Goal: Task Accomplishment & Management: Complete application form

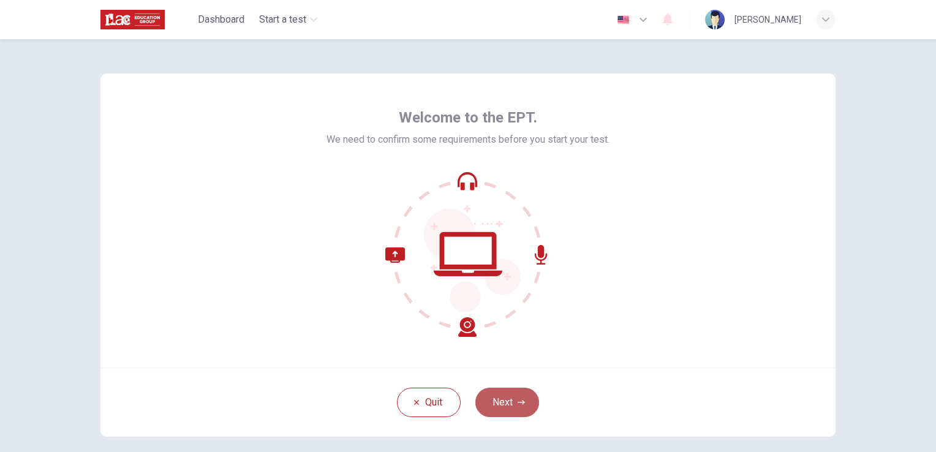
click at [494, 413] on button "Next" at bounding box center [507, 402] width 64 height 29
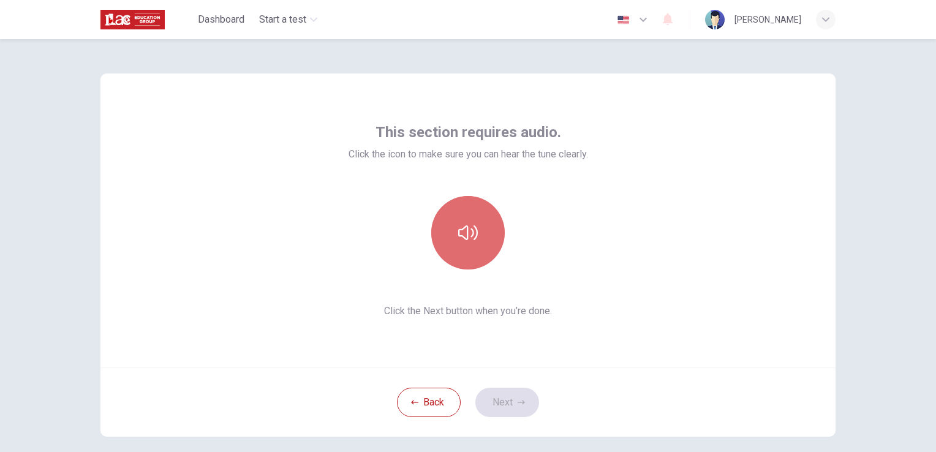
click at [475, 205] on button "button" at bounding box center [467, 232] width 73 height 73
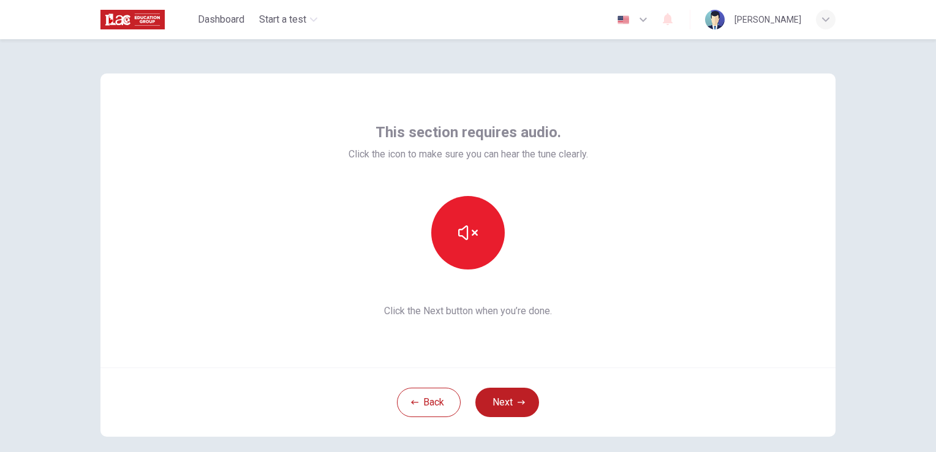
click at [497, 424] on div "Back Next" at bounding box center [467, 401] width 735 height 69
click at [487, 402] on button "Next" at bounding box center [507, 402] width 64 height 29
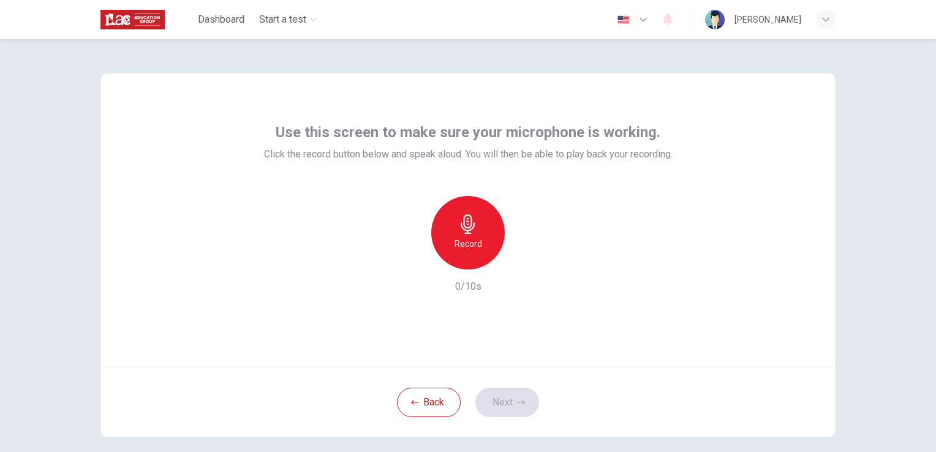
click at [463, 222] on icon "button" at bounding box center [467, 224] width 14 height 20
click at [520, 266] on div "button" at bounding box center [524, 260] width 20 height 20
click at [502, 397] on button "Next" at bounding box center [507, 402] width 64 height 29
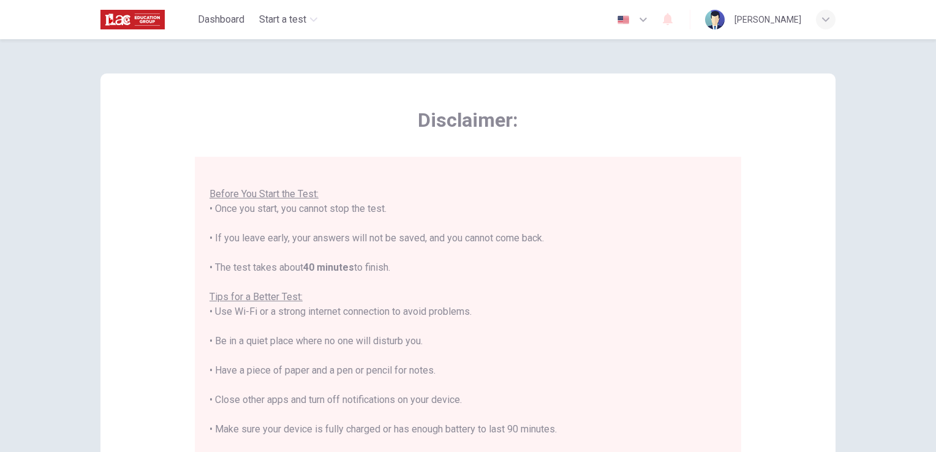
scroll to position [228, 0]
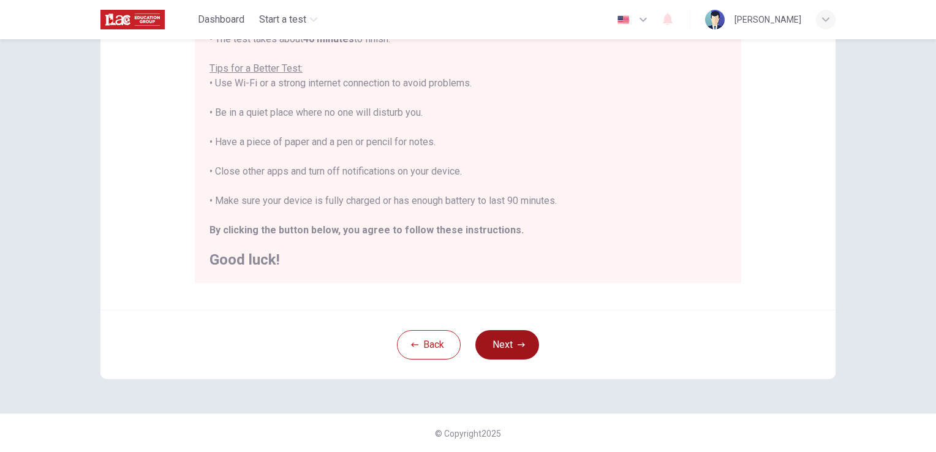
click at [529, 347] on button "Next" at bounding box center [507, 344] width 64 height 29
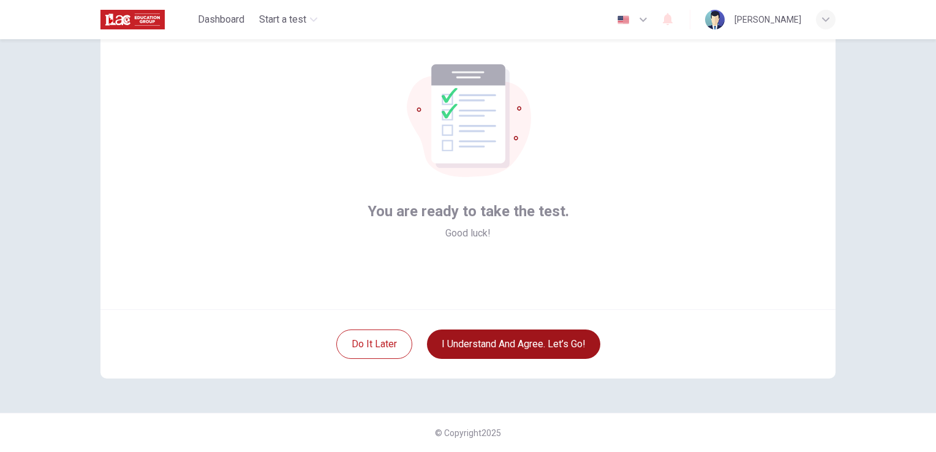
scroll to position [58, 0]
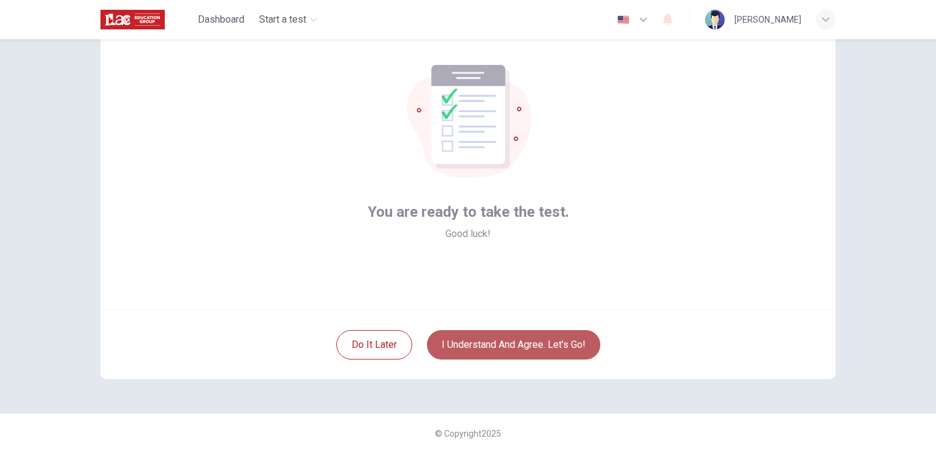
click at [529, 347] on button "I understand and agree. Let’s go!" at bounding box center [513, 344] width 173 height 29
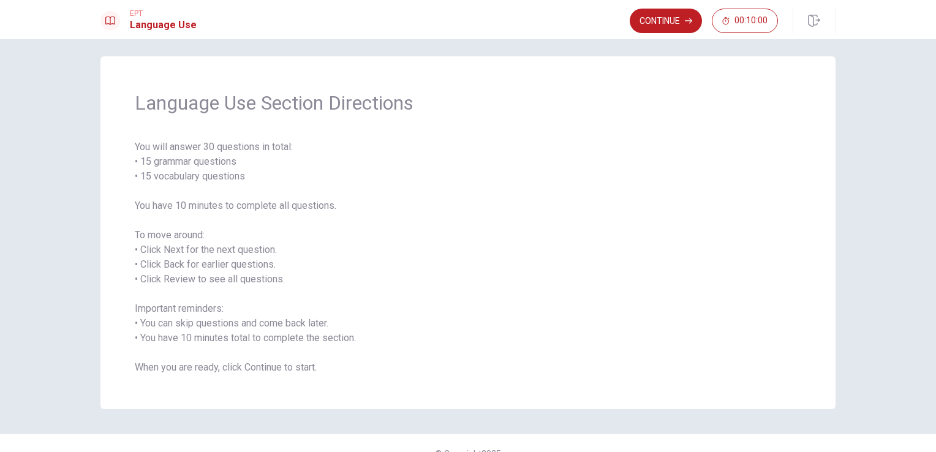
scroll to position [28, 0]
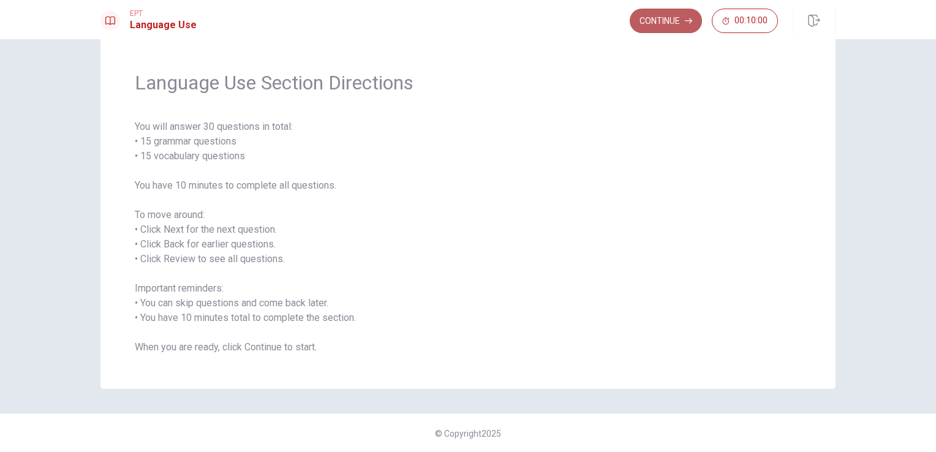
click at [689, 20] on icon "button" at bounding box center [687, 20] width 7 height 7
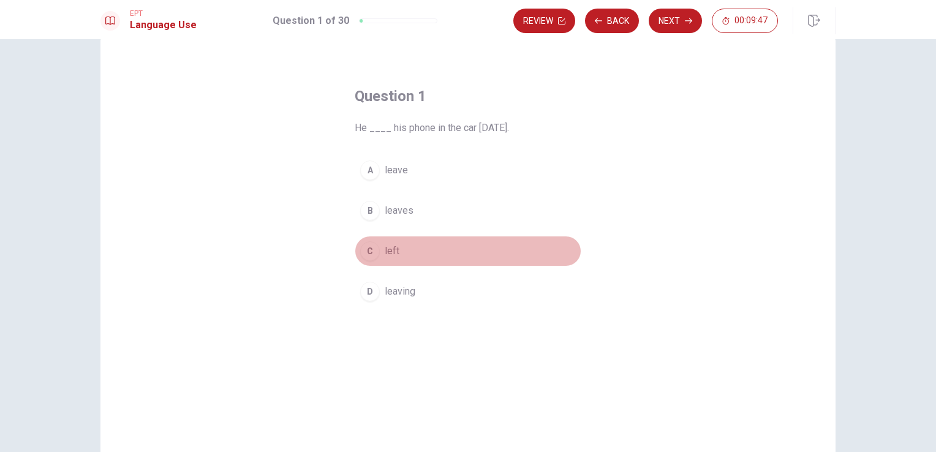
click at [386, 247] on span "left" at bounding box center [391, 251] width 15 height 15
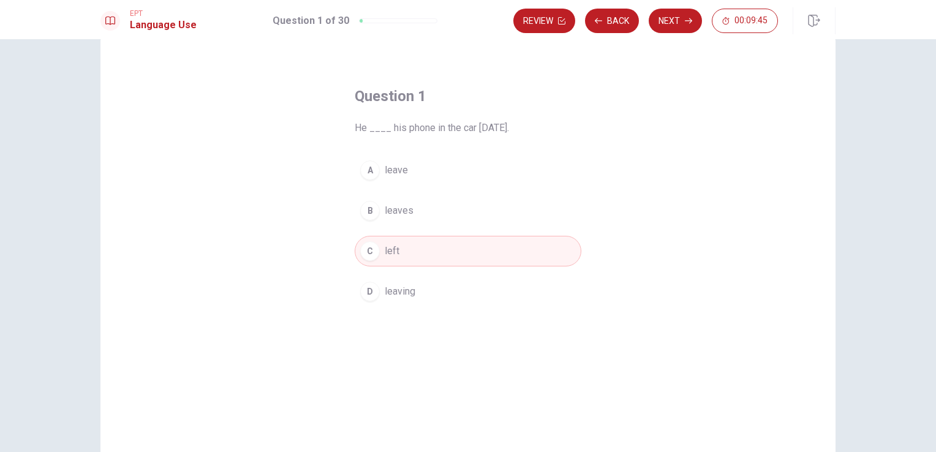
scroll to position [86, 0]
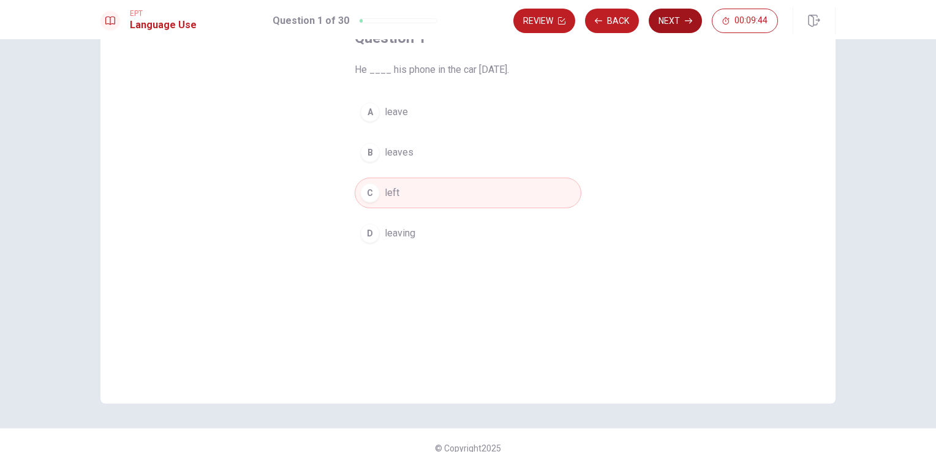
click at [679, 18] on button "Next" at bounding box center [674, 21] width 53 height 24
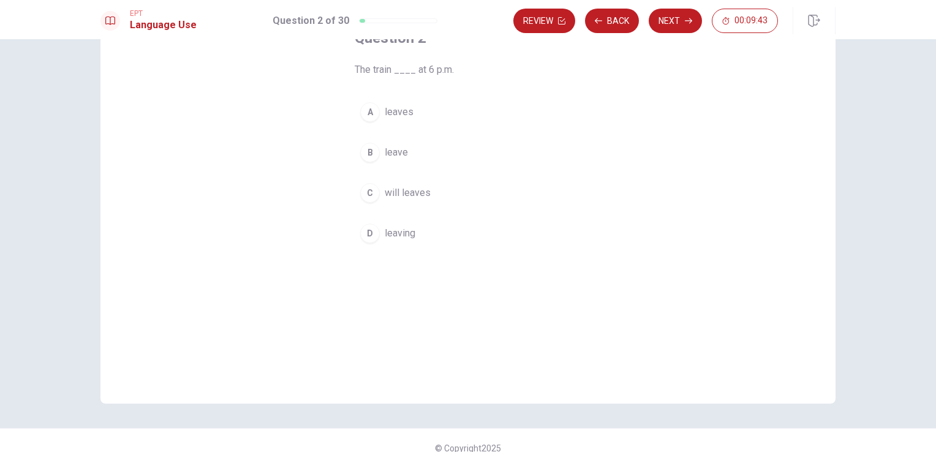
scroll to position [0, 0]
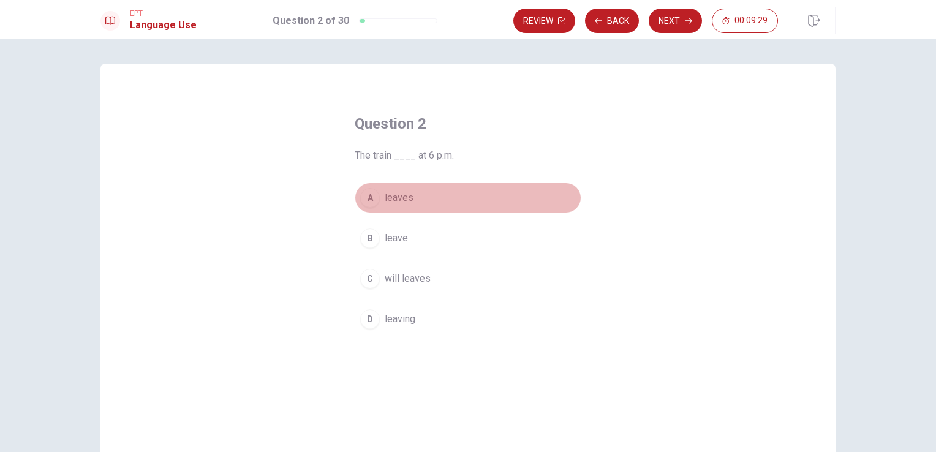
click at [396, 200] on span "leaves" at bounding box center [398, 197] width 29 height 15
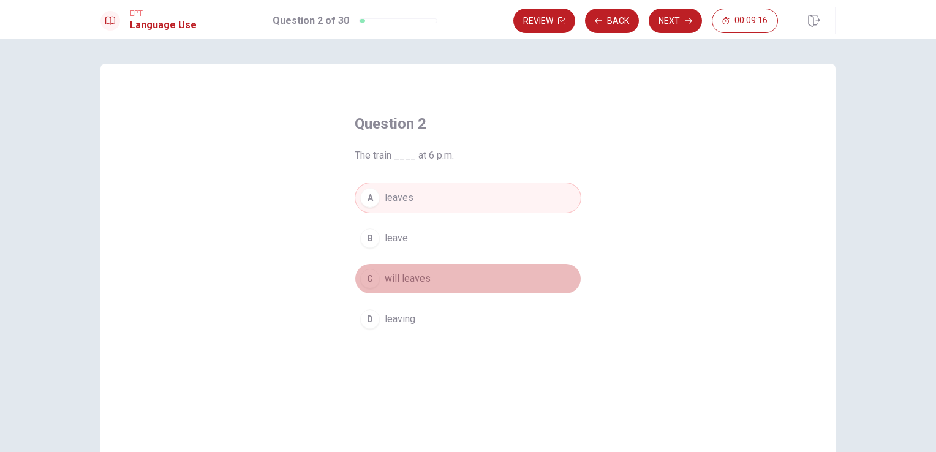
click at [403, 272] on span "will leaves" at bounding box center [407, 278] width 46 height 15
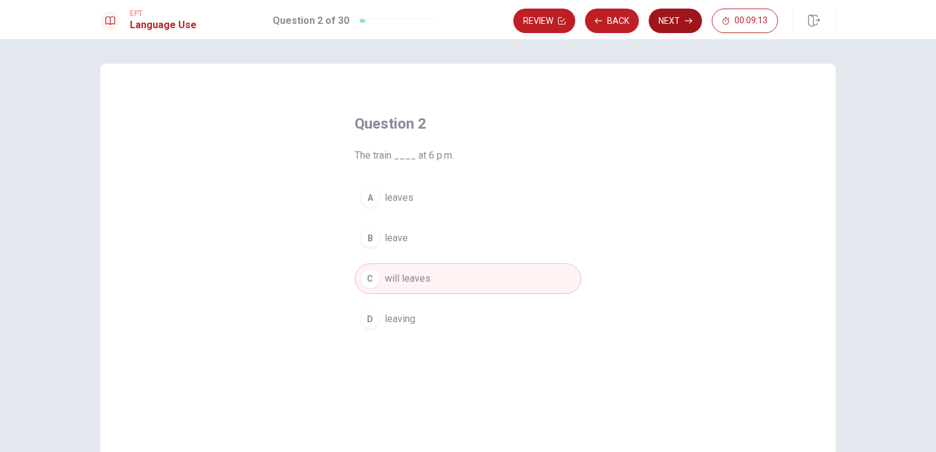
click at [683, 16] on button "Next" at bounding box center [674, 21] width 53 height 24
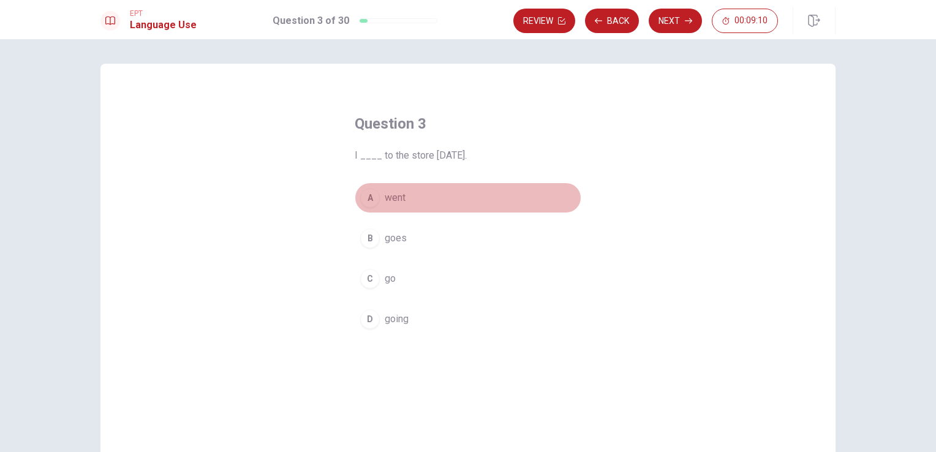
click at [387, 190] on button "A went" at bounding box center [467, 197] width 227 height 31
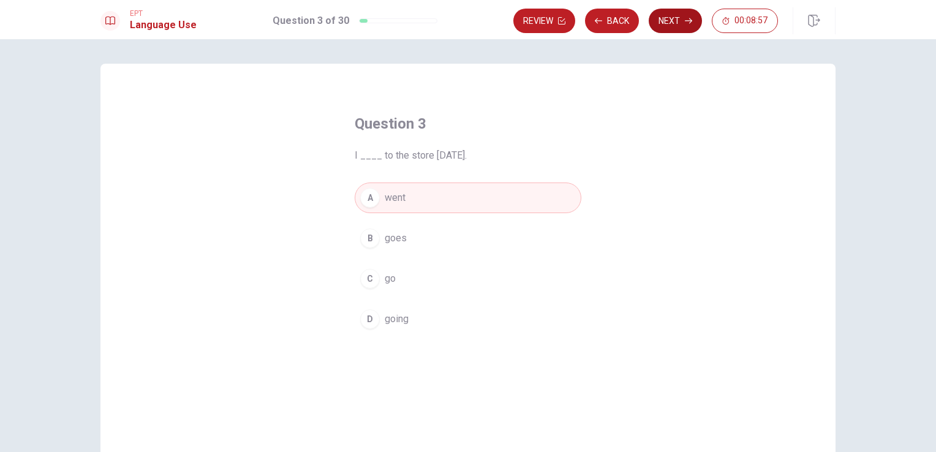
click at [684, 17] on icon "button" at bounding box center [687, 20] width 7 height 7
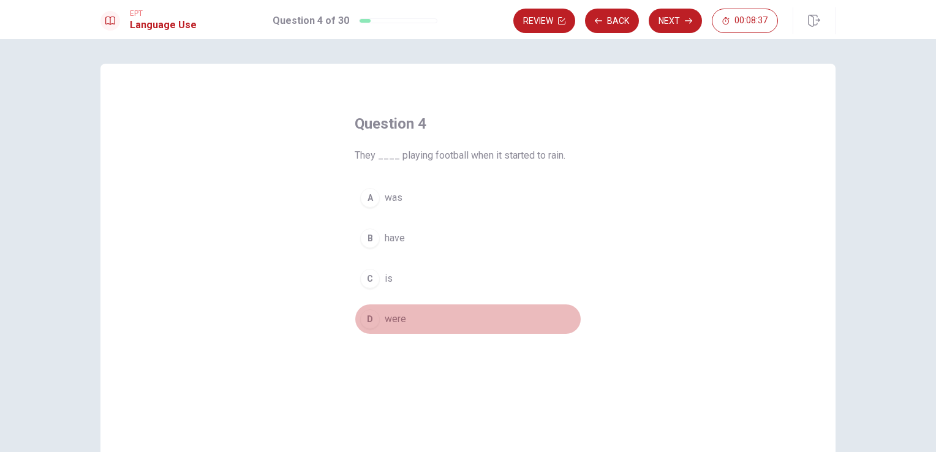
click at [394, 321] on span "were" at bounding box center [394, 319] width 21 height 15
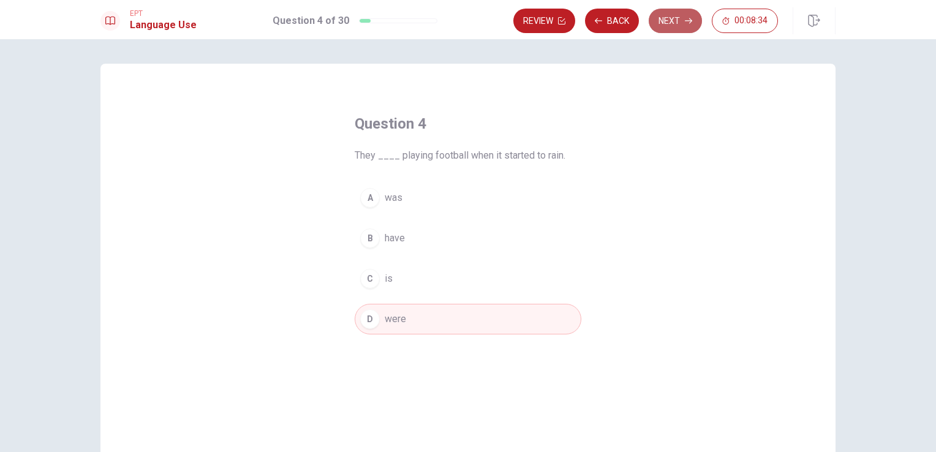
click at [677, 16] on button "Next" at bounding box center [674, 21] width 53 height 24
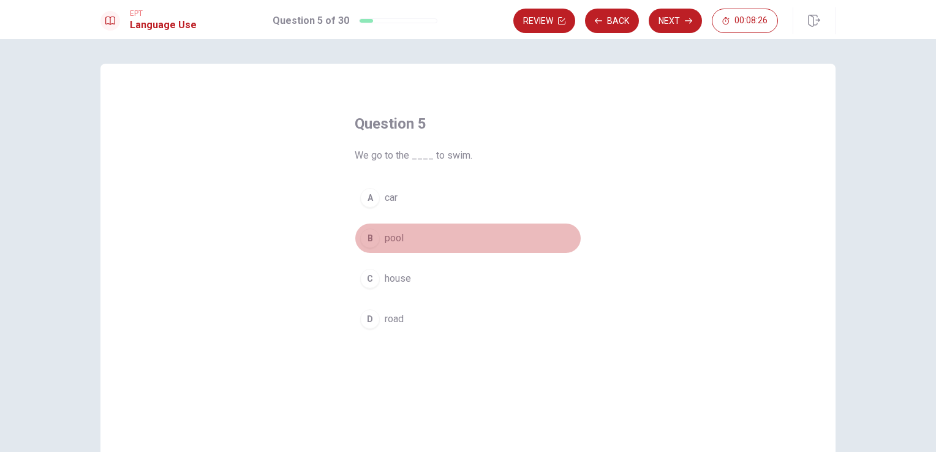
click at [394, 231] on span "pool" at bounding box center [393, 238] width 19 height 15
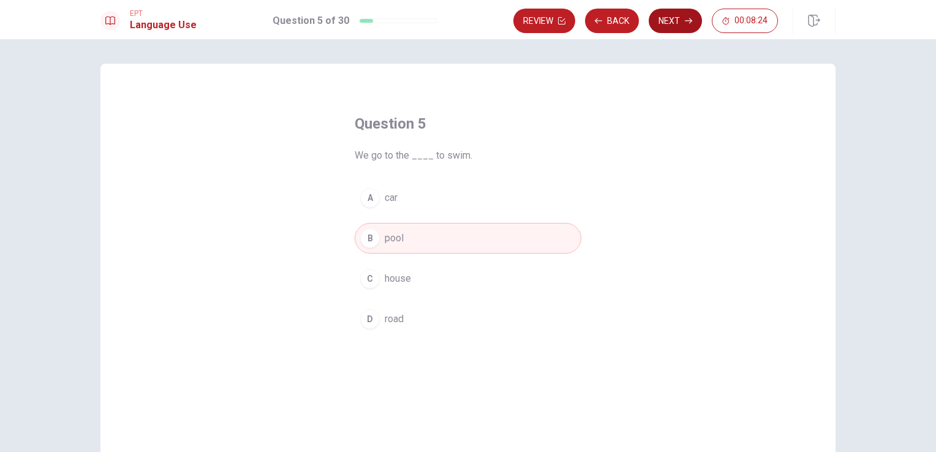
click at [684, 27] on button "Next" at bounding box center [674, 21] width 53 height 24
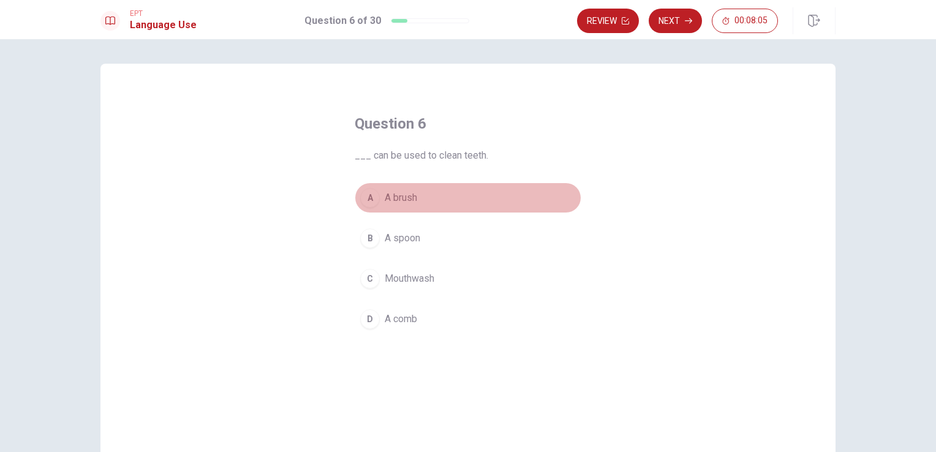
click at [411, 196] on span "A brush" at bounding box center [400, 197] width 32 height 15
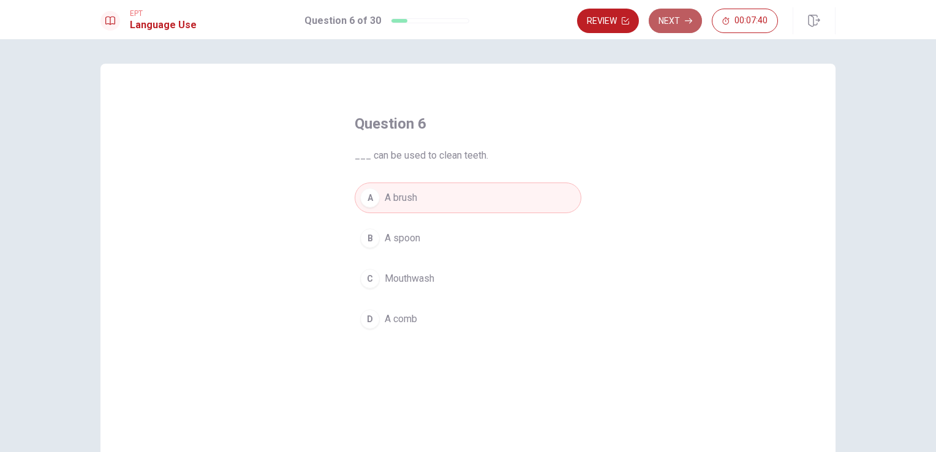
click at [683, 13] on button "Next" at bounding box center [674, 21] width 53 height 24
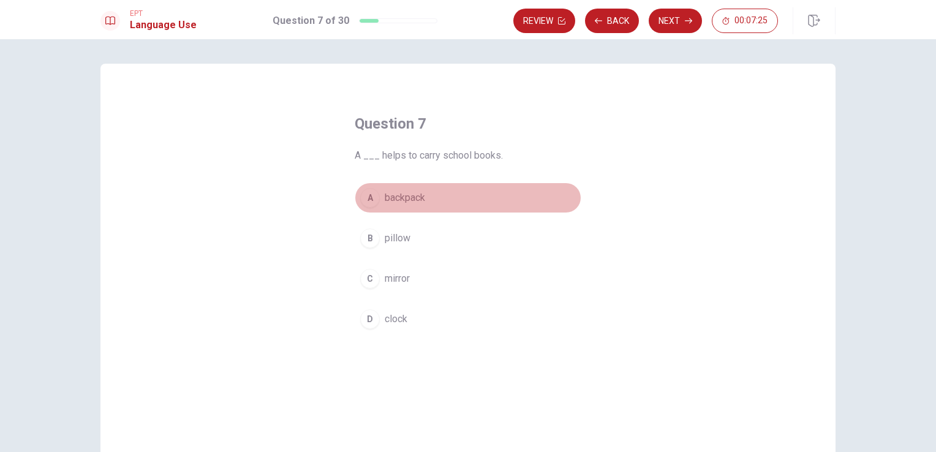
click at [396, 195] on span "backpack" at bounding box center [404, 197] width 40 height 15
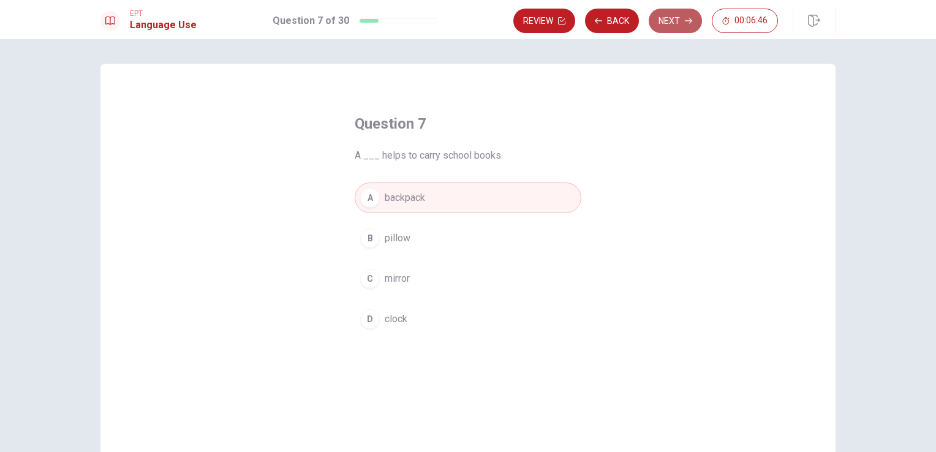
click at [672, 26] on button "Next" at bounding box center [674, 21] width 53 height 24
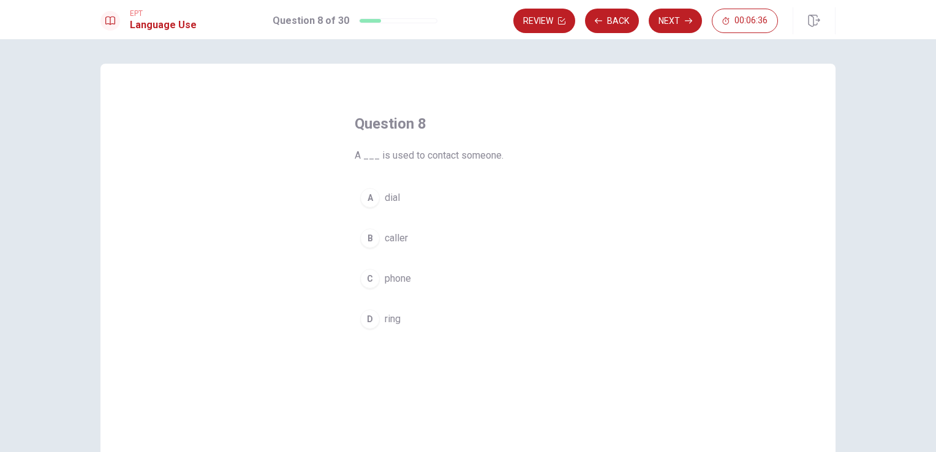
click at [396, 241] on span "caller" at bounding box center [395, 238] width 23 height 15
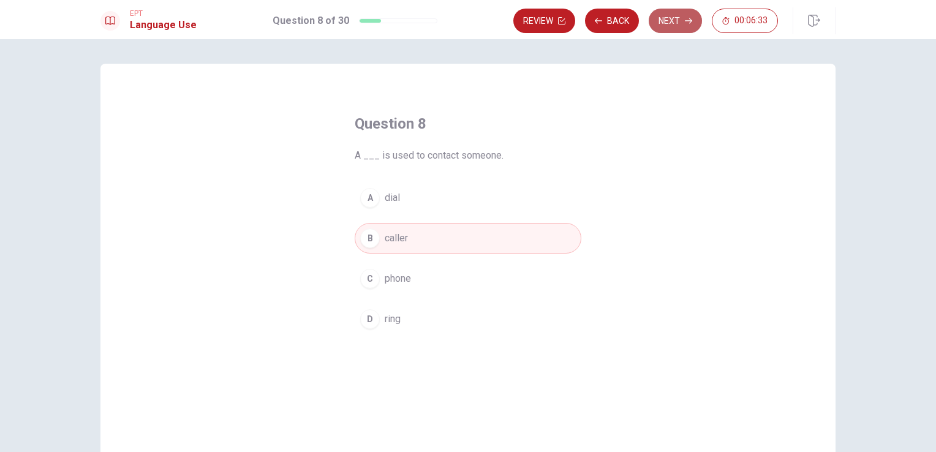
click at [686, 21] on icon "button" at bounding box center [687, 21] width 7 height 6
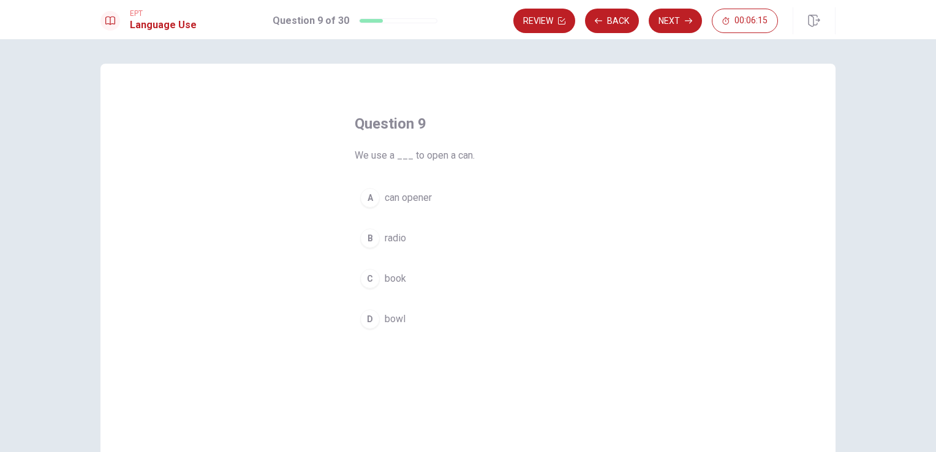
click at [418, 200] on span "can opener" at bounding box center [407, 197] width 47 height 15
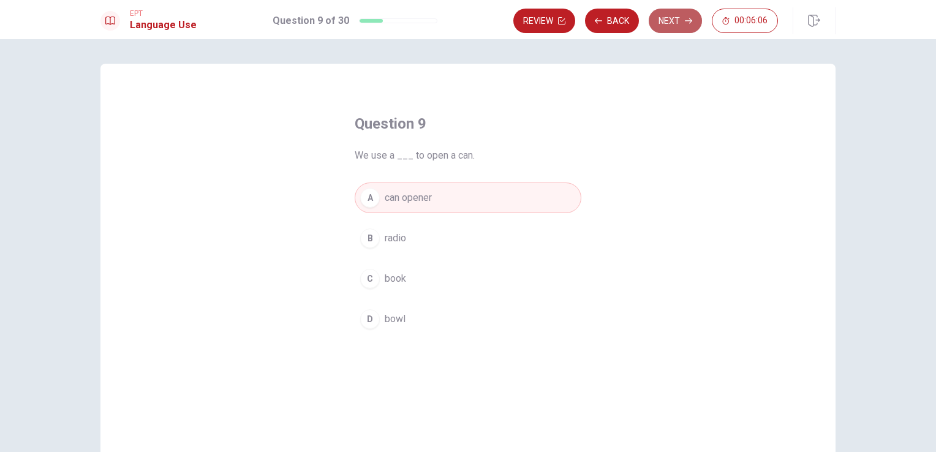
click at [673, 25] on button "Next" at bounding box center [674, 21] width 53 height 24
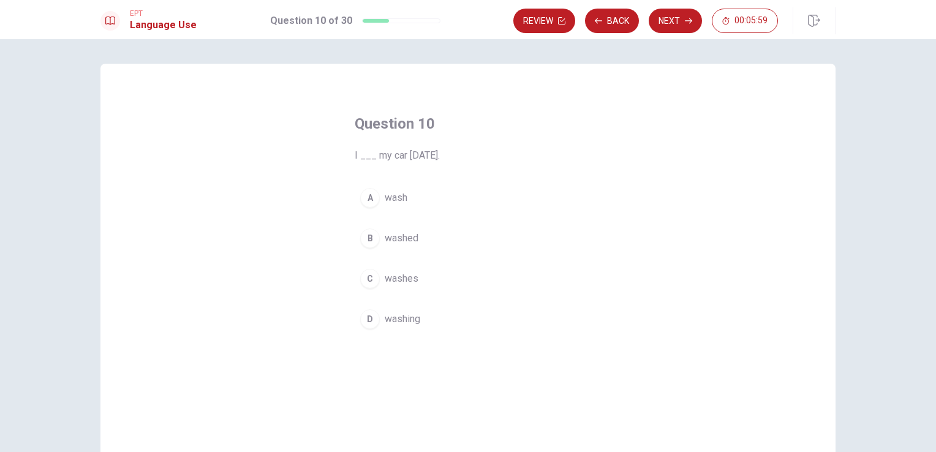
click at [389, 239] on span "washed" at bounding box center [401, 238] width 34 height 15
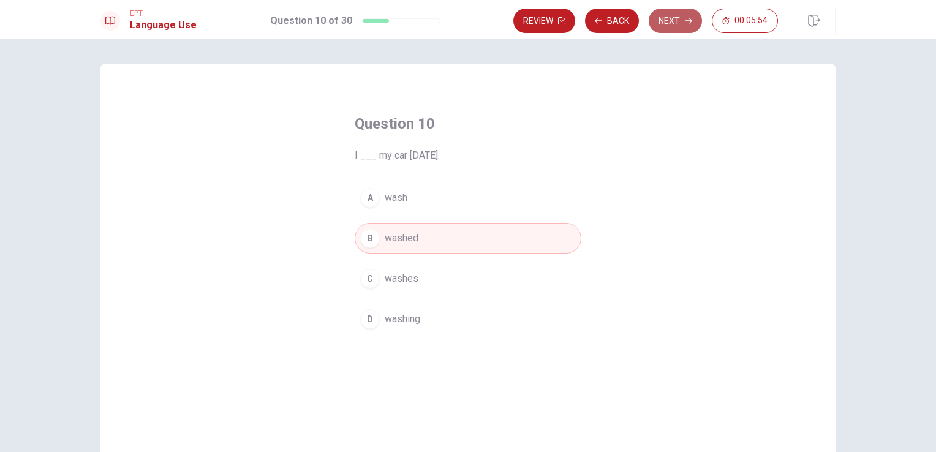
click at [667, 28] on button "Next" at bounding box center [674, 21] width 53 height 24
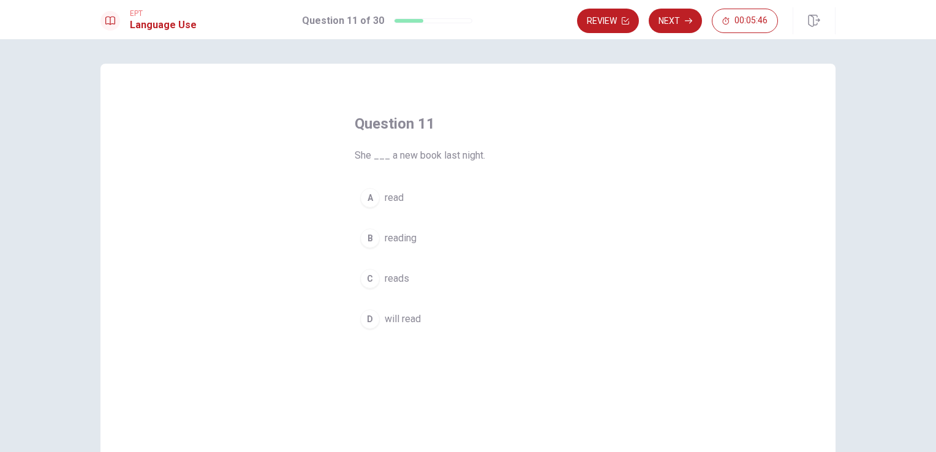
click at [394, 277] on span "reads" at bounding box center [396, 278] width 24 height 15
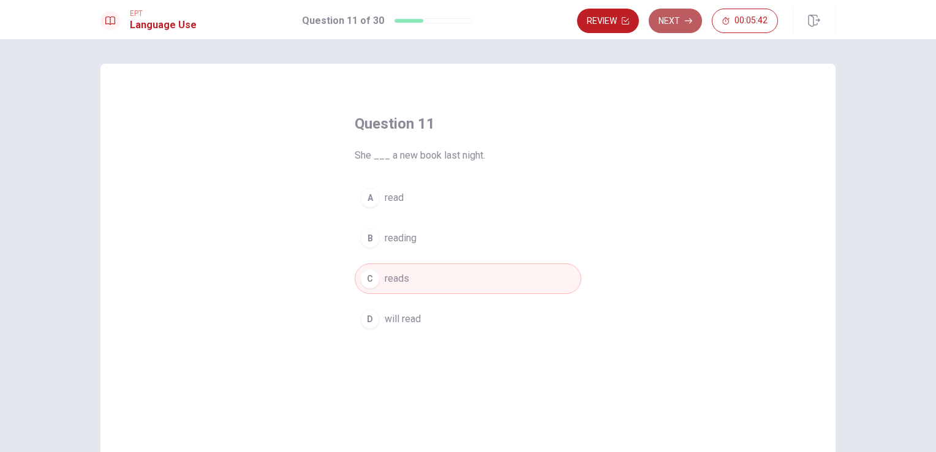
click at [678, 23] on button "Next" at bounding box center [674, 21] width 53 height 24
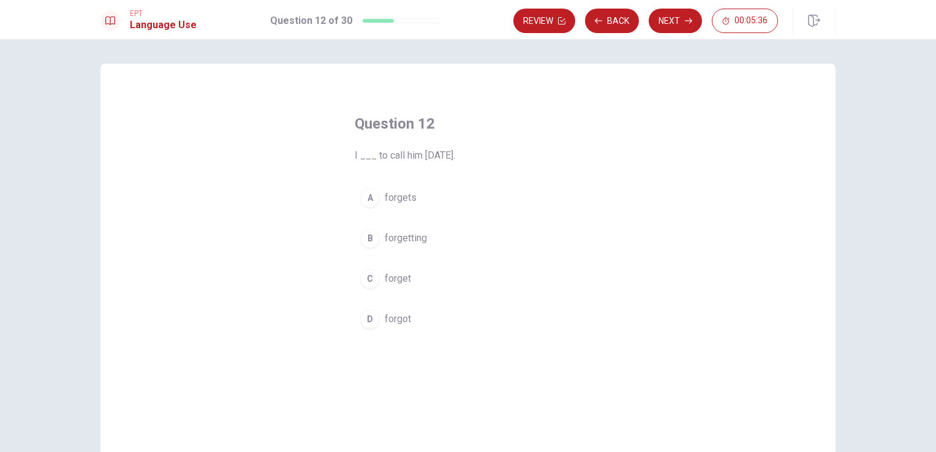
click at [402, 276] on span "forget" at bounding box center [397, 278] width 26 height 15
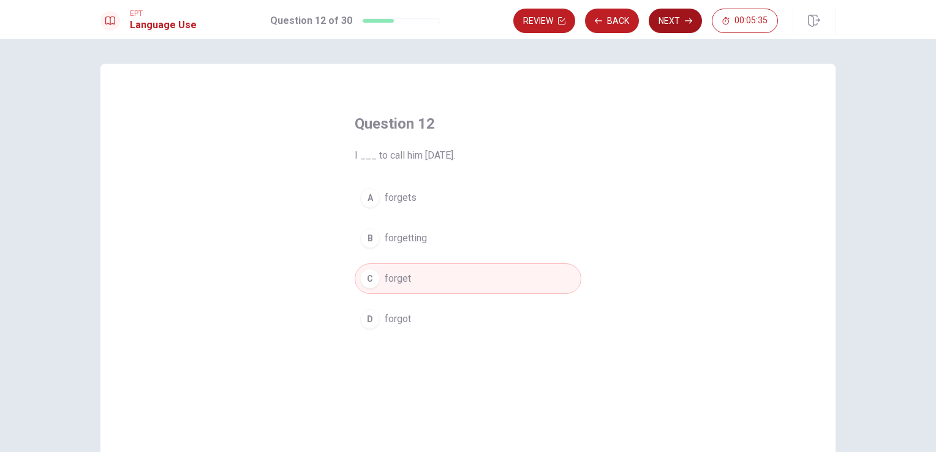
click at [672, 18] on button "Next" at bounding box center [674, 21] width 53 height 24
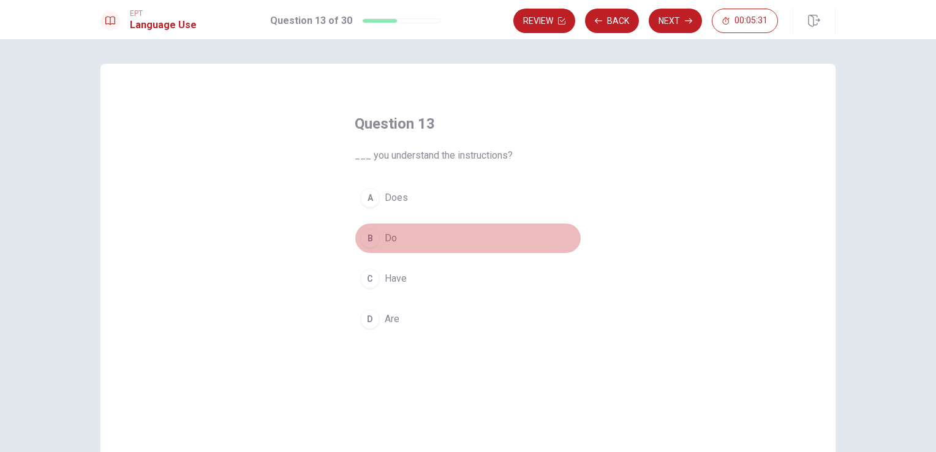
click at [384, 239] on span "Do" at bounding box center [390, 238] width 12 height 15
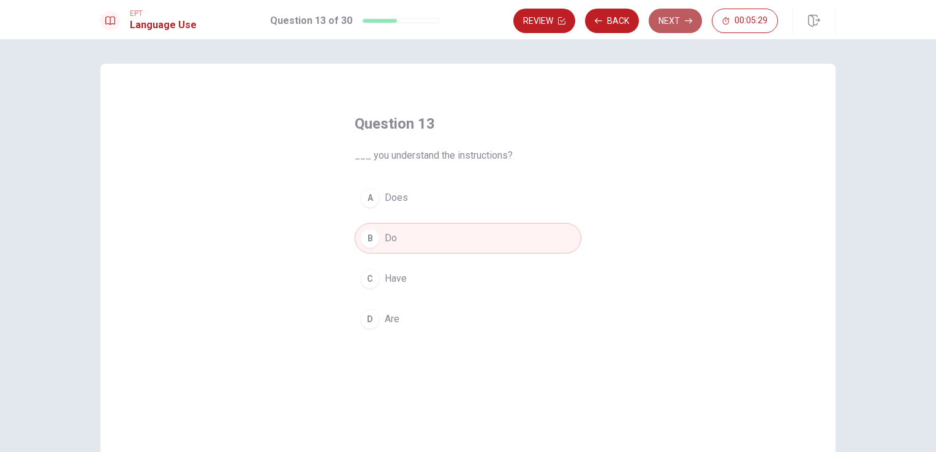
click at [659, 28] on button "Next" at bounding box center [674, 21] width 53 height 24
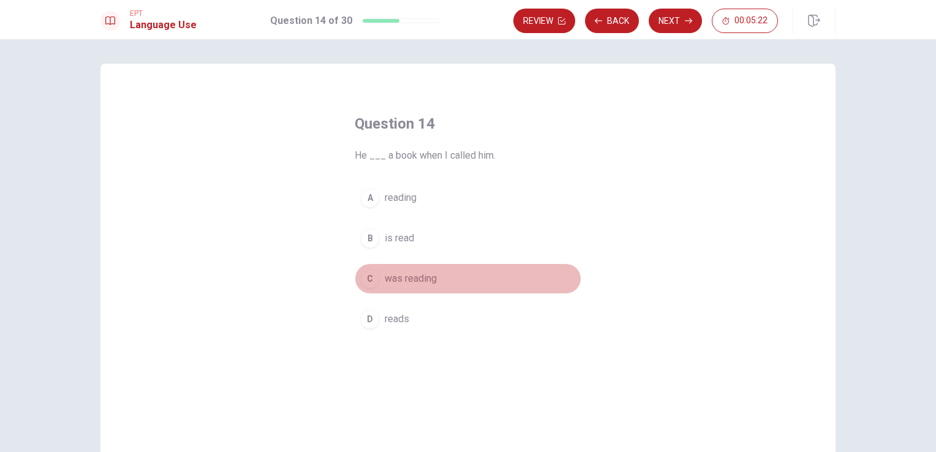
click at [401, 283] on span "was reading" at bounding box center [410, 278] width 52 height 15
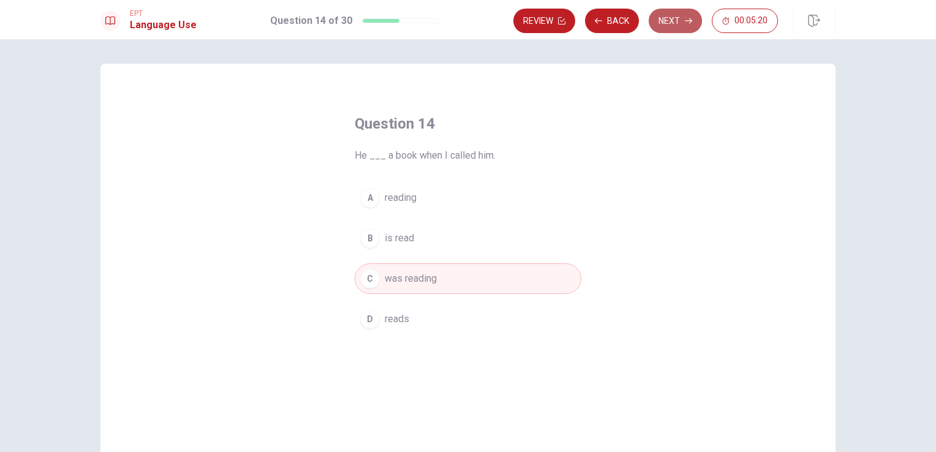
click at [664, 29] on button "Next" at bounding box center [674, 21] width 53 height 24
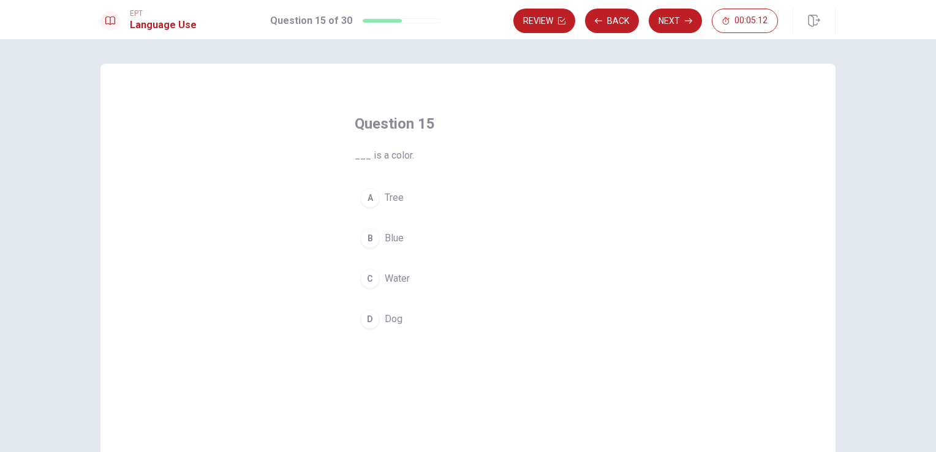
click at [384, 241] on span "Blue" at bounding box center [393, 238] width 19 height 15
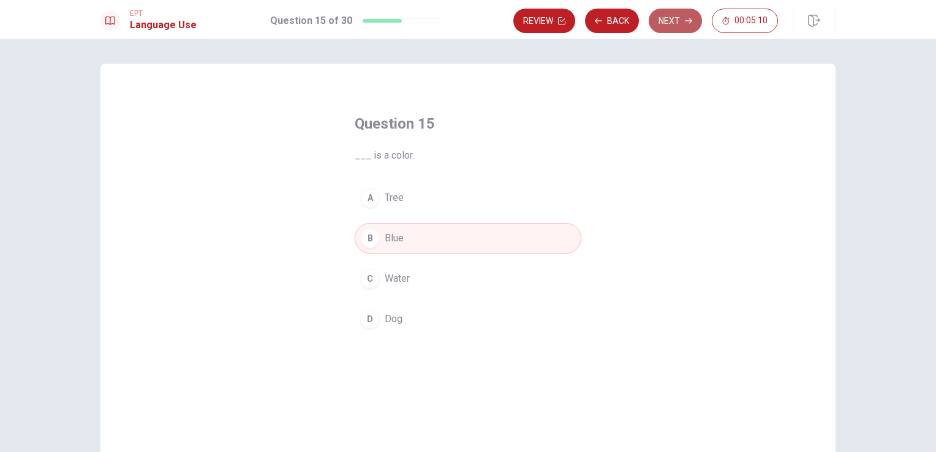
click at [684, 21] on button "Next" at bounding box center [674, 21] width 53 height 24
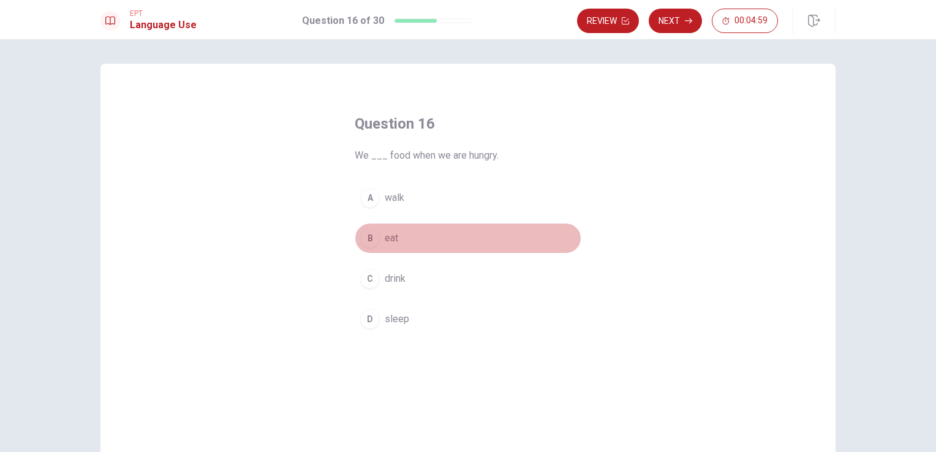
click at [384, 236] on span "eat" at bounding box center [390, 238] width 13 height 15
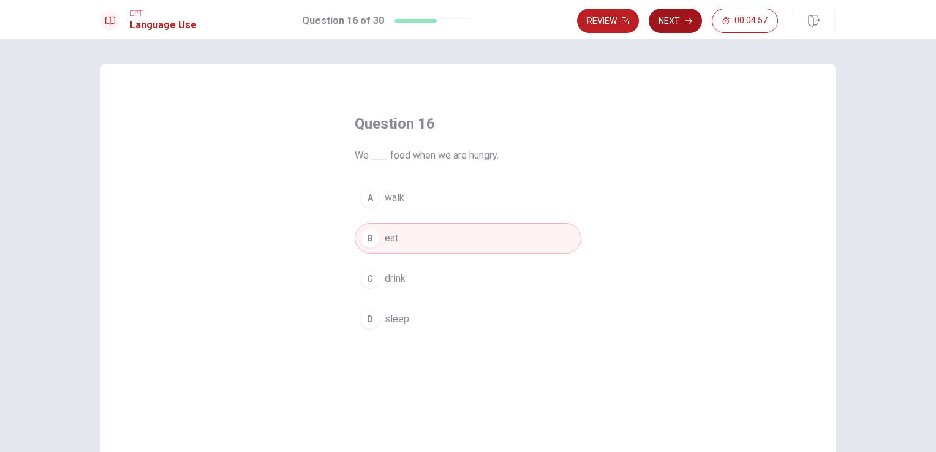
click at [674, 26] on button "Next" at bounding box center [674, 21] width 53 height 24
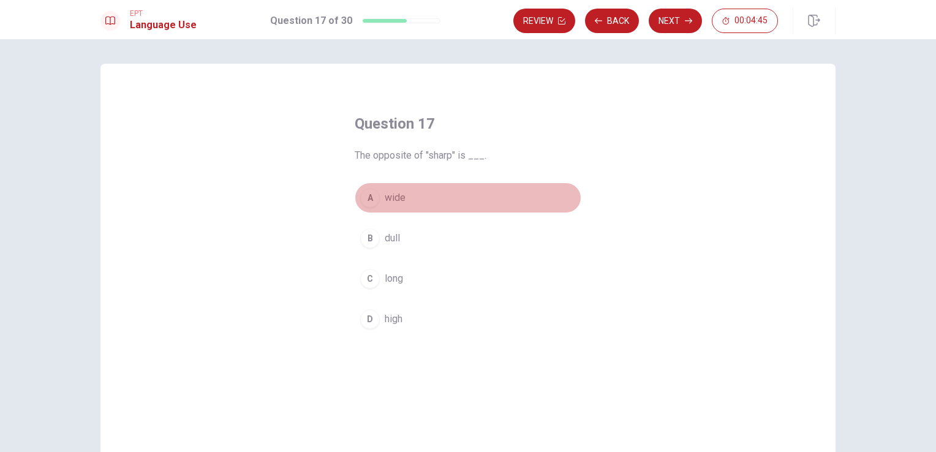
click at [391, 200] on span "wide" at bounding box center [394, 197] width 21 height 15
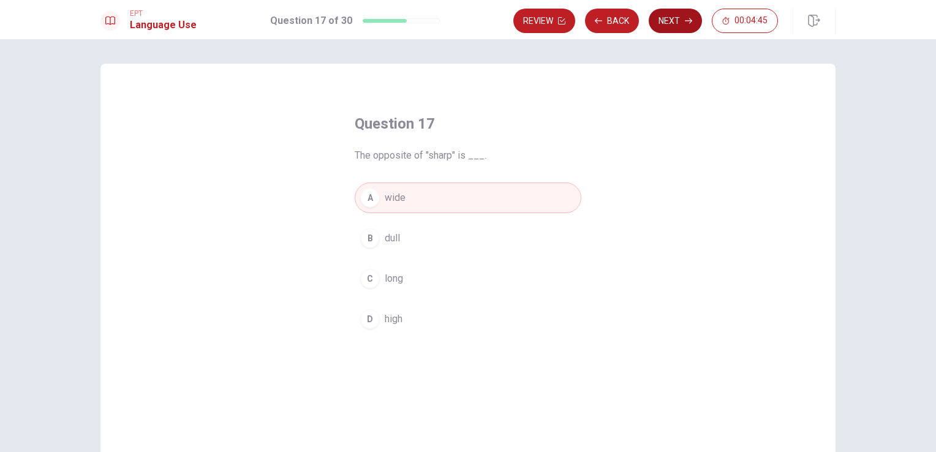
click at [691, 19] on icon "button" at bounding box center [687, 20] width 7 height 7
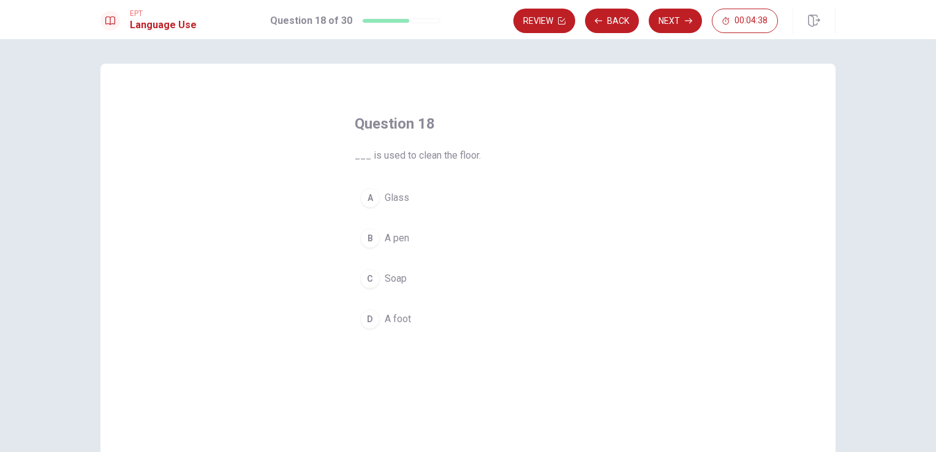
click at [390, 285] on button "C Soap" at bounding box center [467, 278] width 227 height 31
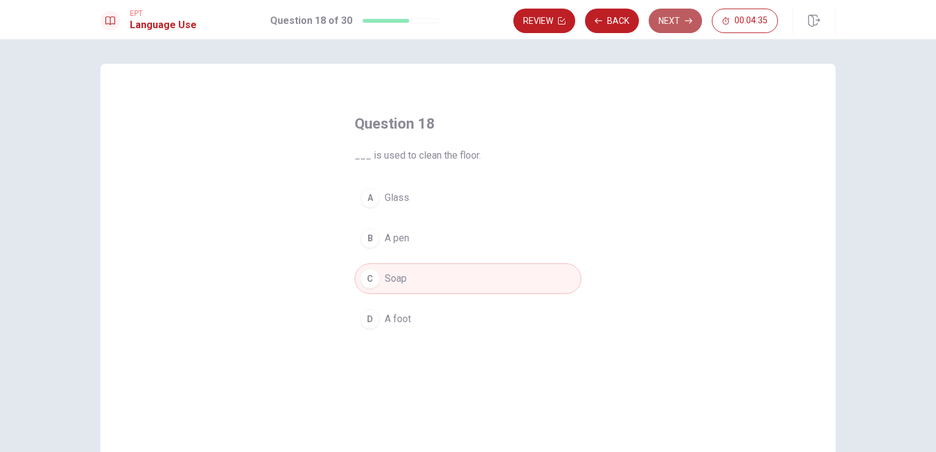
click at [673, 18] on button "Next" at bounding box center [674, 21] width 53 height 24
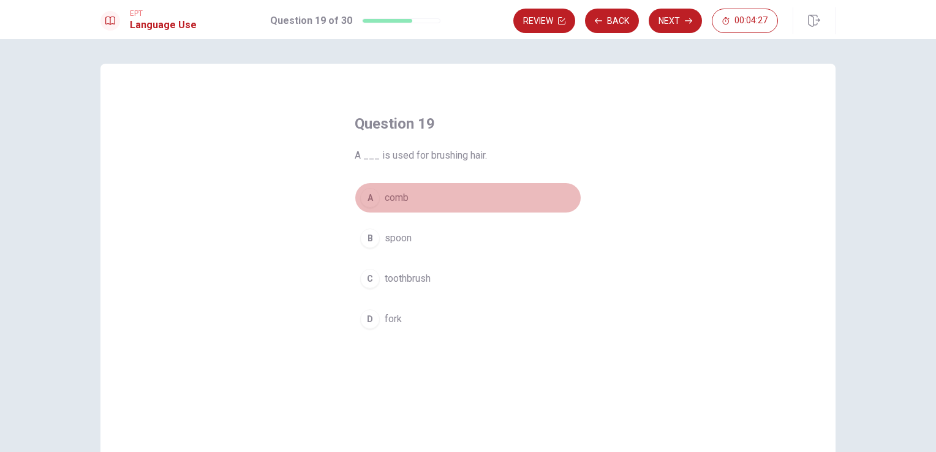
click at [392, 193] on span "comb" at bounding box center [396, 197] width 24 height 15
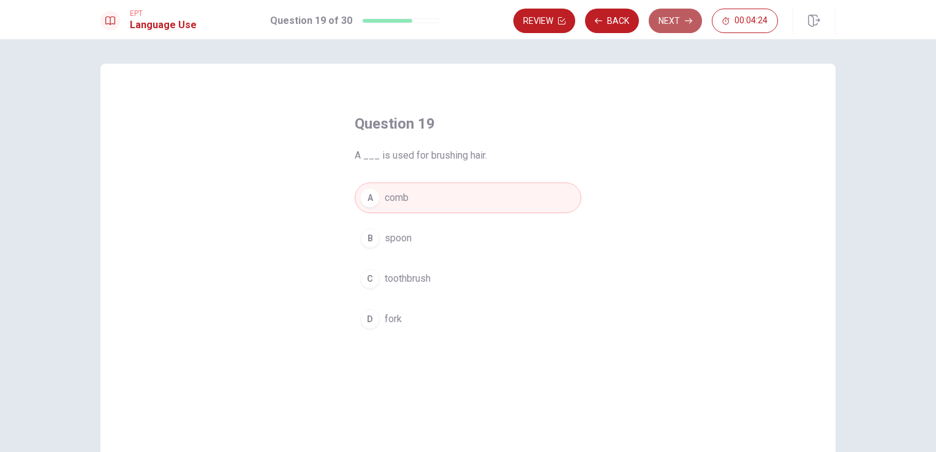
click at [691, 24] on button "Next" at bounding box center [674, 21] width 53 height 24
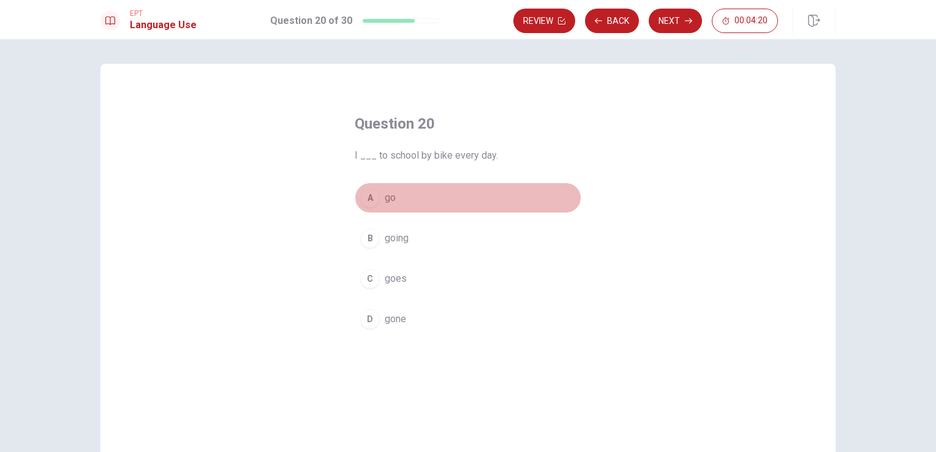
click at [384, 203] on span "go" at bounding box center [389, 197] width 11 height 15
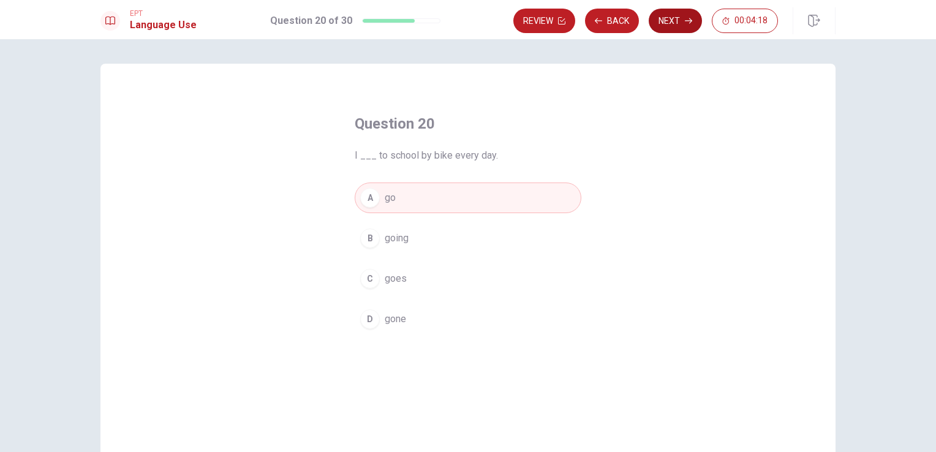
click at [680, 22] on button "Next" at bounding box center [674, 21] width 53 height 24
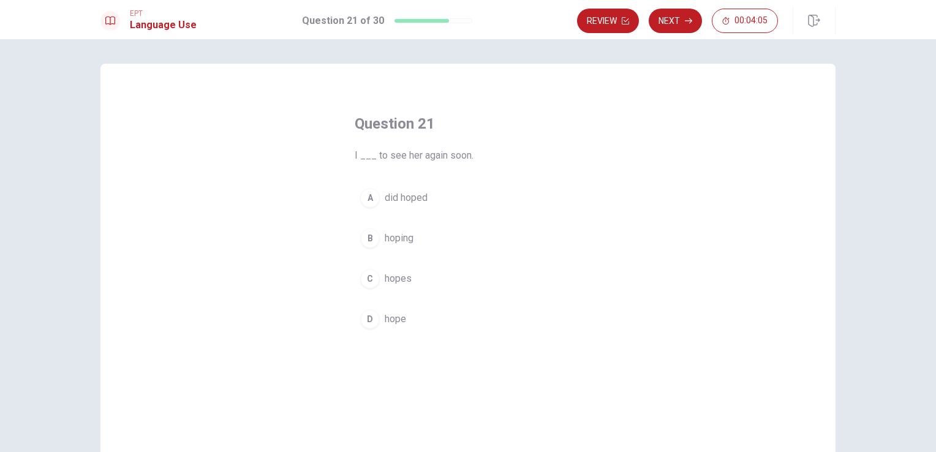
click at [392, 301] on div "A did hoped B hoping C hopes D hope" at bounding box center [467, 258] width 227 height 152
click at [388, 338] on div "Question 21 I ___ to see her again soon. A did hoped B hoping C hopes D hope" at bounding box center [468, 224] width 276 height 260
click at [388, 321] on span "hope" at bounding box center [394, 319] width 21 height 15
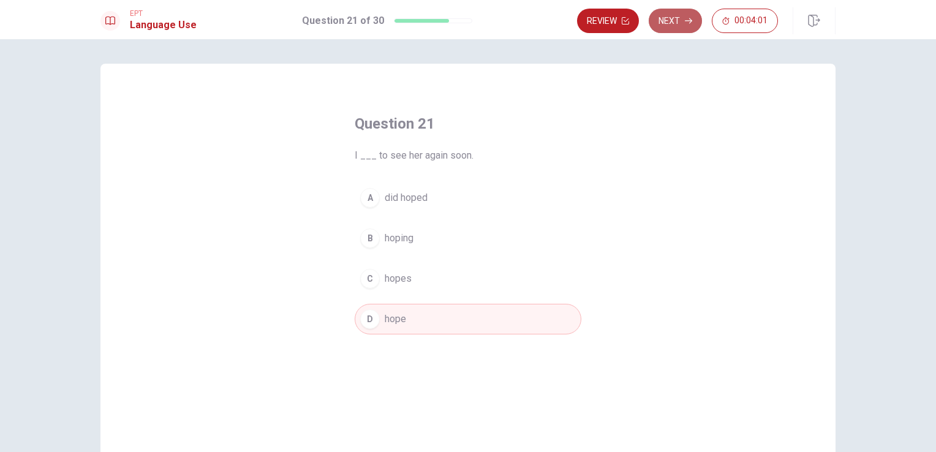
click at [683, 19] on button "Next" at bounding box center [674, 21] width 53 height 24
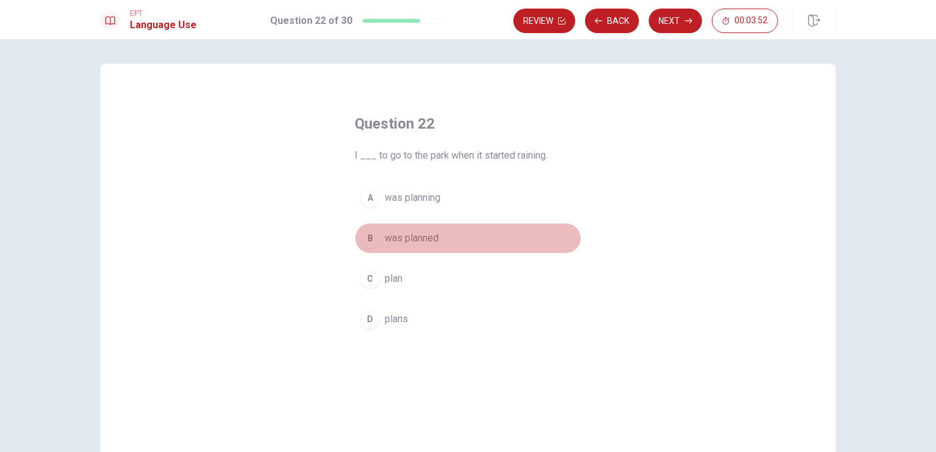
click at [413, 239] on span "was planned" at bounding box center [411, 238] width 54 height 15
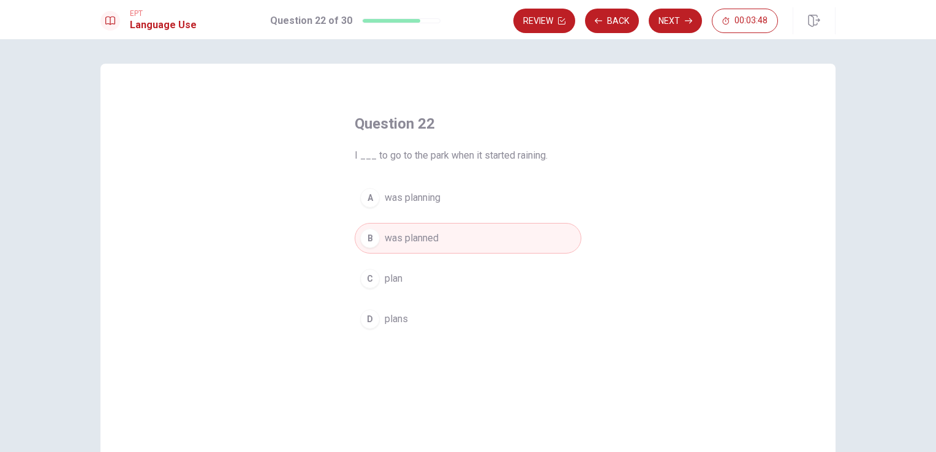
click at [430, 198] on span "was planning" at bounding box center [412, 197] width 56 height 15
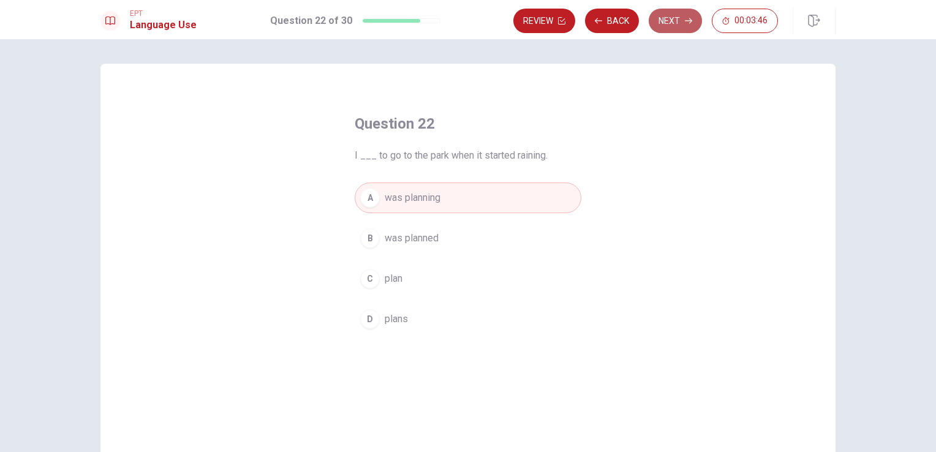
click at [659, 20] on button "Next" at bounding box center [674, 21] width 53 height 24
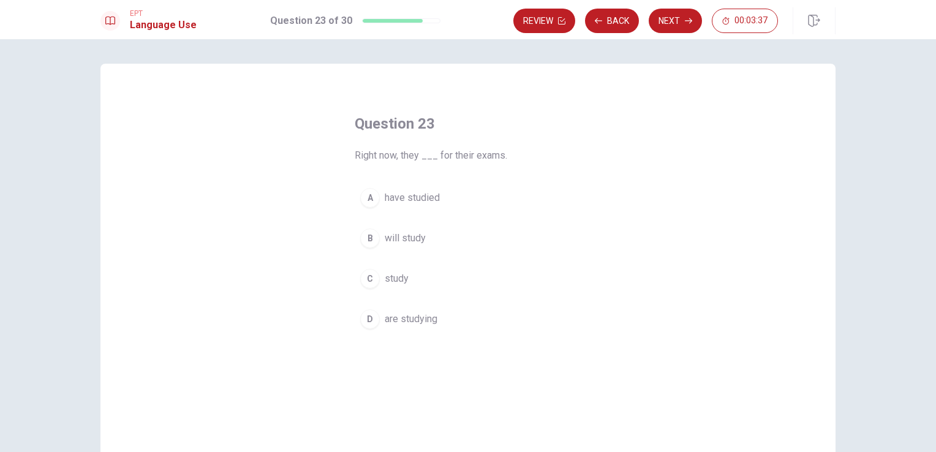
click at [397, 319] on span "are studying" at bounding box center [410, 319] width 53 height 15
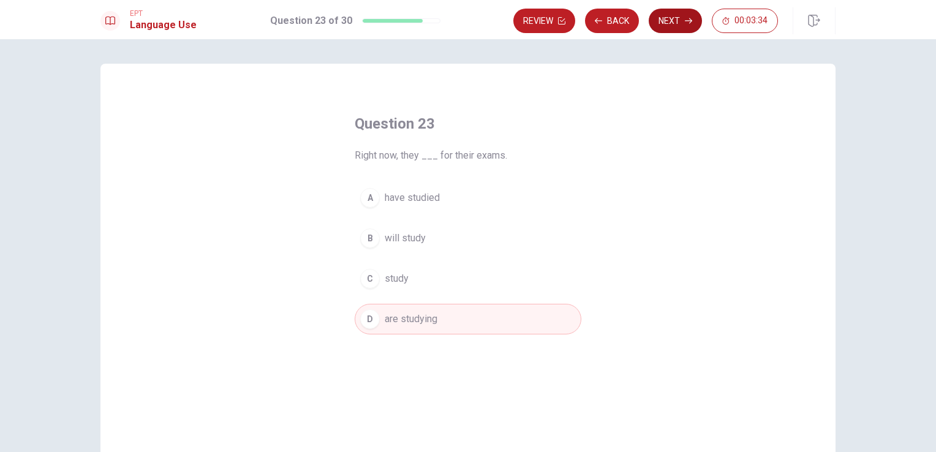
click at [677, 25] on button "Next" at bounding box center [674, 21] width 53 height 24
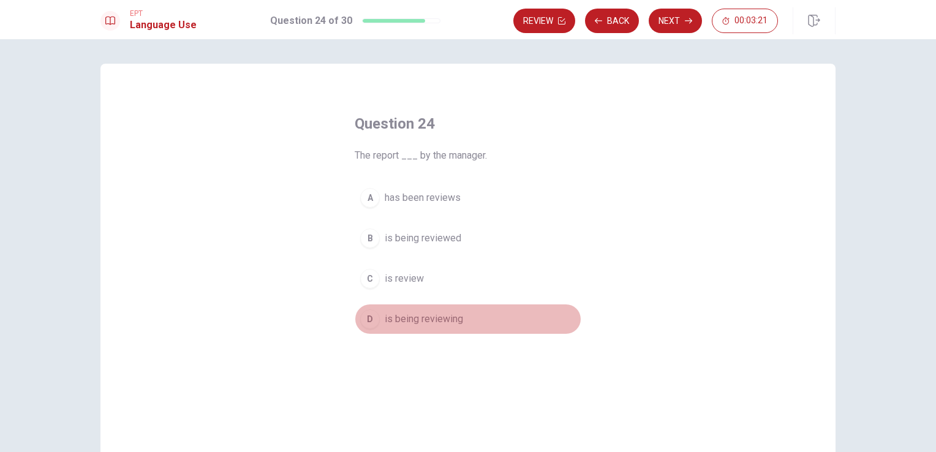
click at [409, 317] on span "is being reviewing" at bounding box center [423, 319] width 78 height 15
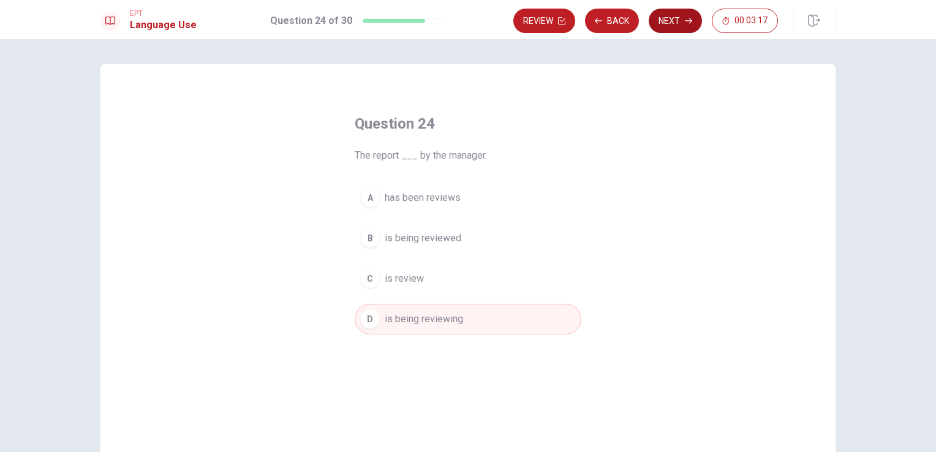
click at [681, 23] on button "Next" at bounding box center [674, 21] width 53 height 24
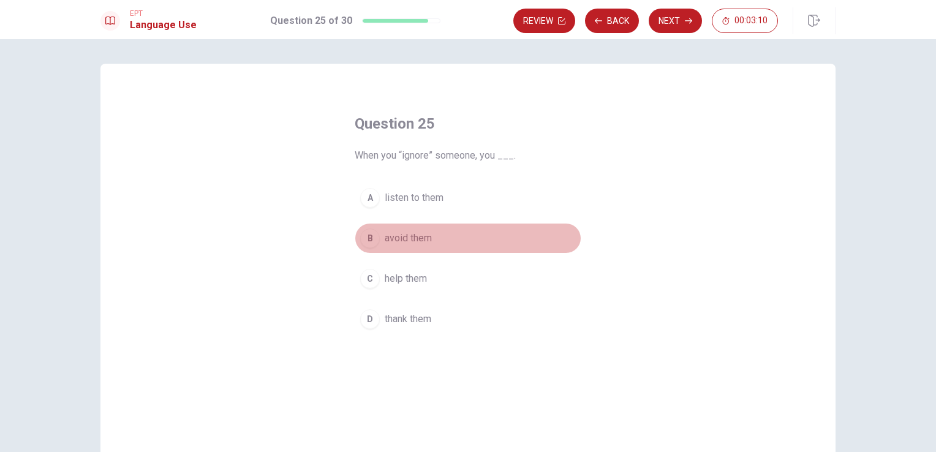
click at [397, 242] on span "avoid them" at bounding box center [407, 238] width 47 height 15
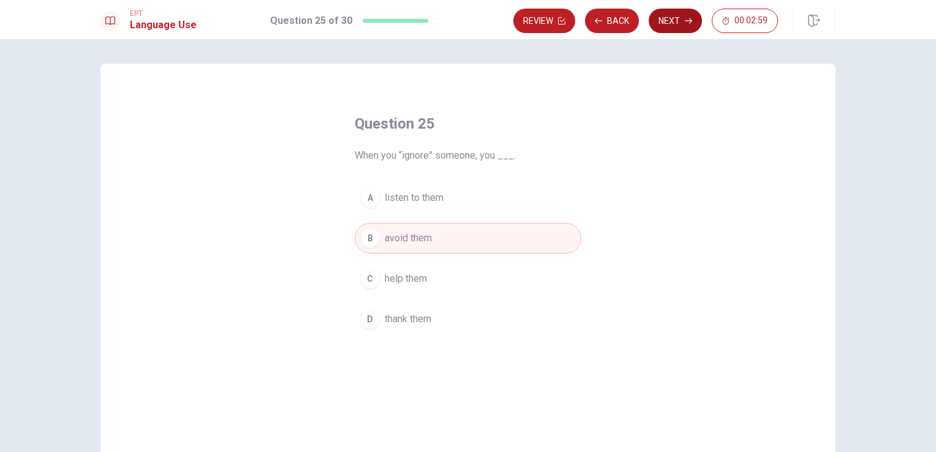
click at [671, 26] on button "Next" at bounding box center [674, 21] width 53 height 24
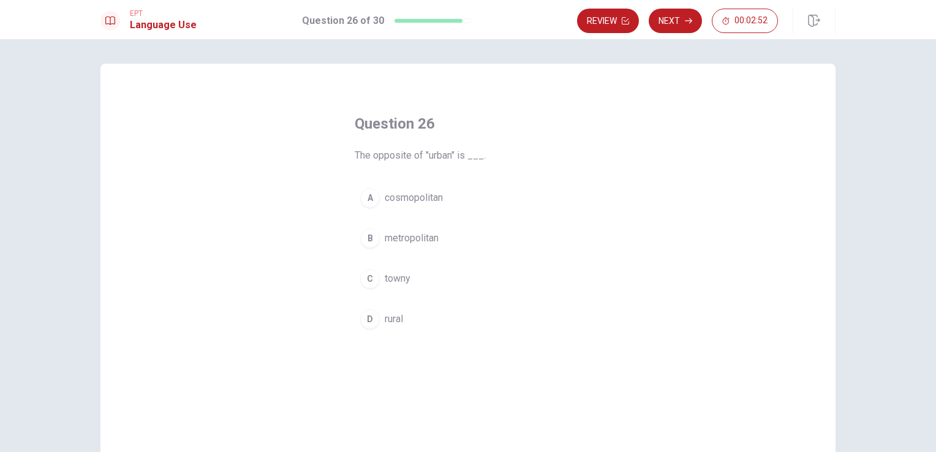
click at [403, 202] on span "cosmopolitan" at bounding box center [413, 197] width 58 height 15
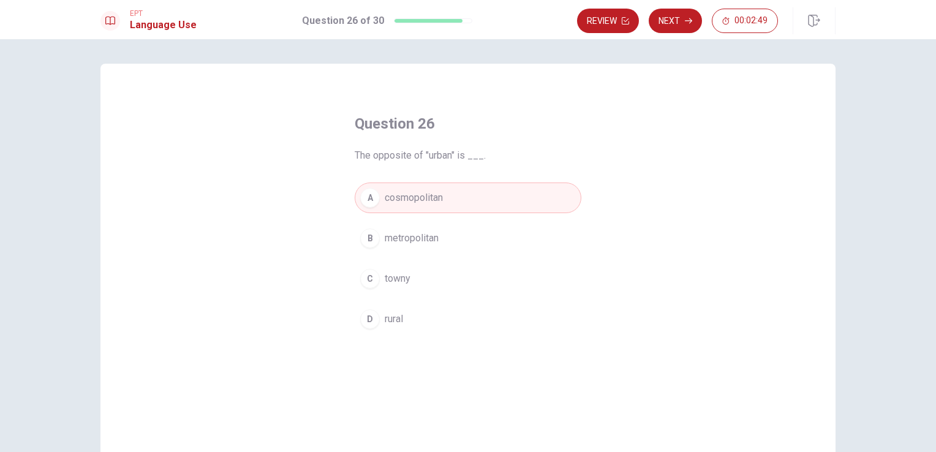
click at [391, 315] on span "rural" at bounding box center [393, 319] width 18 height 15
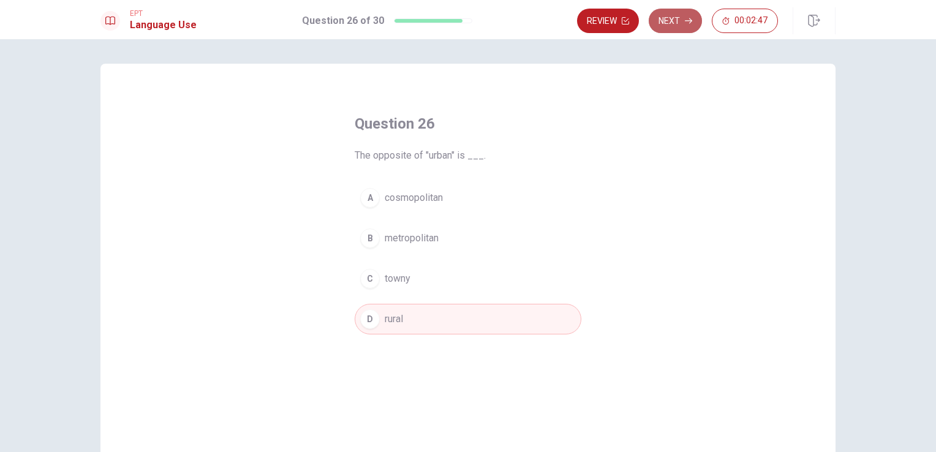
click at [673, 23] on button "Next" at bounding box center [674, 21] width 53 height 24
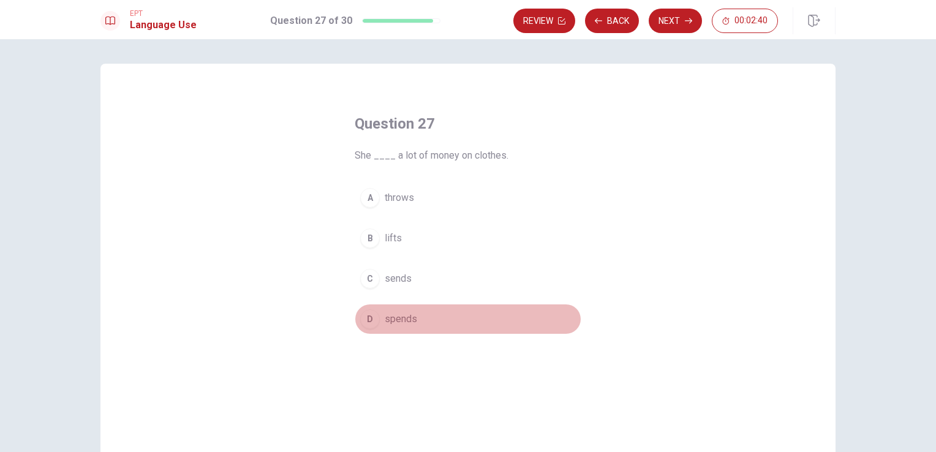
click at [392, 318] on span "spends" at bounding box center [400, 319] width 32 height 15
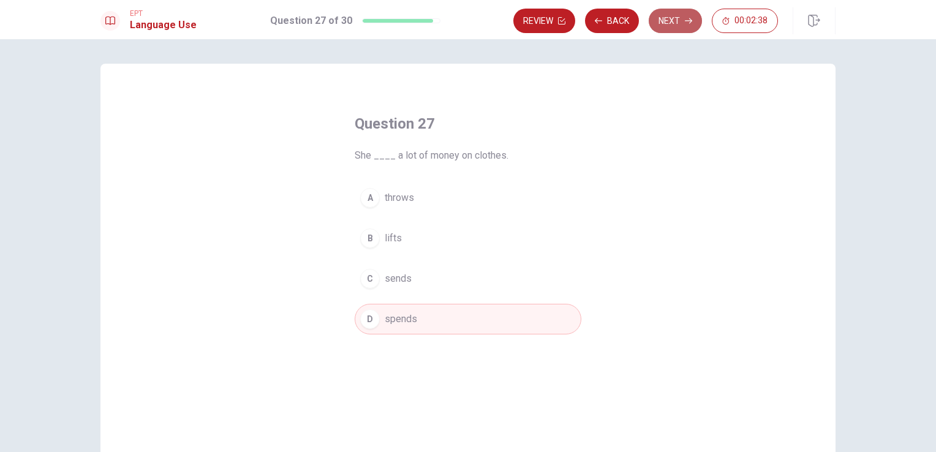
click at [680, 24] on button "Next" at bounding box center [674, 21] width 53 height 24
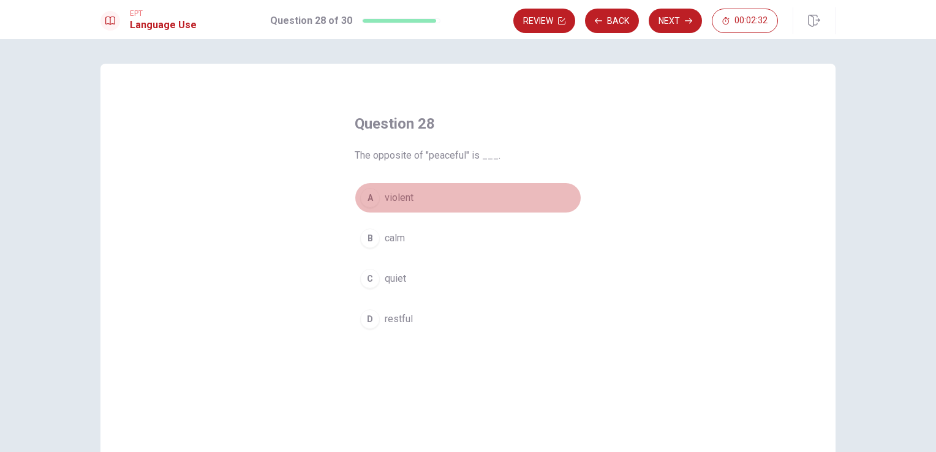
click at [387, 199] on span "violent" at bounding box center [398, 197] width 29 height 15
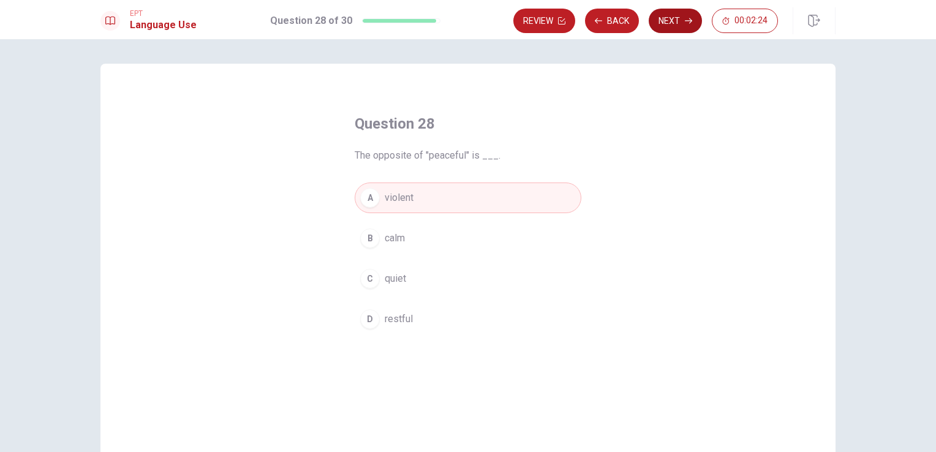
click at [672, 21] on button "Next" at bounding box center [674, 21] width 53 height 24
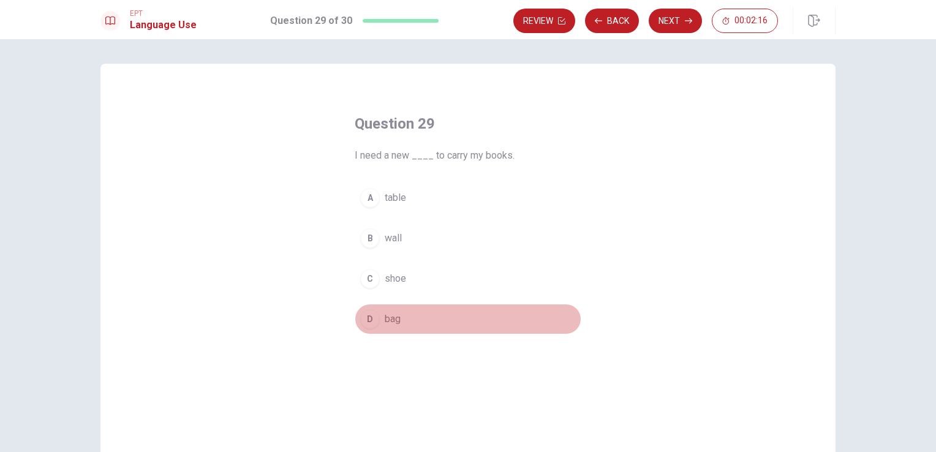
click at [384, 317] on span "bag" at bounding box center [392, 319] width 16 height 15
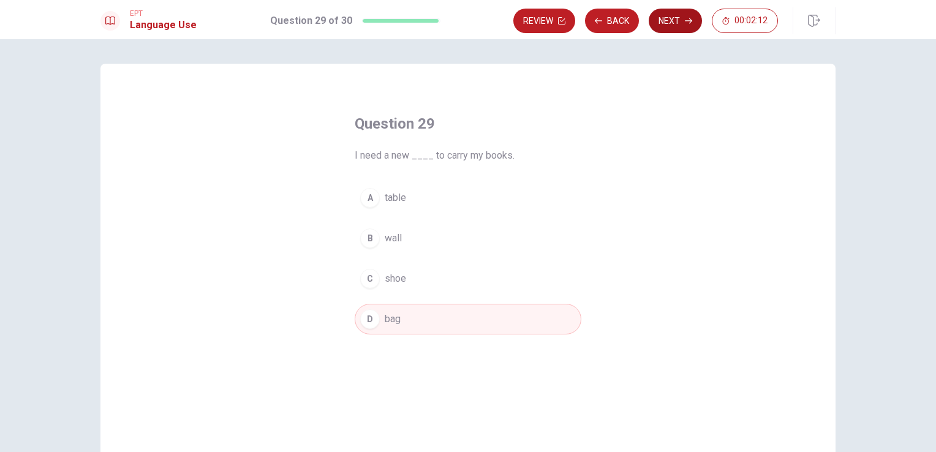
click at [669, 18] on button "Next" at bounding box center [674, 21] width 53 height 24
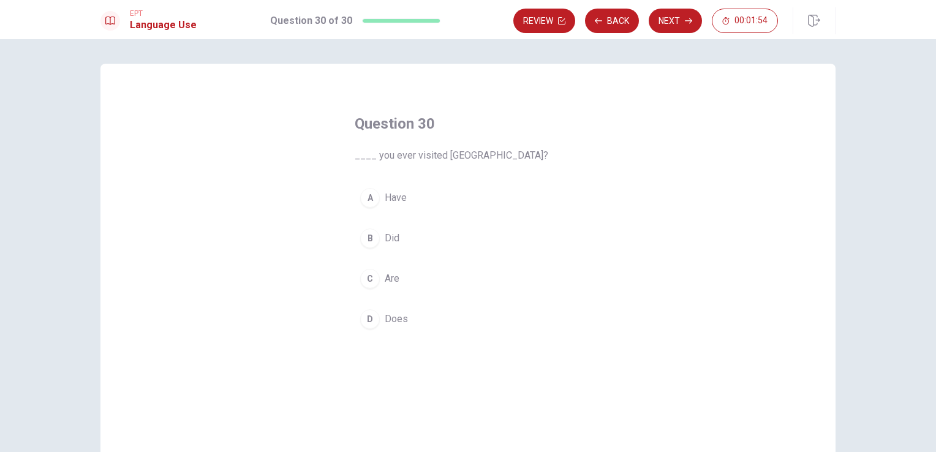
click at [378, 241] on button "B Did" at bounding box center [467, 238] width 227 height 31
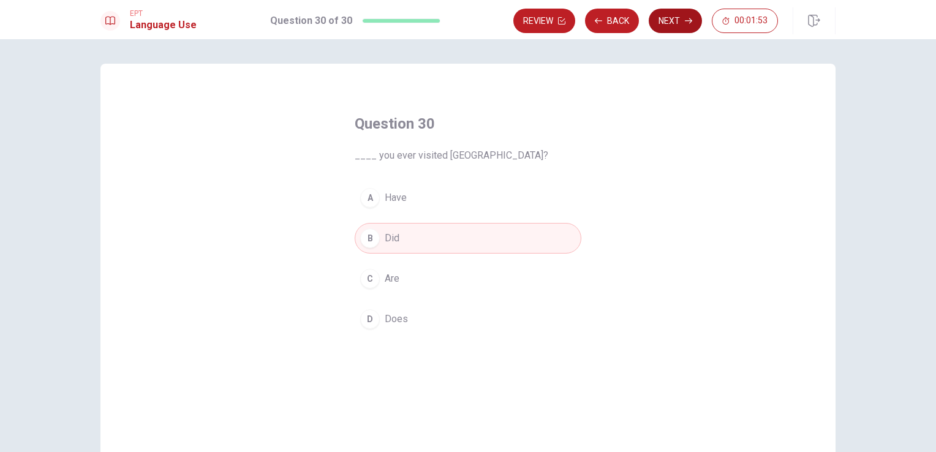
click at [682, 18] on button "Next" at bounding box center [674, 21] width 53 height 24
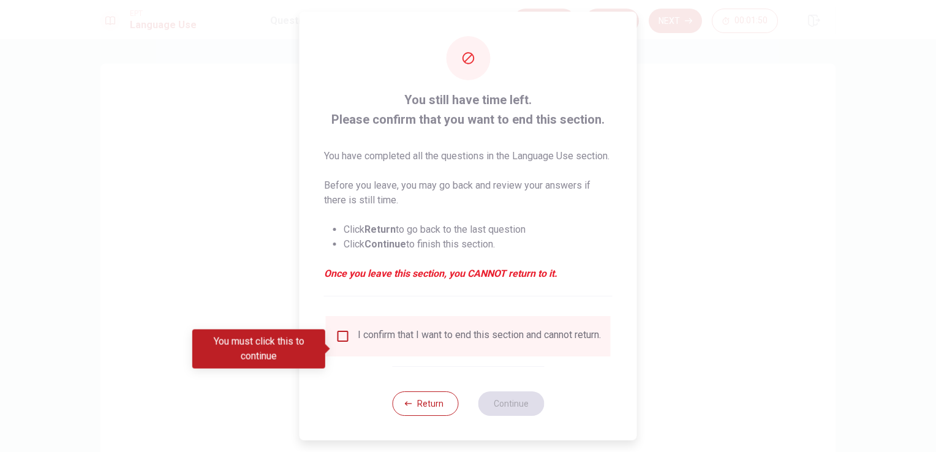
click at [381, 339] on div "I confirm that I want to end this section and cannot return." at bounding box center [468, 336] width 285 height 40
click at [380, 343] on div "I confirm that I want to end this section and cannot return." at bounding box center [479, 336] width 243 height 15
click at [338, 343] on input "You must click this to continue" at bounding box center [343, 336] width 15 height 15
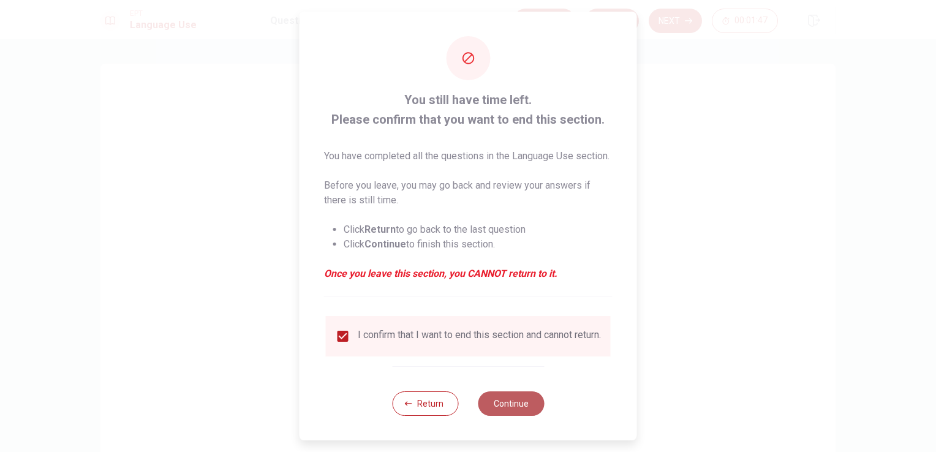
click at [502, 416] on button "Continue" at bounding box center [511, 403] width 66 height 24
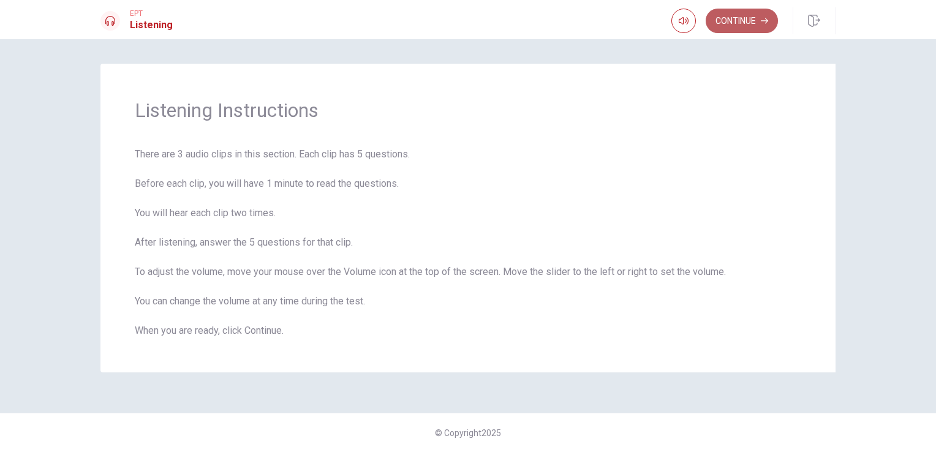
click at [735, 22] on button "Continue" at bounding box center [741, 21] width 72 height 24
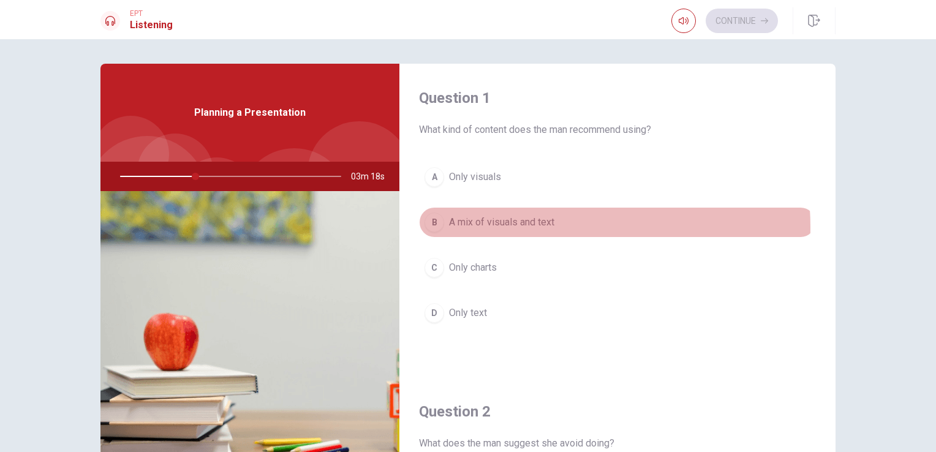
click at [514, 227] on span "A mix of visuals and text" at bounding box center [501, 222] width 105 height 15
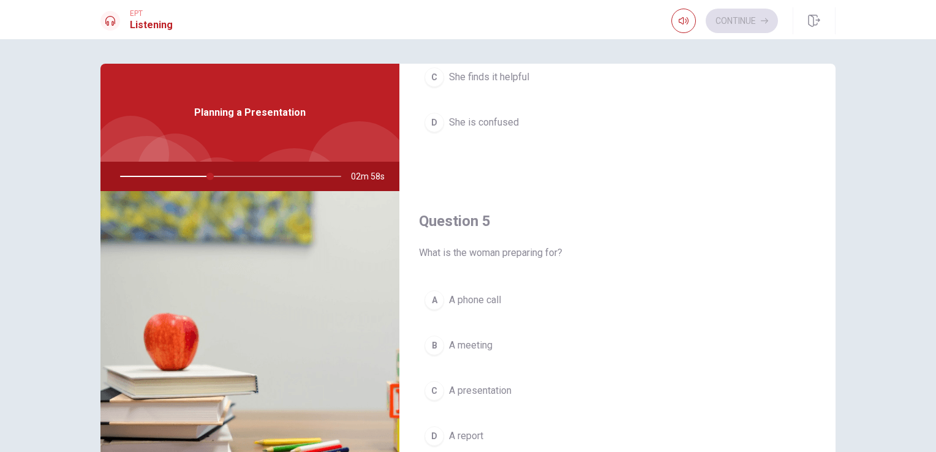
scroll to position [1136, 0]
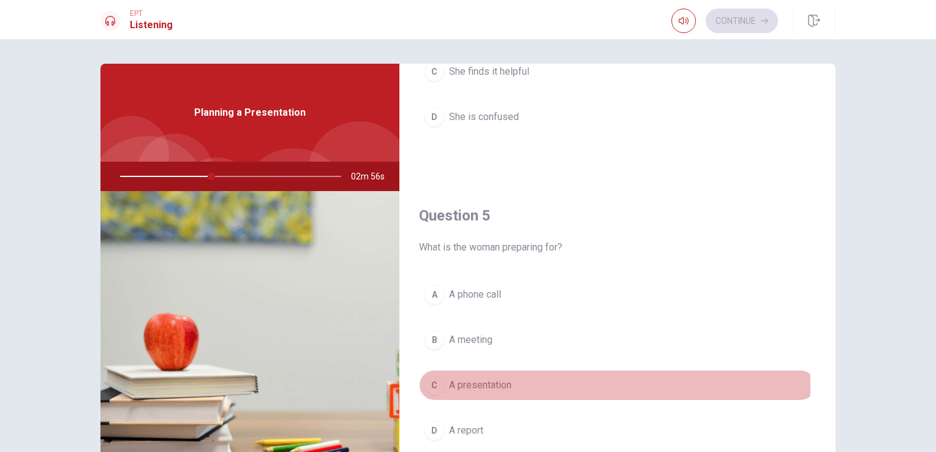
click at [478, 383] on span "A presentation" at bounding box center [480, 385] width 62 height 15
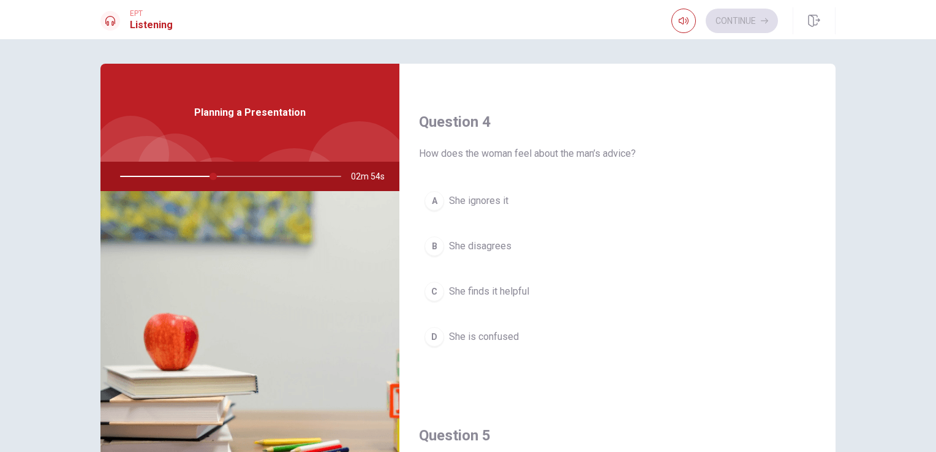
scroll to position [916, 0]
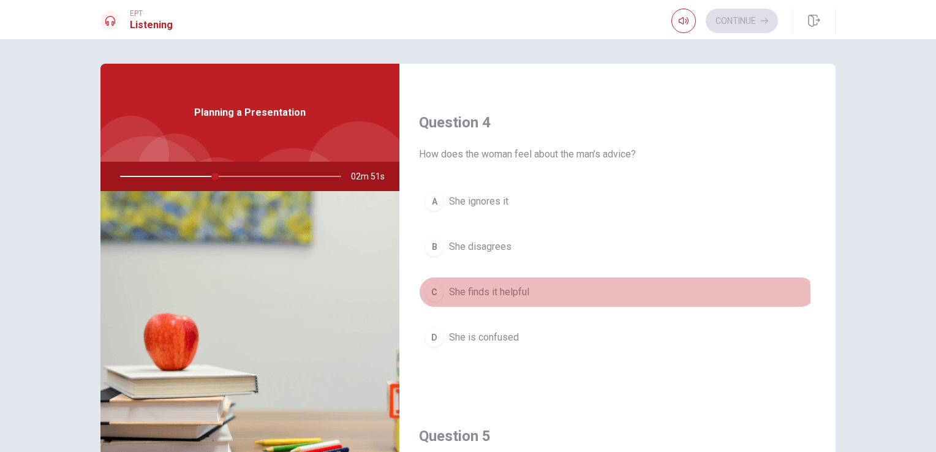
click at [466, 291] on span "She finds it helpful" at bounding box center [489, 292] width 80 height 15
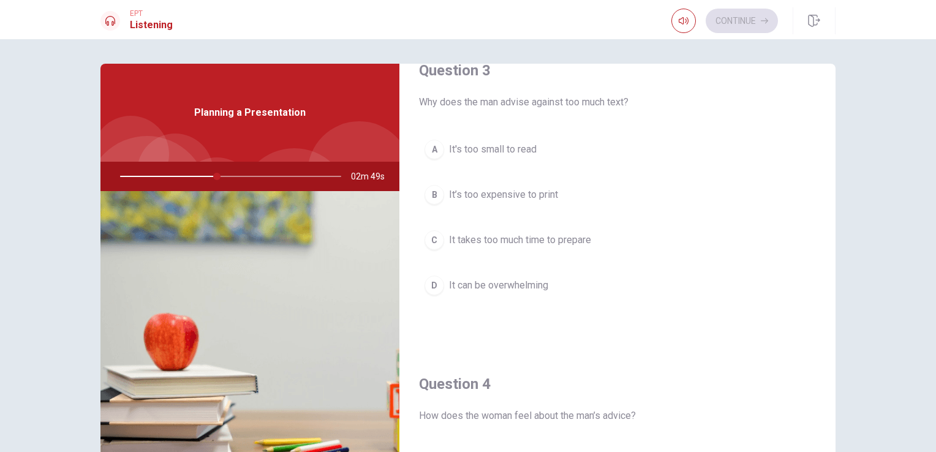
scroll to position [636, 0]
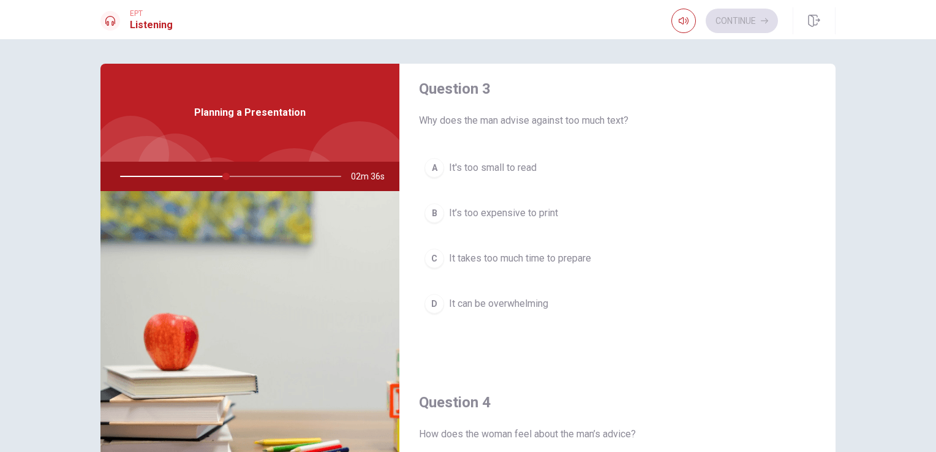
click at [480, 305] on span "It can be overwhelming" at bounding box center [498, 303] width 99 height 15
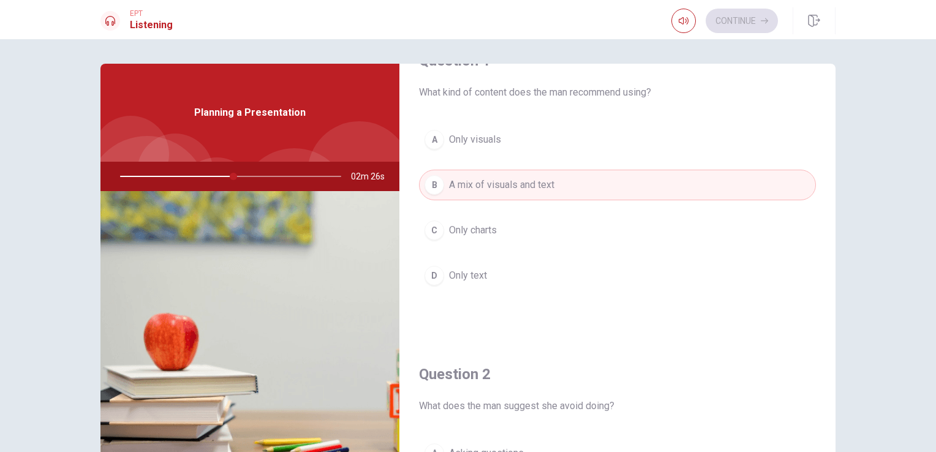
scroll to position [0, 0]
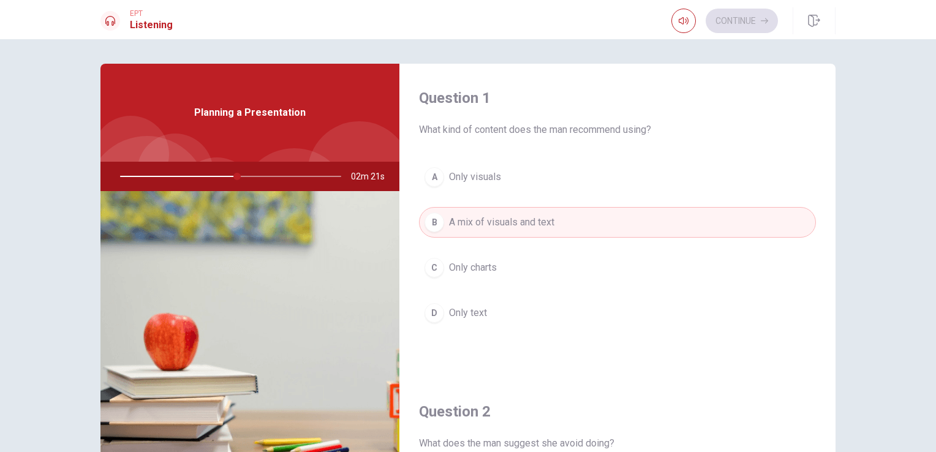
drag, startPoint x: 235, startPoint y: 176, endPoint x: 217, endPoint y: 178, distance: 18.4
click at [217, 178] on div at bounding box center [228, 176] width 246 height 29
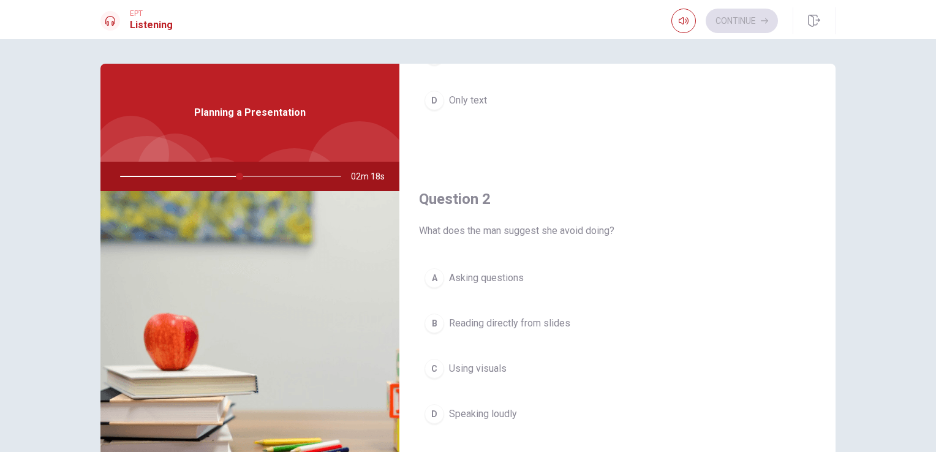
scroll to position [216, 0]
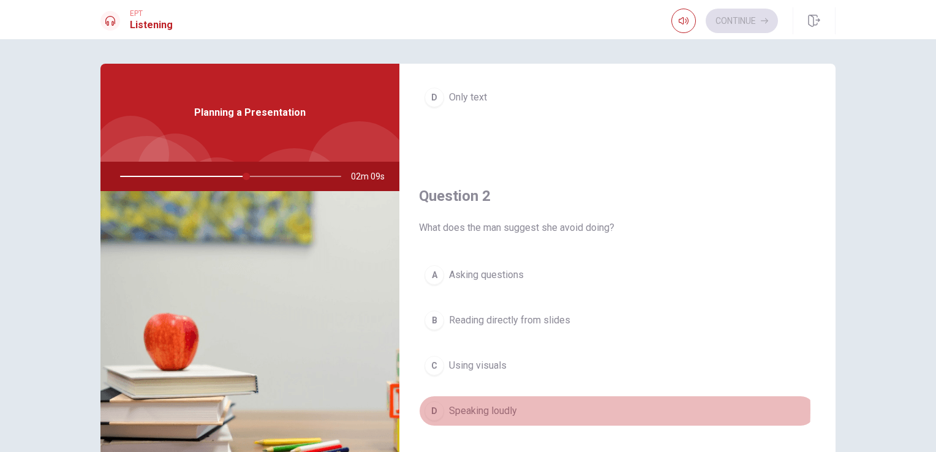
click at [474, 407] on span "Speaking loudly" at bounding box center [483, 410] width 68 height 15
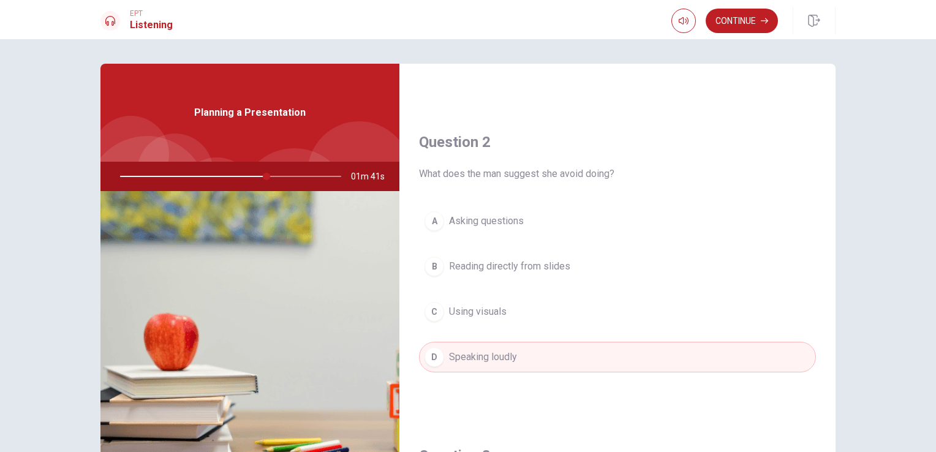
scroll to position [270, 0]
click at [727, 26] on button "Continue" at bounding box center [741, 21] width 72 height 24
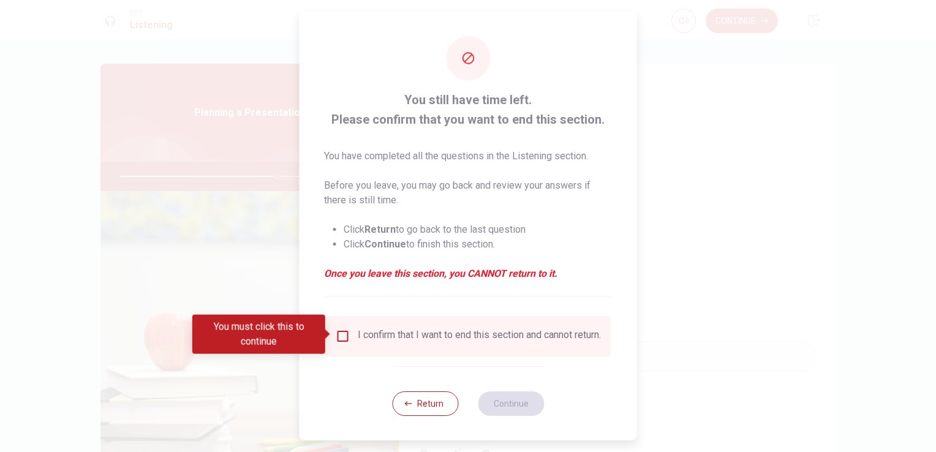
click at [365, 337] on div "I confirm that I want to end this section and cannot return." at bounding box center [479, 336] width 243 height 15
click at [347, 337] on input "You must click this to continue" at bounding box center [343, 336] width 15 height 15
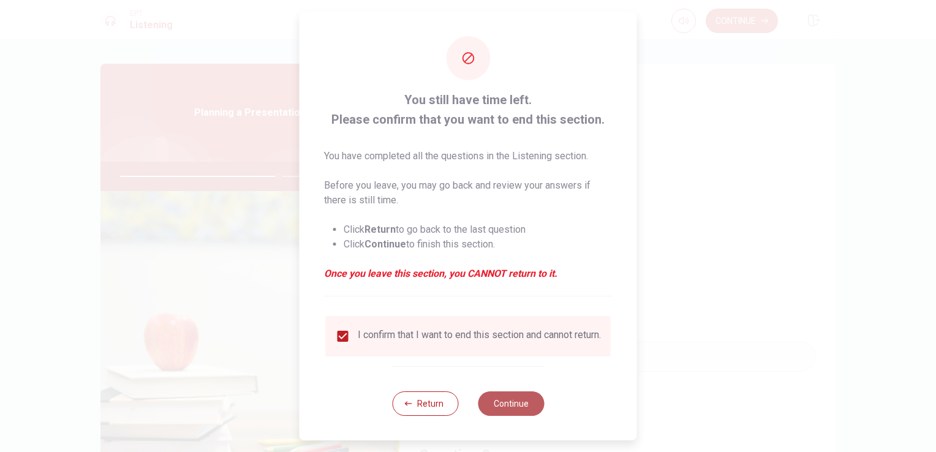
click at [498, 415] on button "Continue" at bounding box center [511, 403] width 66 height 24
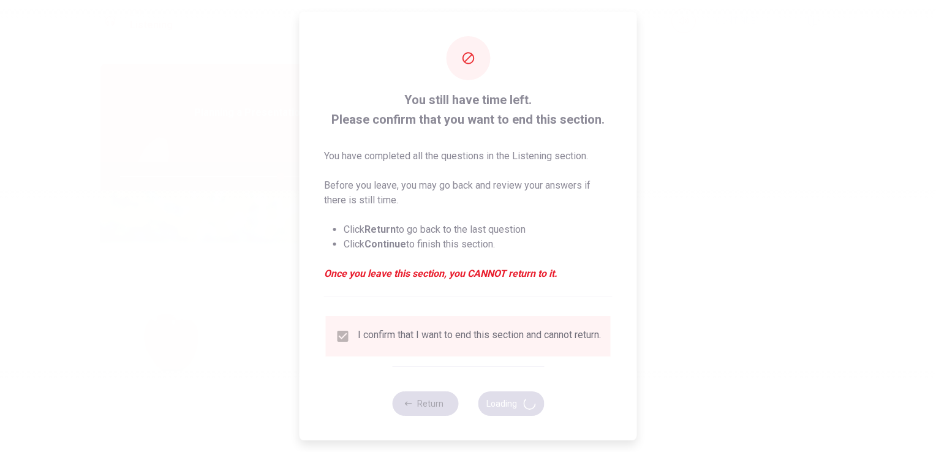
type input "73"
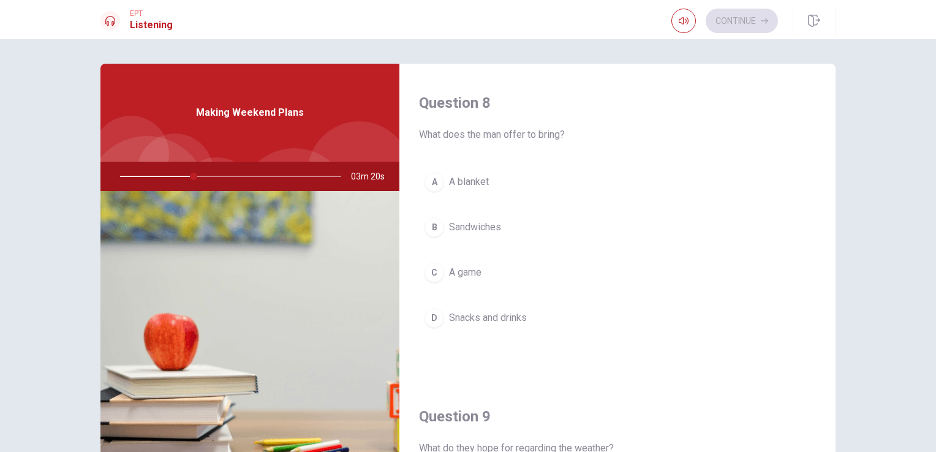
scroll to position [622, 0]
click at [509, 313] on span "Snacks and drinks" at bounding box center [488, 317] width 78 height 15
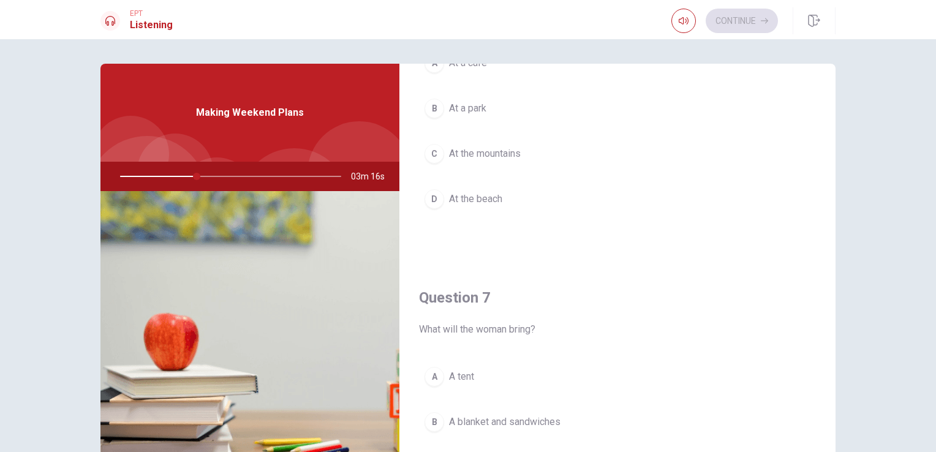
scroll to position [0, 0]
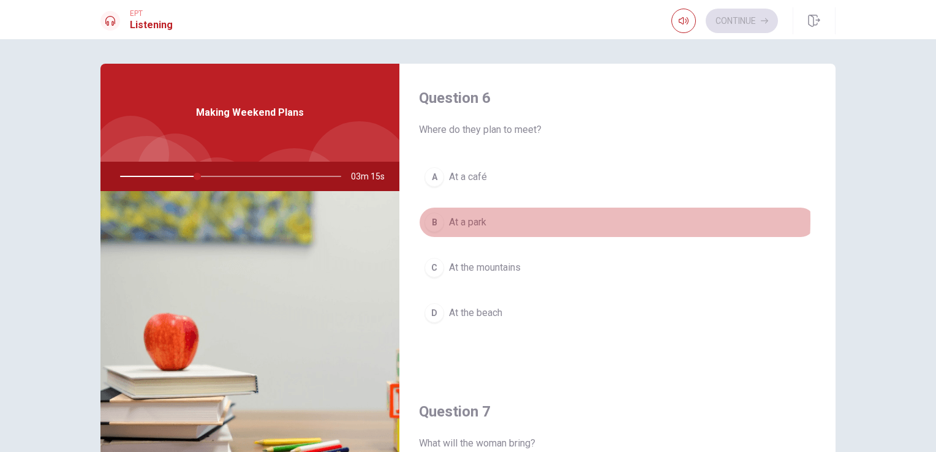
click at [476, 219] on span "At a park" at bounding box center [467, 222] width 37 height 15
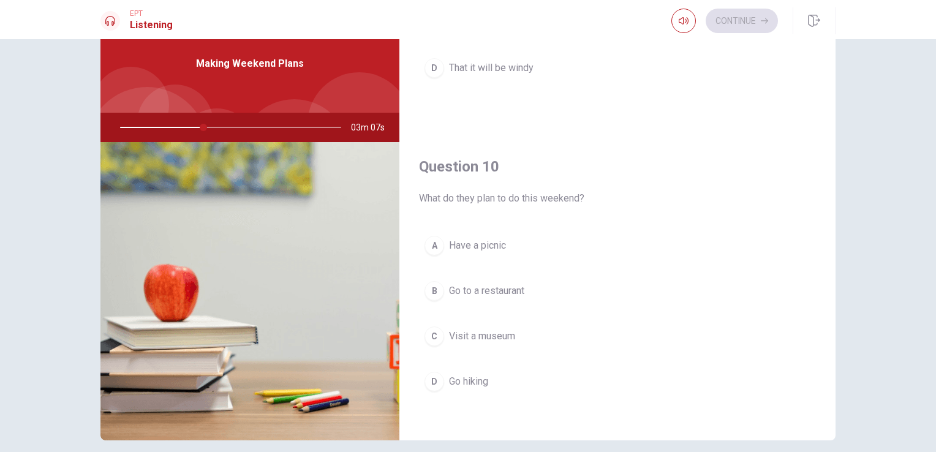
scroll to position [61, 0]
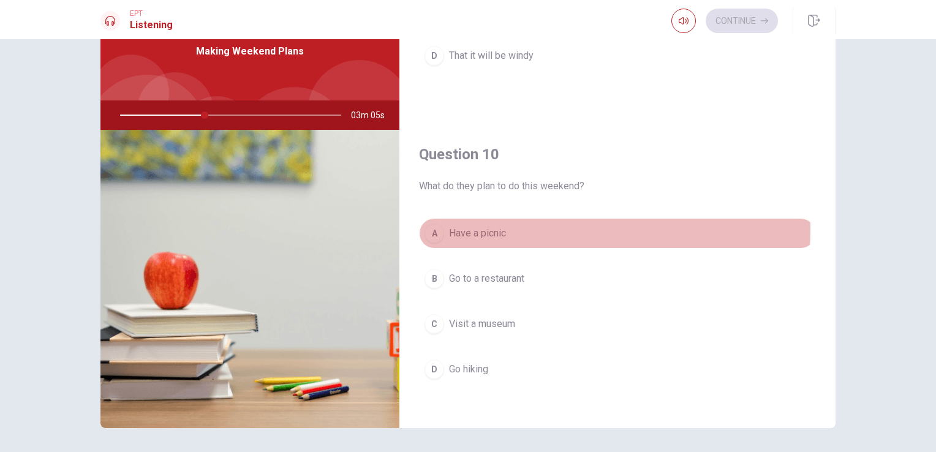
click at [465, 226] on span "Have a picnic" at bounding box center [477, 233] width 57 height 15
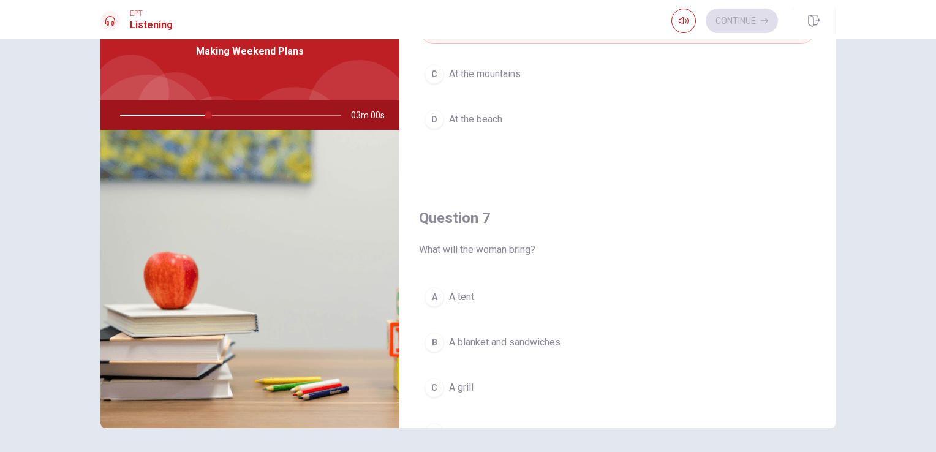
scroll to position [134, 0]
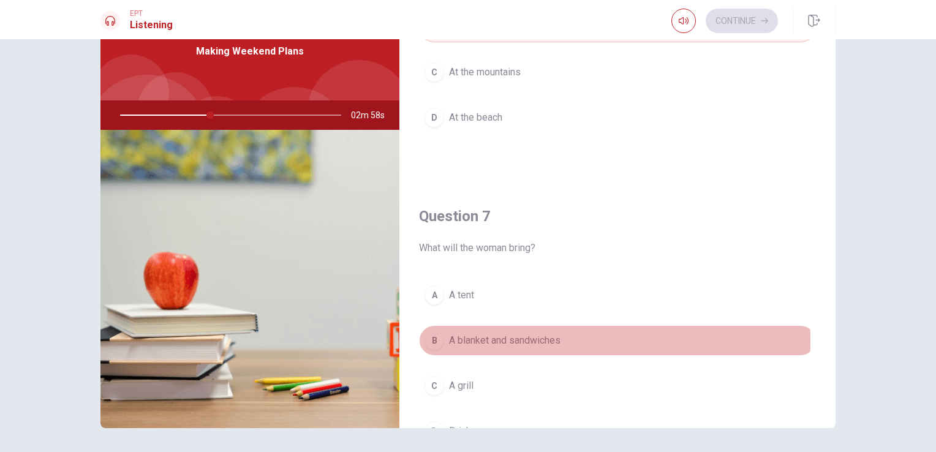
click at [497, 340] on span "A blanket and sandwiches" at bounding box center [504, 340] width 111 height 15
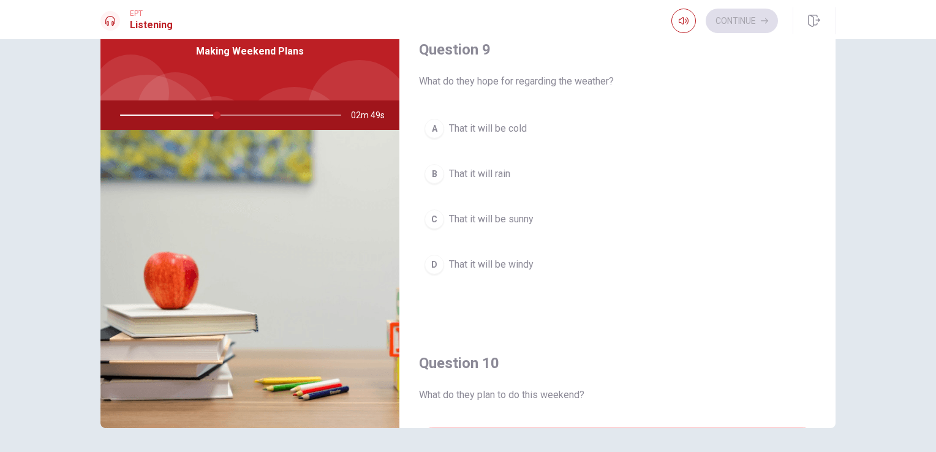
scroll to position [928, 0]
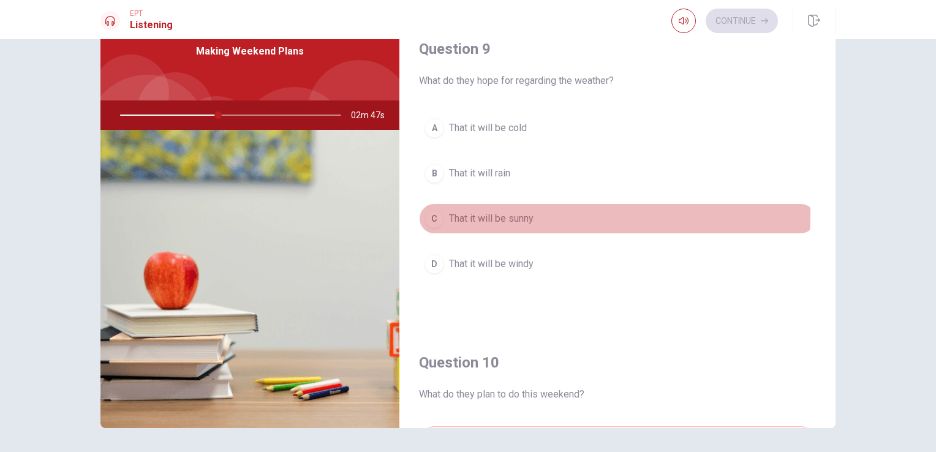
click at [454, 211] on span "That it will be sunny" at bounding box center [491, 218] width 84 height 15
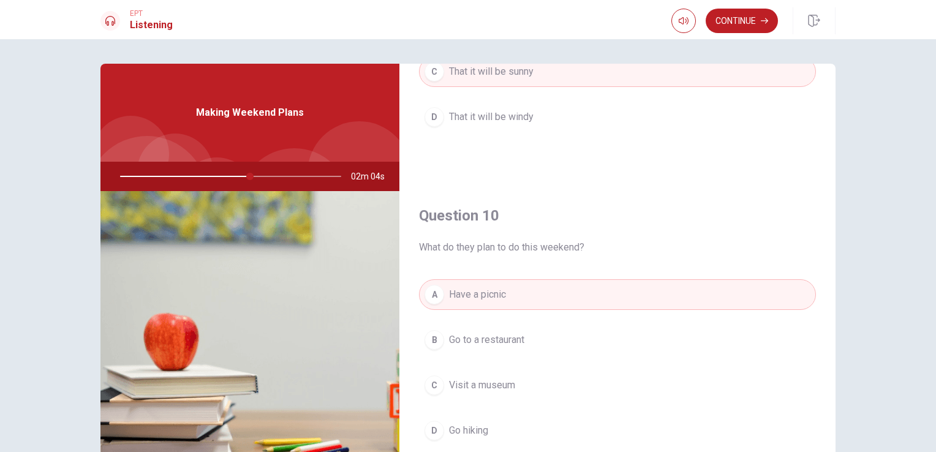
scroll to position [1136, 0]
click at [487, 427] on button "D Go hiking" at bounding box center [617, 430] width 397 height 31
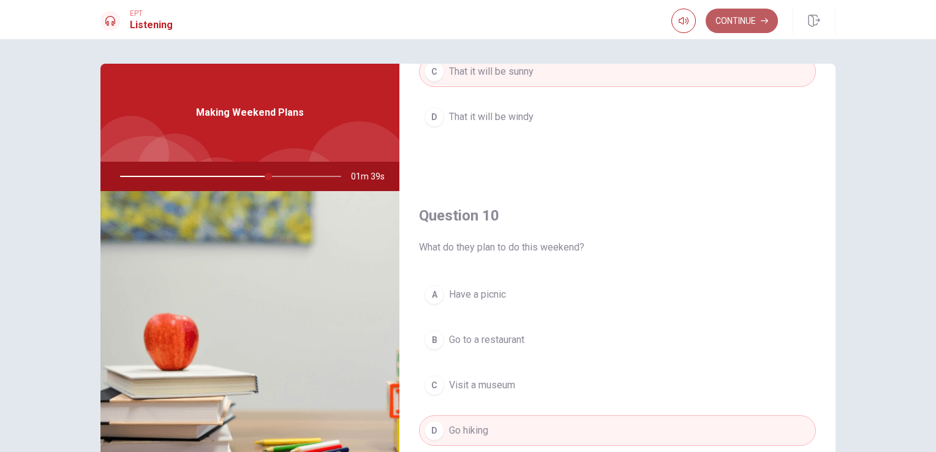
click at [744, 23] on button "Continue" at bounding box center [741, 21] width 72 height 24
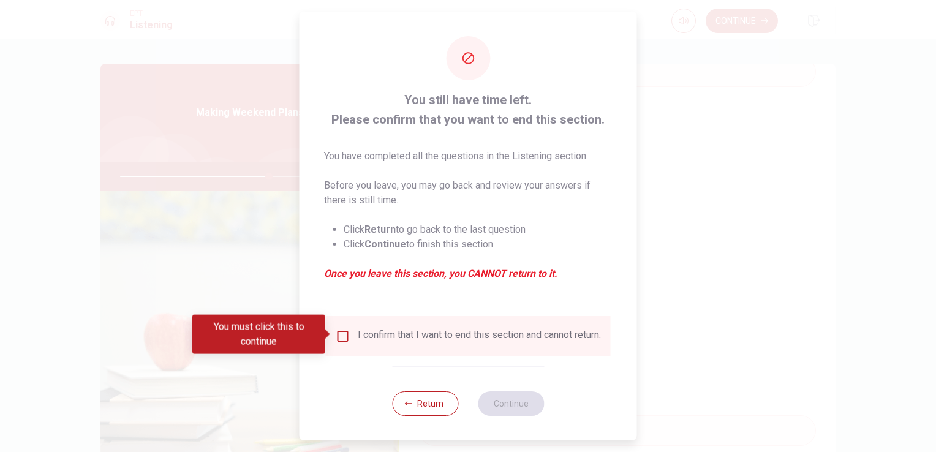
click at [397, 340] on div "I confirm that I want to end this section and cannot return." at bounding box center [479, 336] width 243 height 15
click at [350, 339] on div "I confirm that I want to end this section and cannot return." at bounding box center [468, 336] width 265 height 15
click at [343, 336] on input "You must click this to continue" at bounding box center [343, 336] width 15 height 15
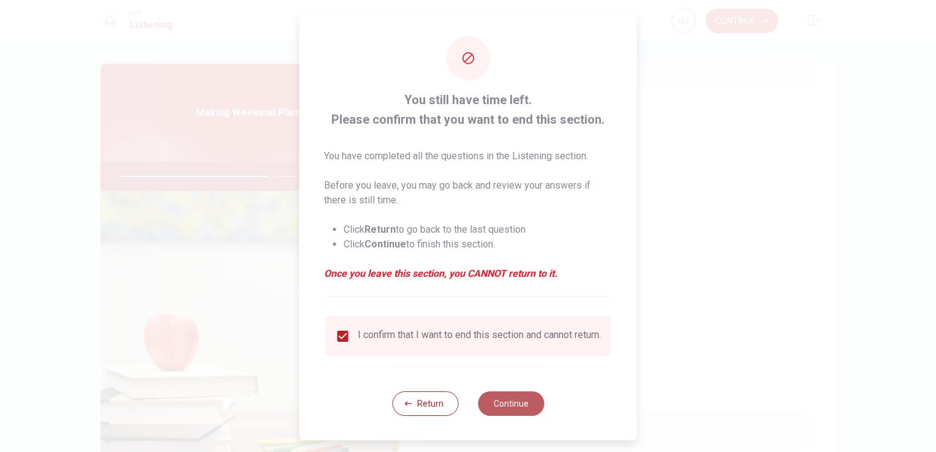
click at [519, 407] on button "Continue" at bounding box center [511, 403] width 66 height 24
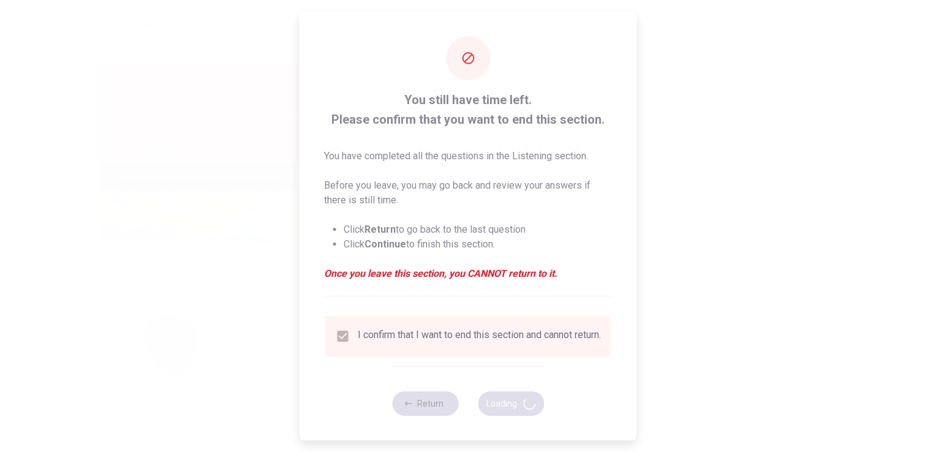
type input "70"
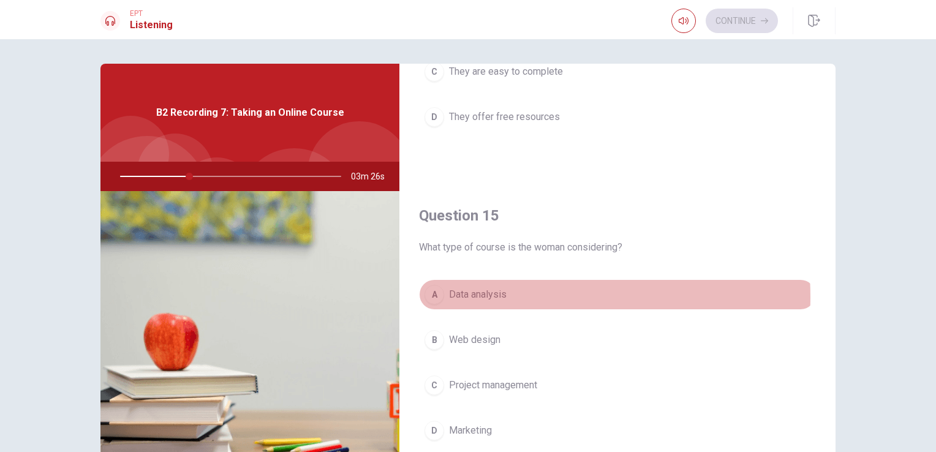
click at [490, 293] on span "Data analysis" at bounding box center [478, 294] width 58 height 15
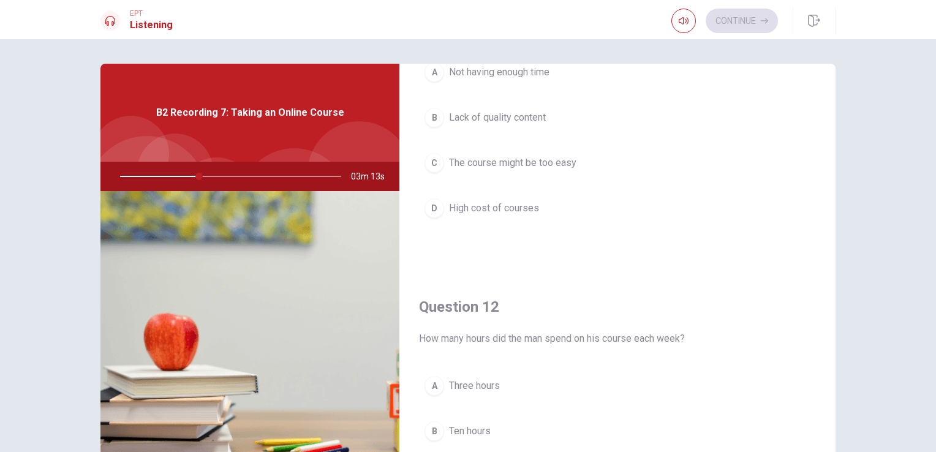
scroll to position [0, 0]
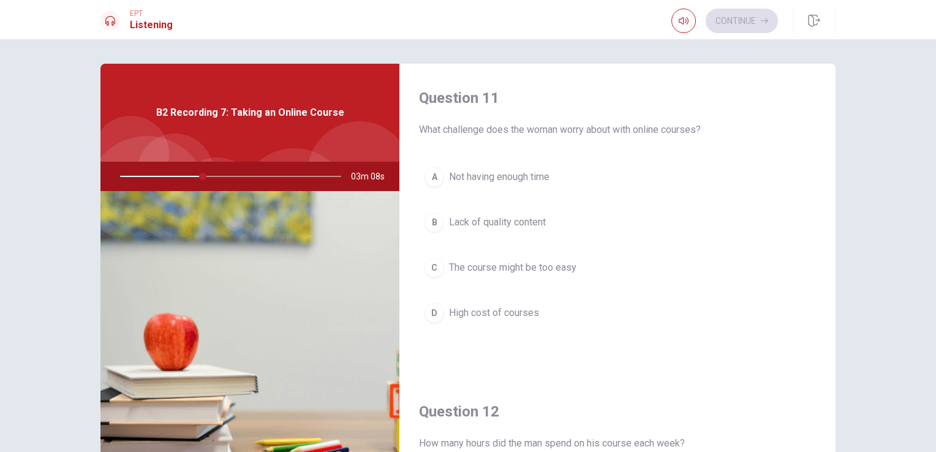
click at [489, 174] on span "Not having enough time" at bounding box center [499, 177] width 100 height 15
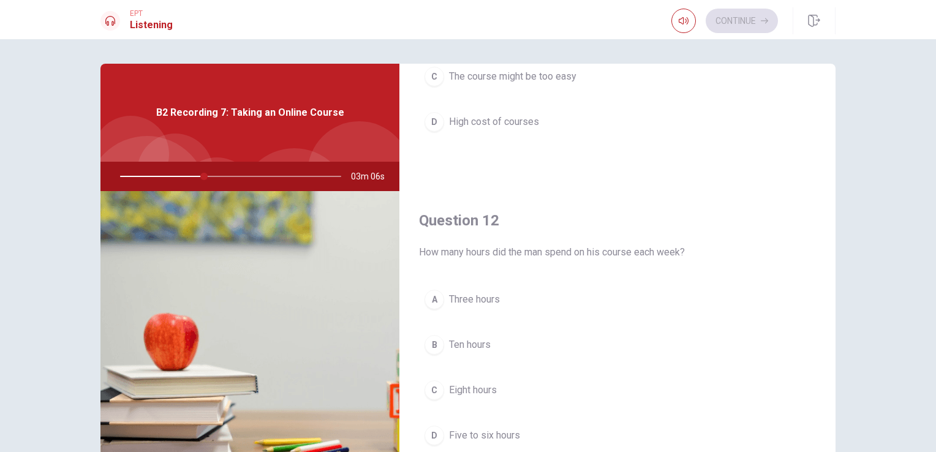
scroll to position [250, 0]
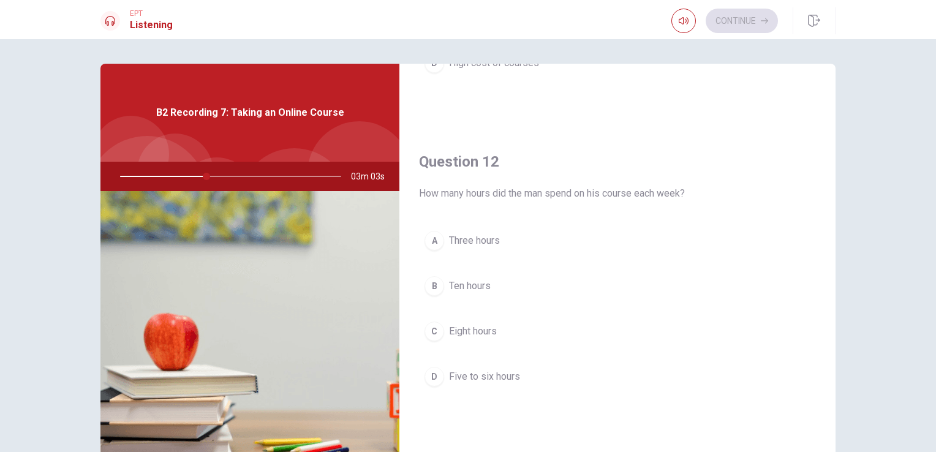
click at [468, 373] on span "Five to six hours" at bounding box center [484, 376] width 71 height 15
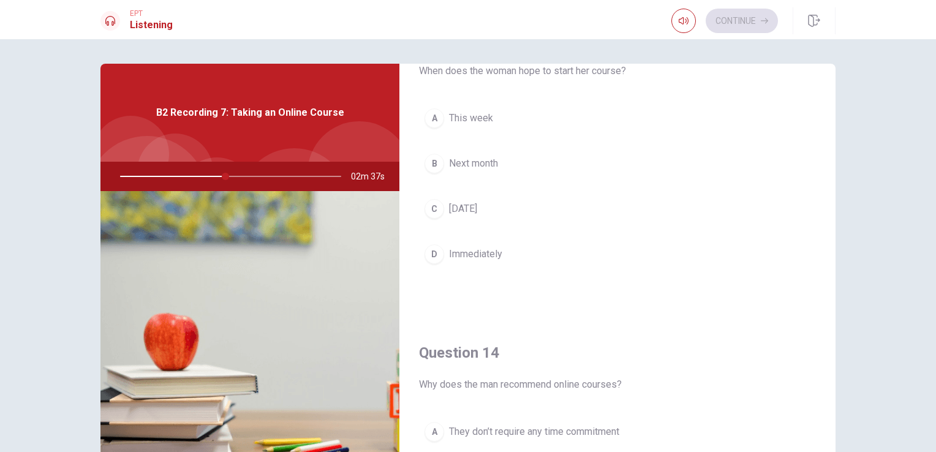
scroll to position [669, 0]
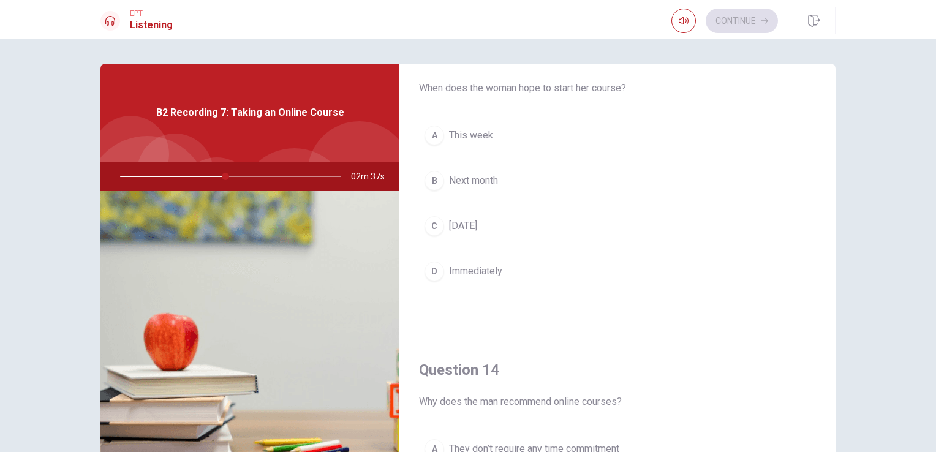
click at [479, 181] on span "Next month" at bounding box center [473, 180] width 49 height 15
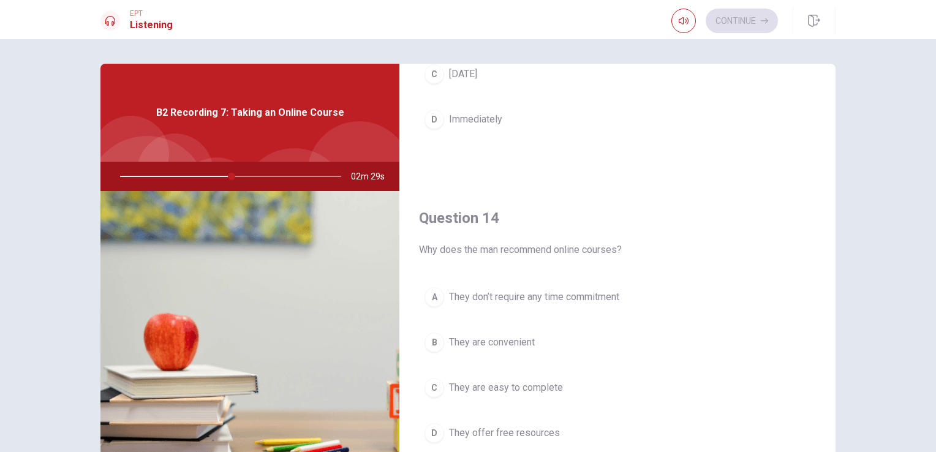
scroll to position [835, 0]
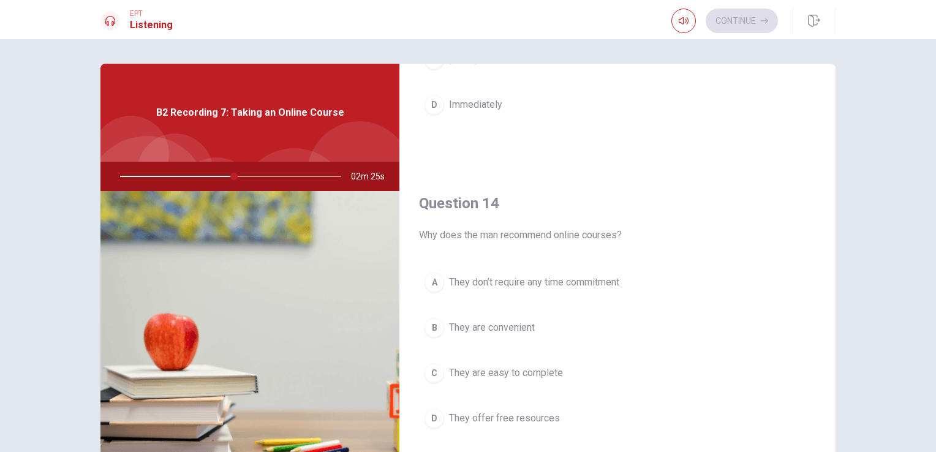
click at [512, 312] on button "B They are convenient" at bounding box center [617, 327] width 397 height 31
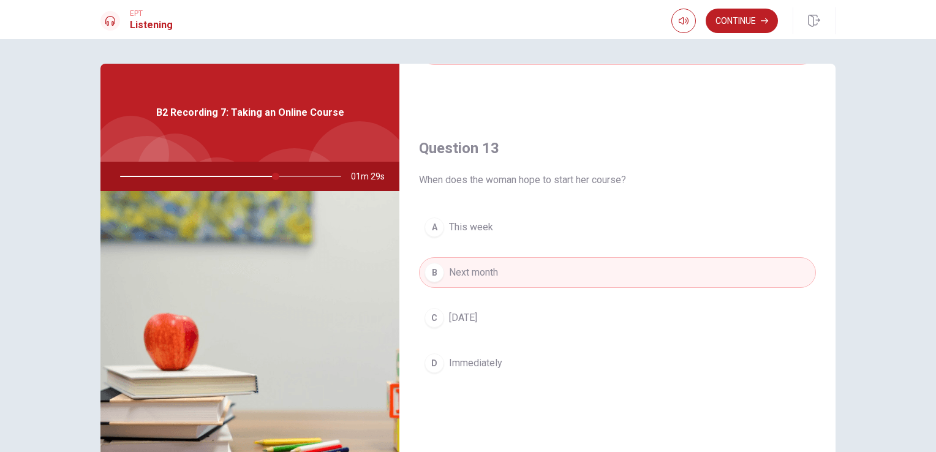
scroll to position [578, 0]
click at [743, 18] on button "Continue" at bounding box center [741, 21] width 72 height 24
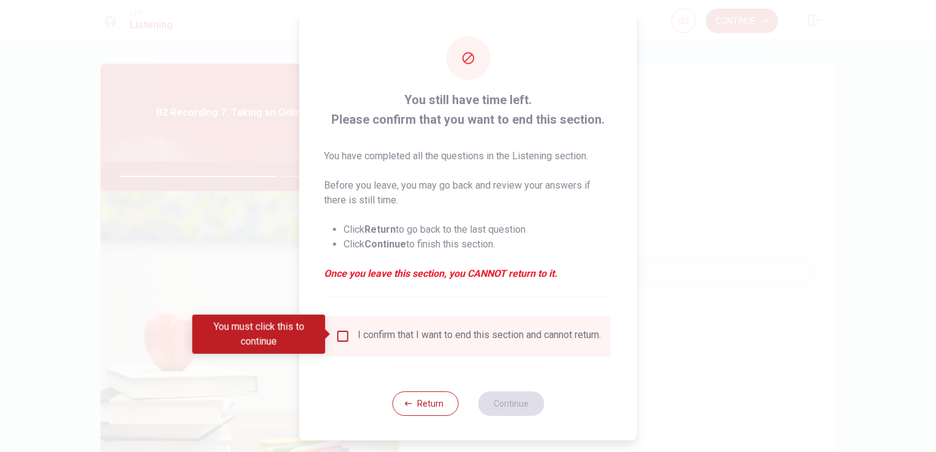
click at [391, 342] on div "I confirm that I want to end this section and cannot return." at bounding box center [479, 336] width 243 height 15
click at [345, 339] on input "You must click this to continue" at bounding box center [343, 336] width 15 height 15
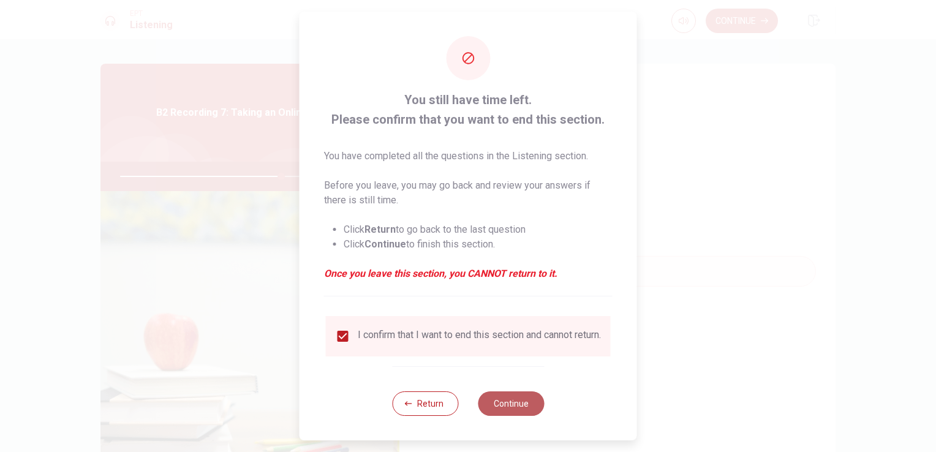
click at [492, 411] on button "Continue" at bounding box center [511, 403] width 66 height 24
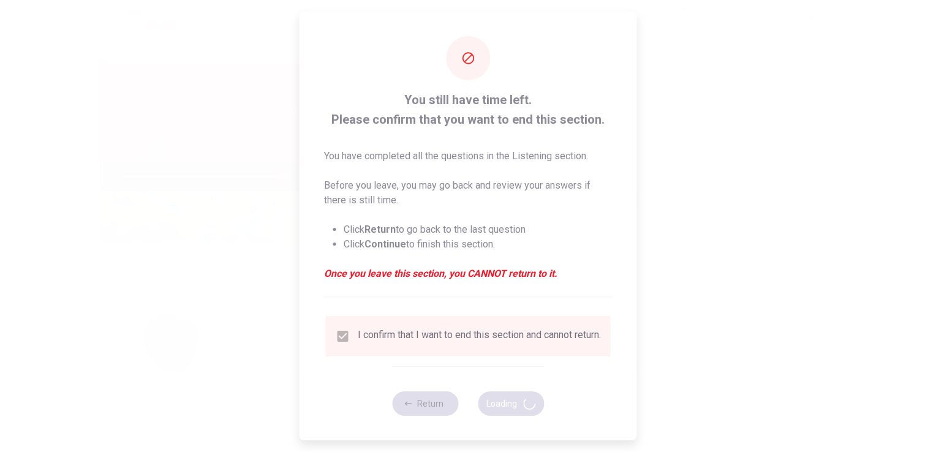
type input "74"
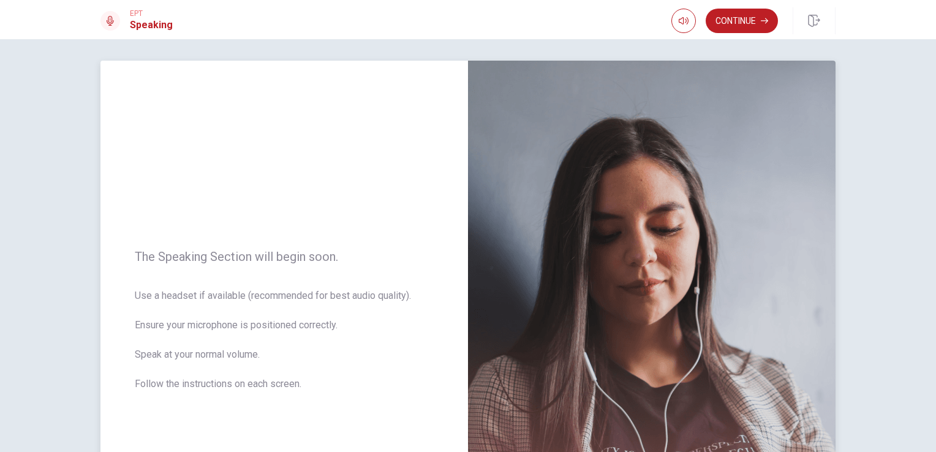
scroll to position [0, 0]
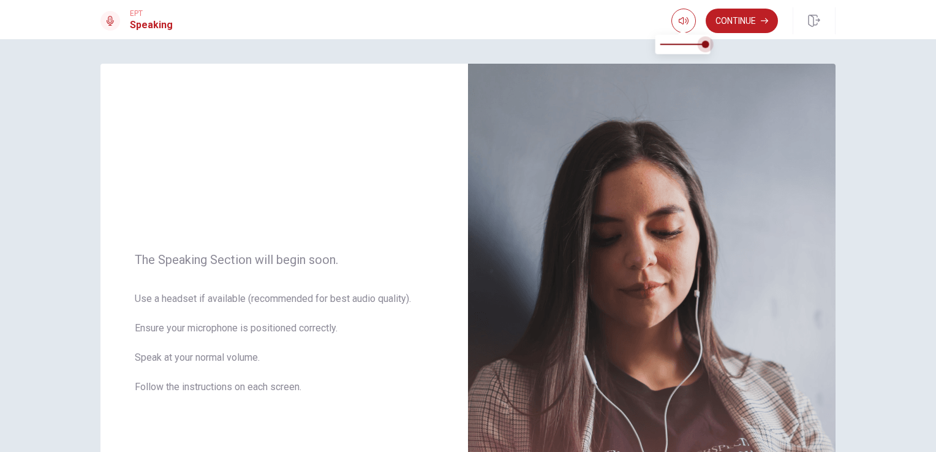
drag, startPoint x: 703, startPoint y: 48, endPoint x: 719, endPoint y: 50, distance: 15.5
click at [719, 50] on body "This site uses cookies, as explained in our Privacy Policy . If you agree to th…" at bounding box center [468, 226] width 936 height 452
click at [740, 17] on button "Continue" at bounding box center [741, 21] width 72 height 24
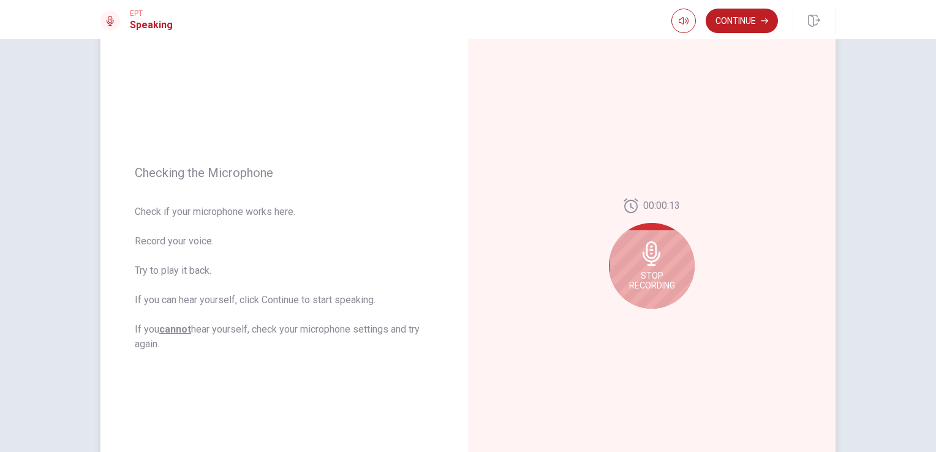
scroll to position [71, 0]
click at [654, 282] on span "Stop Recording" at bounding box center [652, 282] width 46 height 20
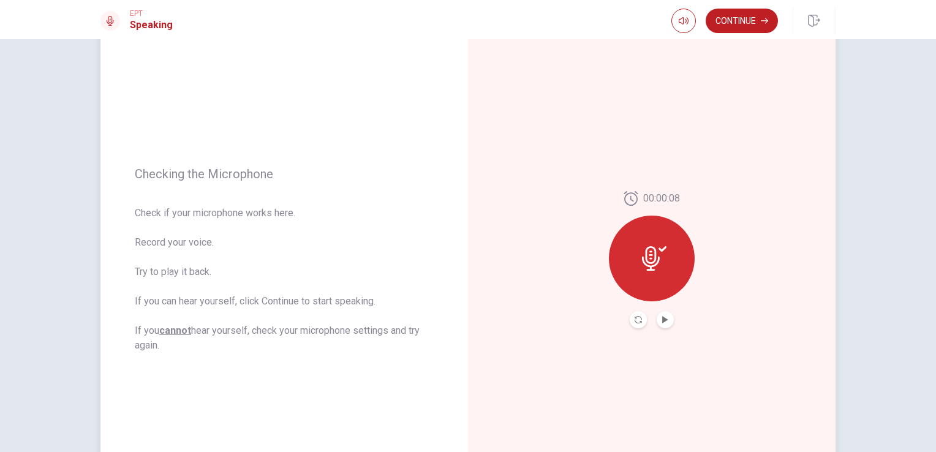
click at [664, 324] on button "Play Audio" at bounding box center [664, 319] width 17 height 17
click at [731, 16] on button "Continue" at bounding box center [741, 21] width 72 height 24
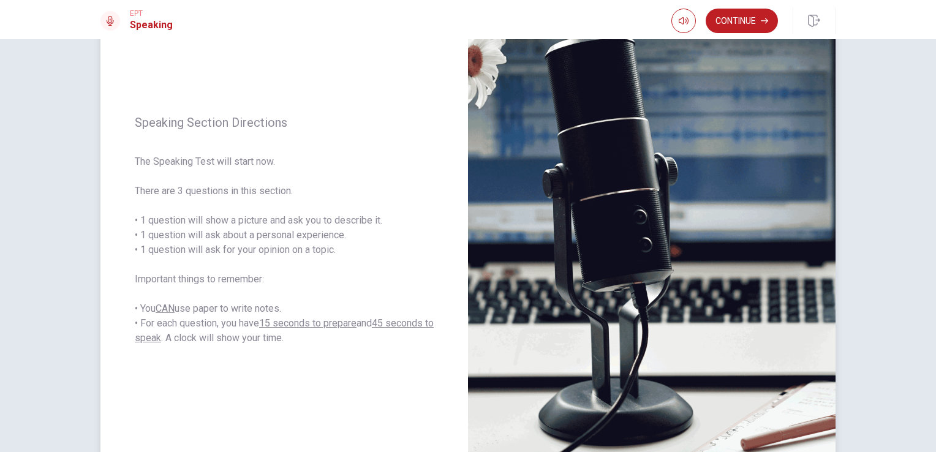
scroll to position [99, 0]
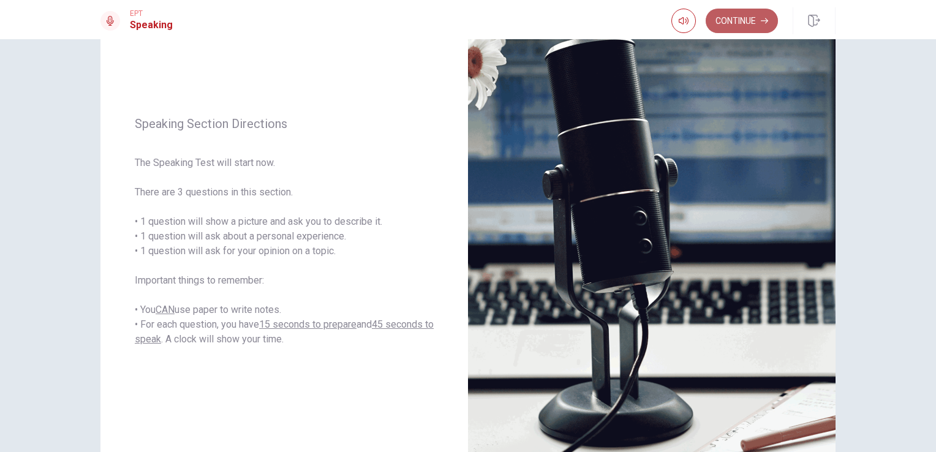
click at [762, 21] on icon "button" at bounding box center [763, 21] width 7 height 6
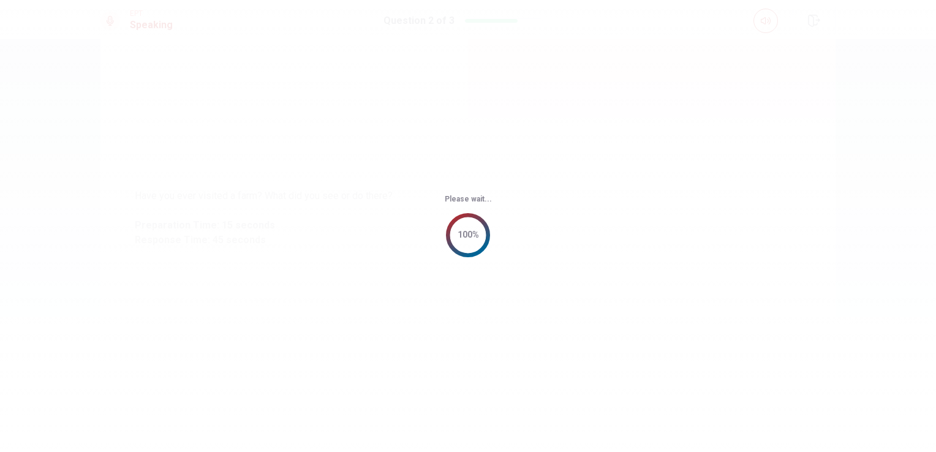
scroll to position [0, 0]
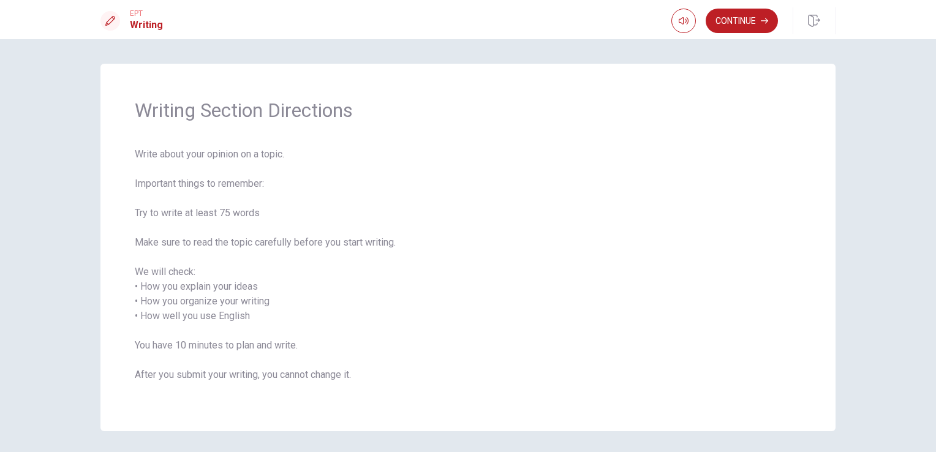
click at [759, 3] on div "EPT Writing Continue" at bounding box center [468, 19] width 936 height 39
click at [740, 19] on button "Continue" at bounding box center [741, 21] width 72 height 24
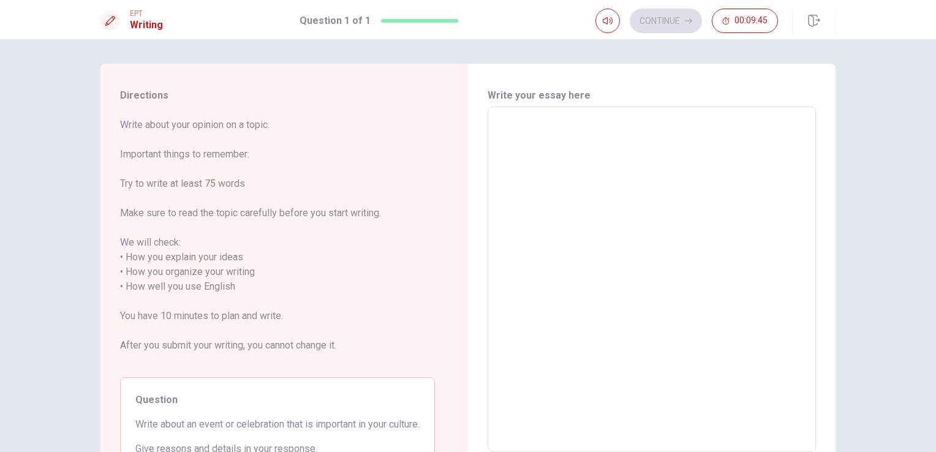
click at [546, 141] on textarea at bounding box center [651, 279] width 311 height 325
type textarea "I"
type textarea "x"
type textarea "In"
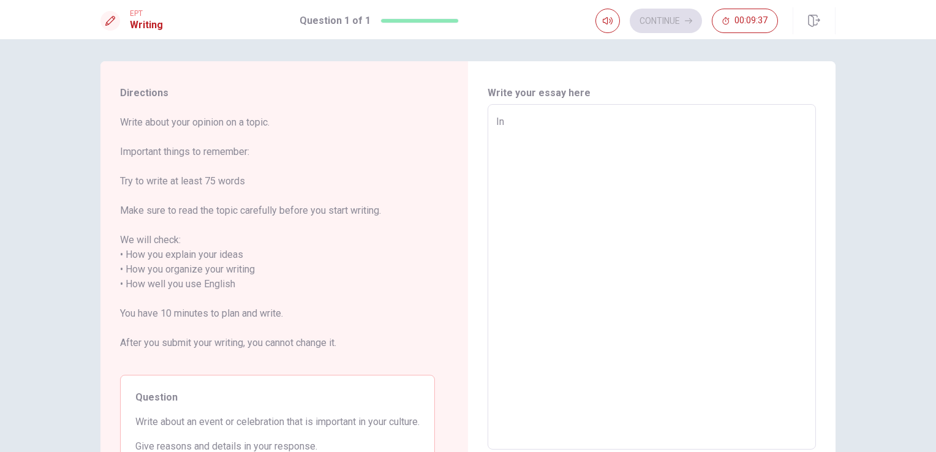
type textarea "x"
type textarea "In"
type textarea "x"
type textarea "In m"
type textarea "x"
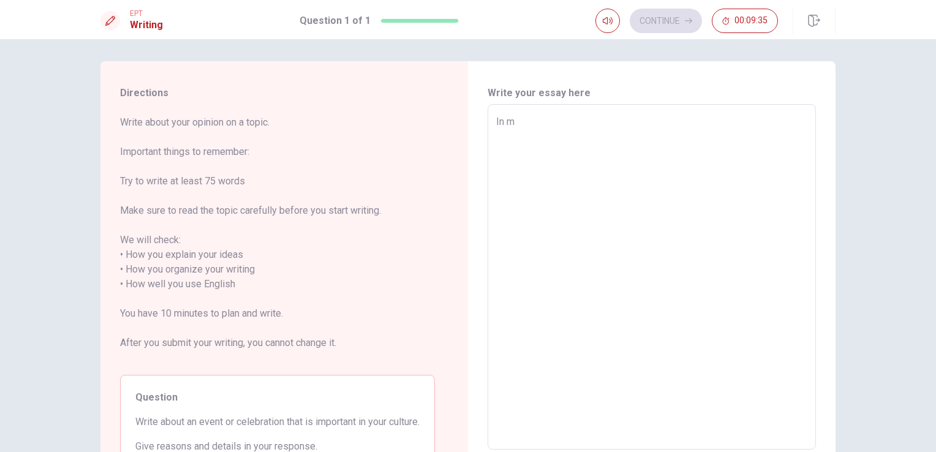
type textarea "In my"
type textarea "x"
type textarea "In my"
type textarea "x"
type textarea "In my c"
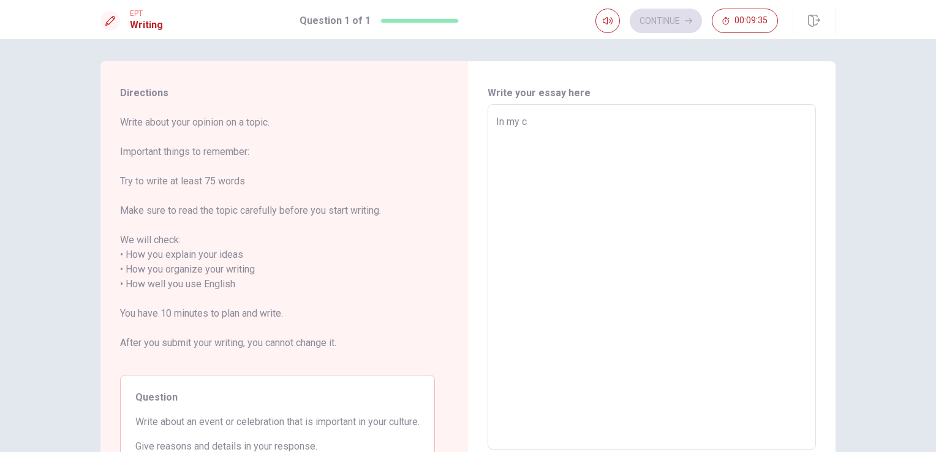
type textarea "x"
type textarea "In my cu"
type textarea "x"
type textarea "In my cul"
type textarea "x"
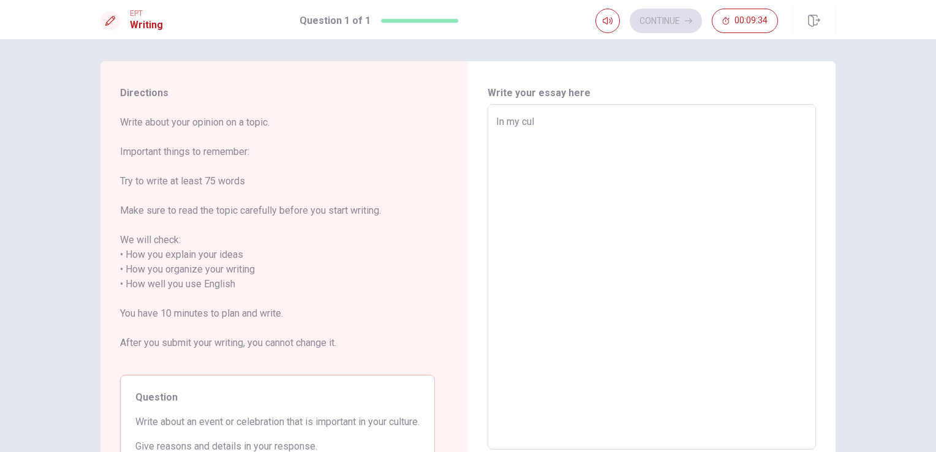
type textarea "In my cult"
type textarea "x"
type textarea "In my cultu"
type textarea "x"
type textarea "In my cultur"
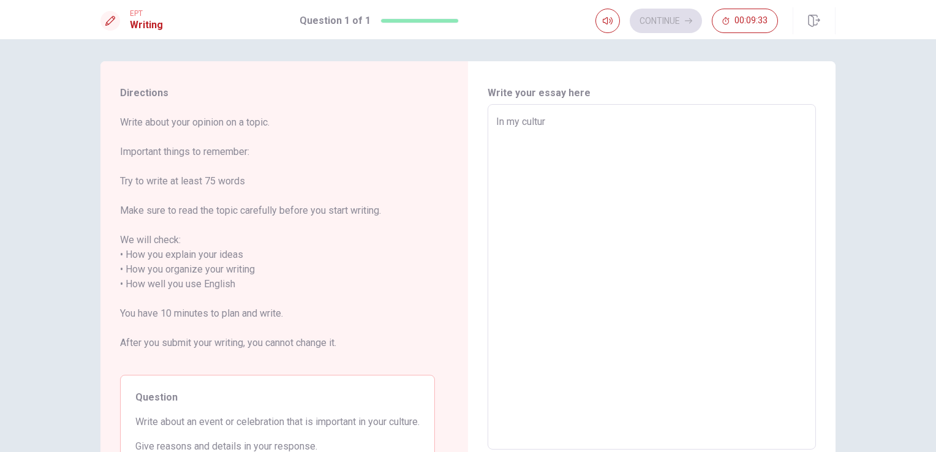
type textarea "x"
type textarea "In my culture"
type textarea "x"
type textarea "In my culturem"
type textarea "x"
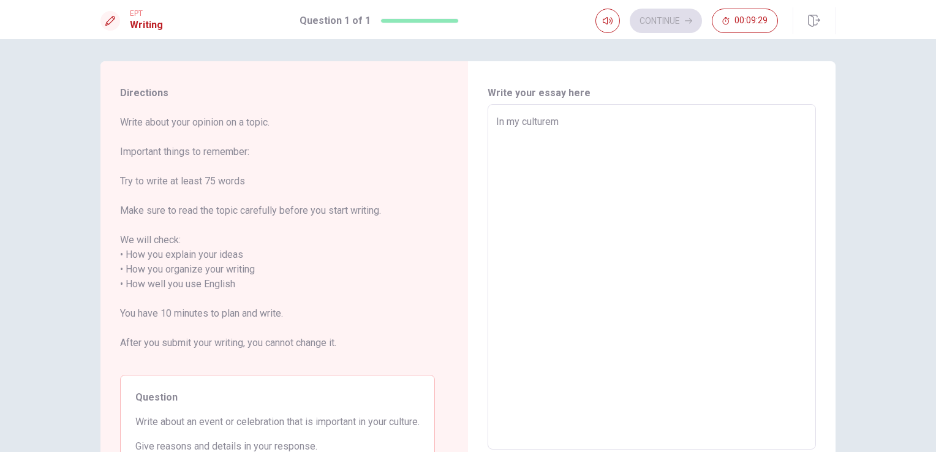
type textarea "In my culturem"
type textarea "x"
type textarea "In my culturem t"
type textarea "x"
type textarea "In my culturem th"
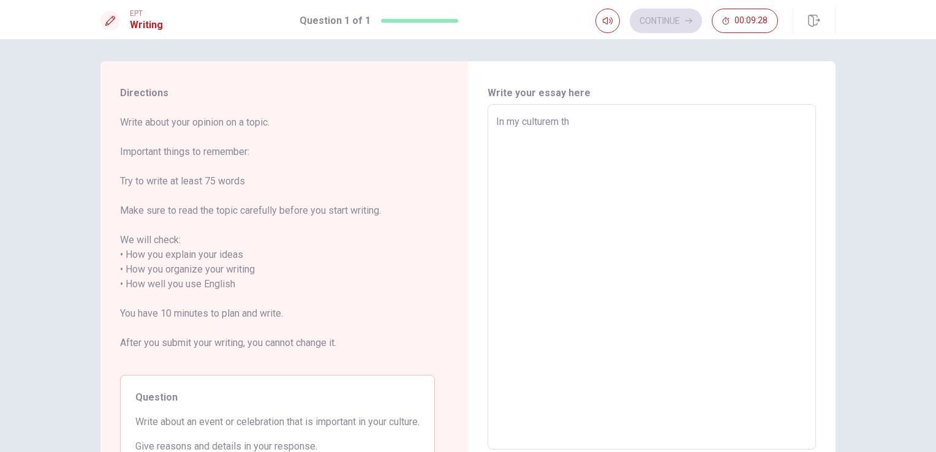
type textarea "x"
type textarea "In my culturem the"
type textarea "x"
type textarea "In my culturem the"
type textarea "x"
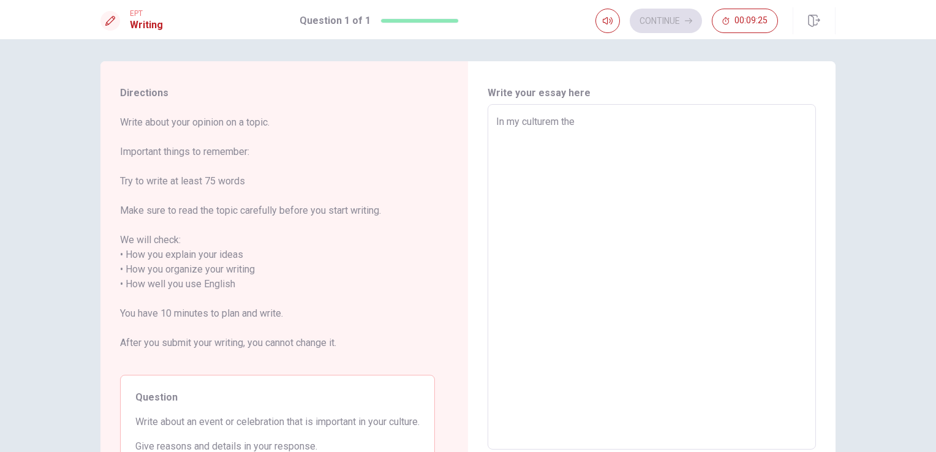
type textarea "In my culturem the z"
type textarea "x"
type textarea "In my culturem the ze"
type textarea "x"
type textarea "In my culturem the zee"
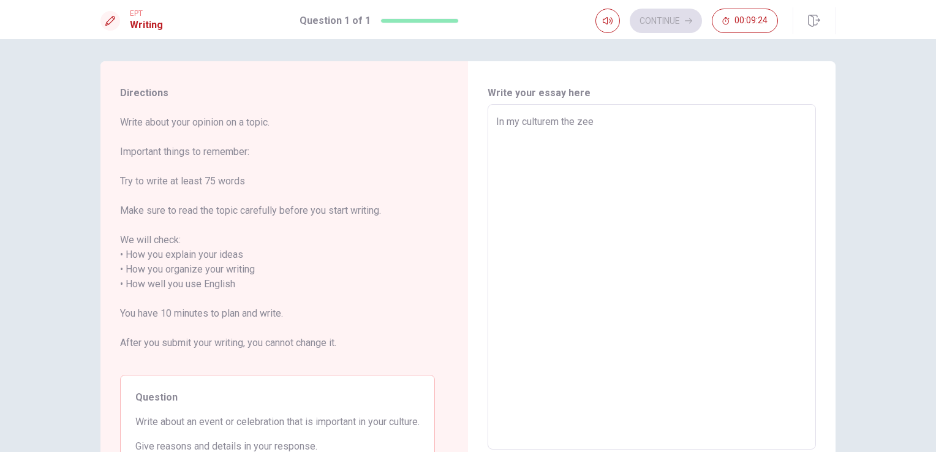
type textarea "x"
type textarea "In my culturem the ze"
type textarea "x"
type textarea "In my culturem the z"
type textarea "x"
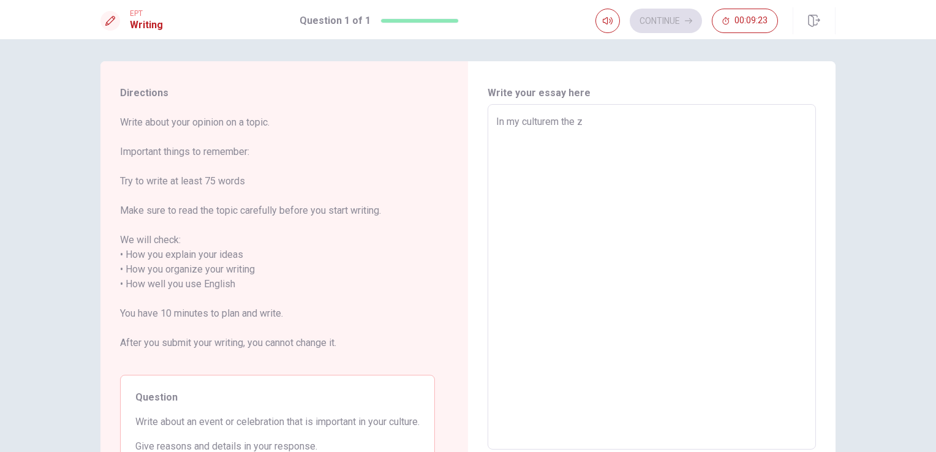
type textarea "In my culturem the"
type textarea "x"
type textarea "In my culturem the w"
type textarea "x"
type textarea "In my culturem the we"
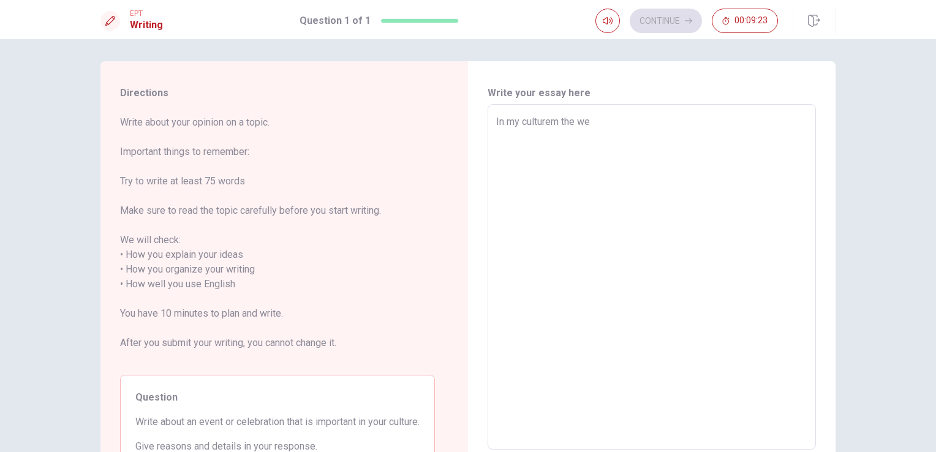
type textarea "x"
type textarea "In my culturem the wee"
type textarea "x"
type textarea "In my culturem the weed"
type textarea "x"
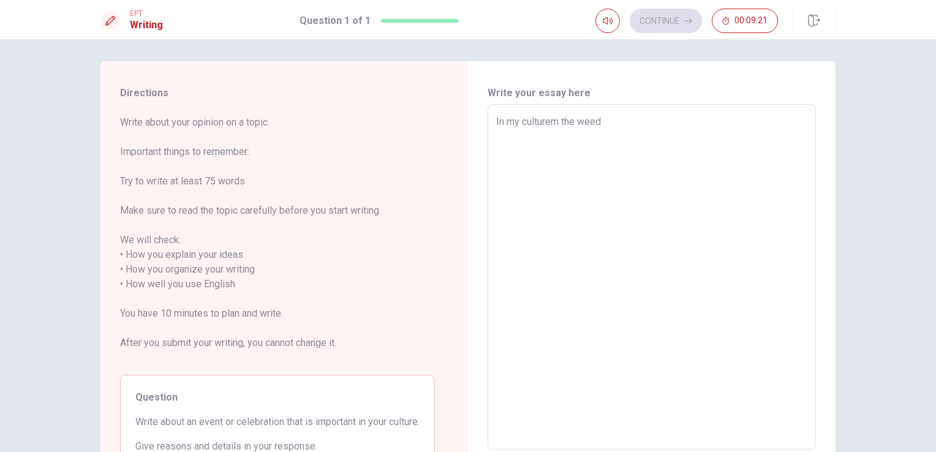
type textarea "In my culturem the weedi"
type textarea "x"
type textarea "In my culturem the [PERSON_NAME]"
type textarea "x"
type textarea "In my culturem the weeding"
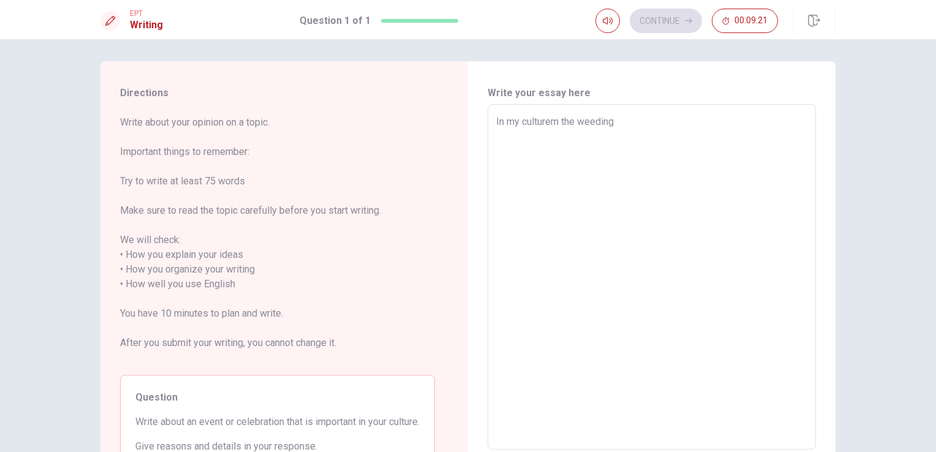
type textarea "x"
type textarea "In my culturem the weeding"
type textarea "x"
type textarea "In my culturem the weeding c"
type textarea "x"
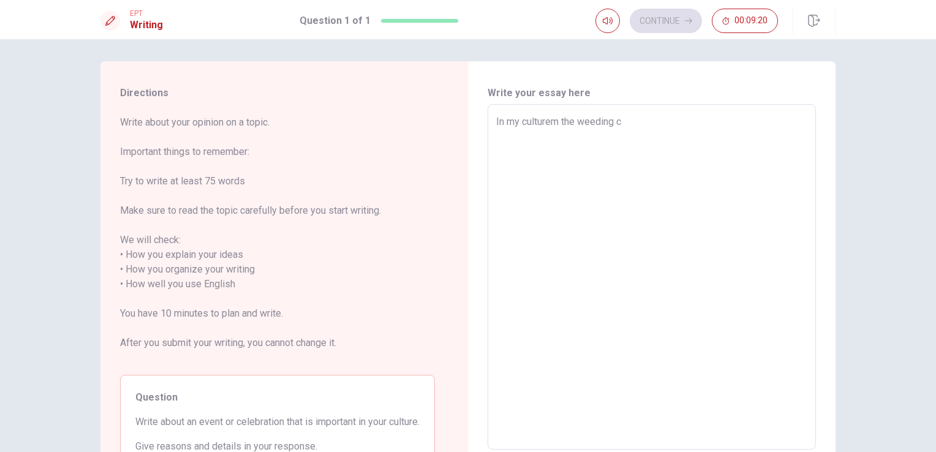
type textarea "In my culturem the weeding ce"
type textarea "x"
type textarea "In my culturem the weeding cel"
type textarea "x"
type textarea "In my culturem the weeding cele"
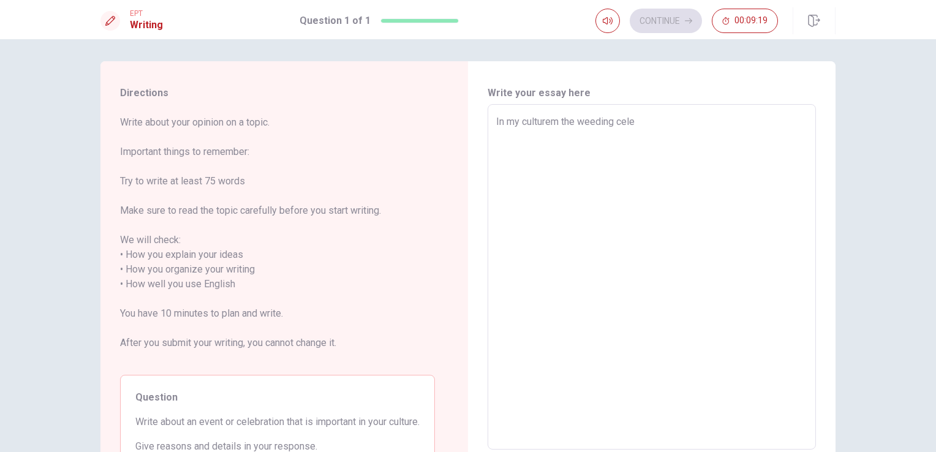
type textarea "x"
type textarea "In my culturem the weeding celeb"
type textarea "x"
type textarea "In my culturem the weeding celebr"
type textarea "x"
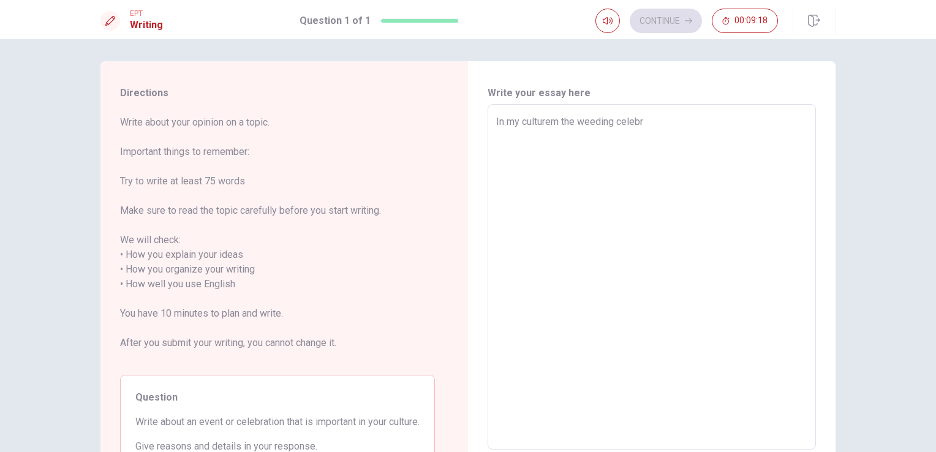
type textarea "In my culturem the weeding celebra"
type textarea "x"
type textarea "In my culturem the weeding celebrat"
type textarea "x"
type textarea "In my culturem the weeding celebrati"
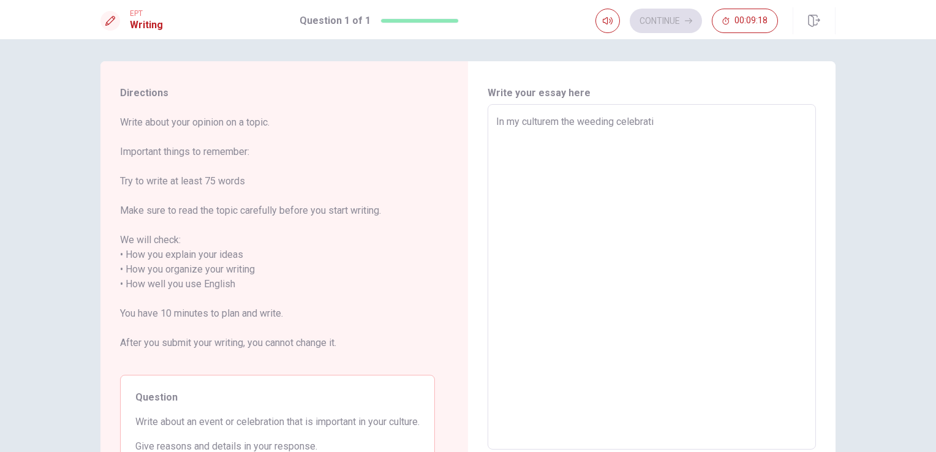
type textarea "x"
type textarea "In my culturem the weeding celebratio"
type textarea "x"
type textarea "In my culturem the weeding celebration"
type textarea "x"
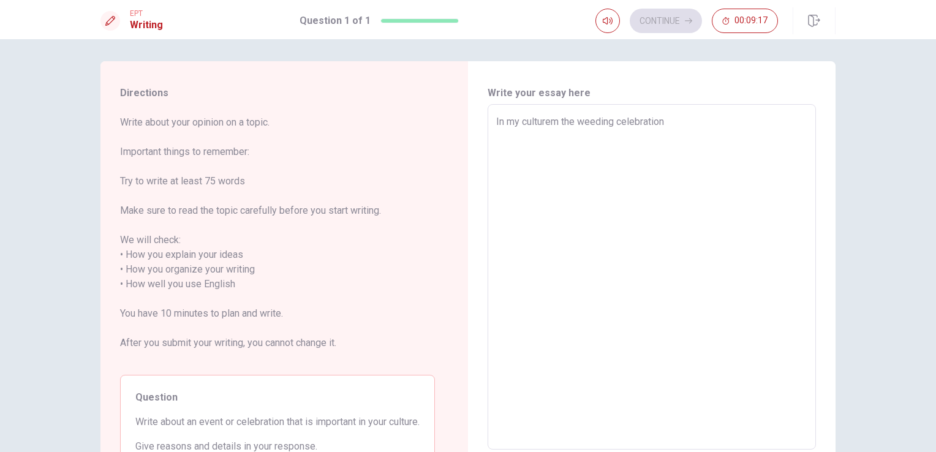
type textarea "In my culturem the weeding celebration"
type textarea "x"
type textarea "In my culturem the weeding celebration i"
type textarea "x"
type textarea "In my culturem the weeding celebration is"
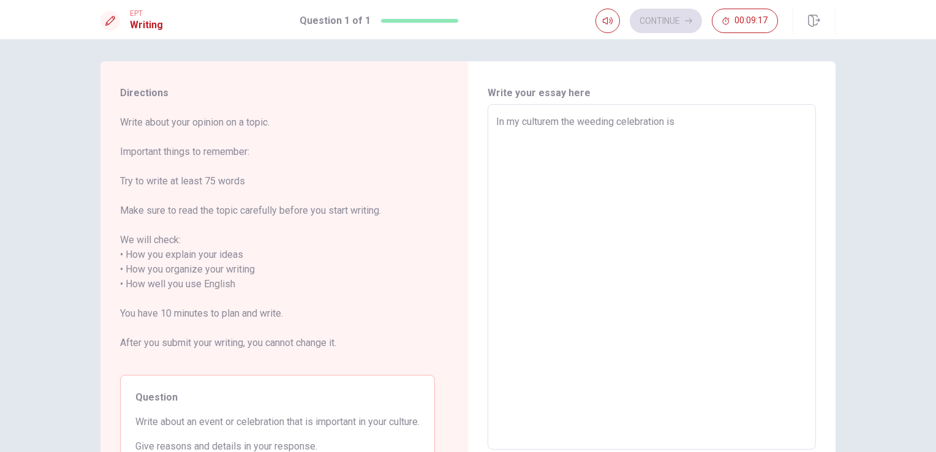
type textarea "x"
type textarea "In my culturem the weeding celebration is"
type textarea "x"
type textarea "In my culturem the weeding celebration is r"
type textarea "x"
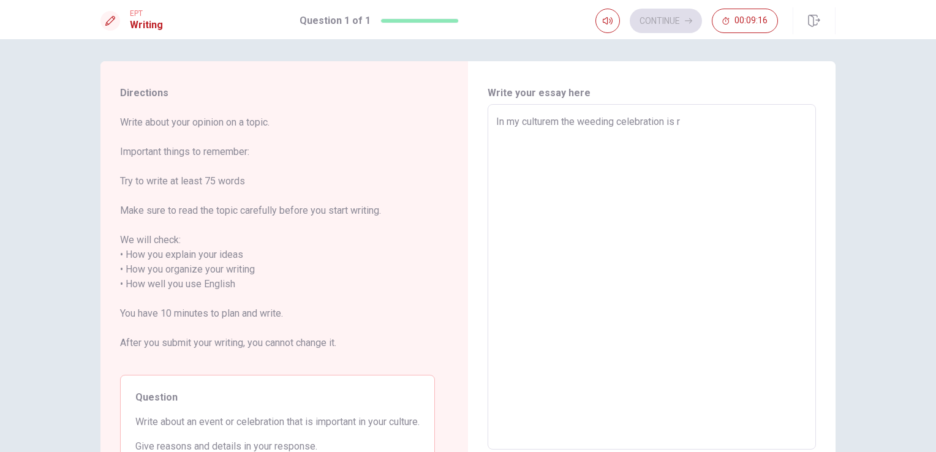
type textarea "In my culturem the weeding celebration is re"
type textarea "x"
type textarea "In my culturem the weeding celebration is rea"
type textarea "x"
type textarea "In my culturem the weeding celebration is real"
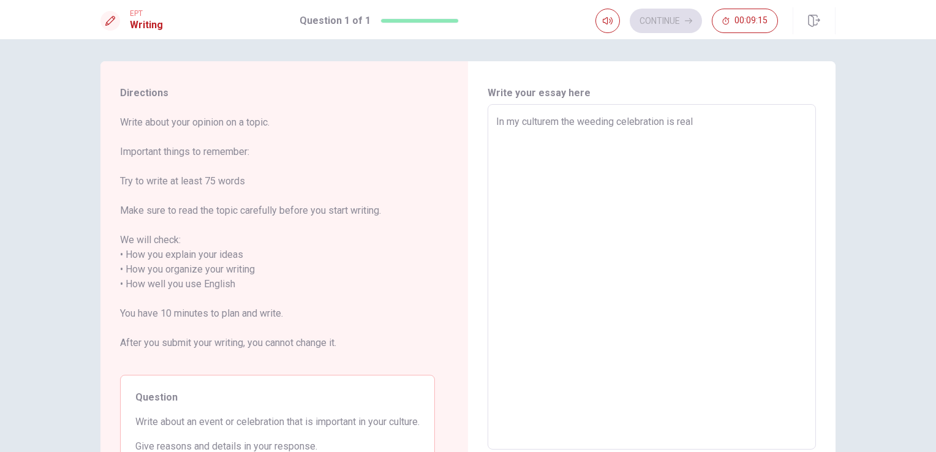
type textarea "x"
type textarea "In my culturem the weeding celebration is reall"
type textarea "x"
type textarea "In my culturem the weeding celebration is really"
type textarea "x"
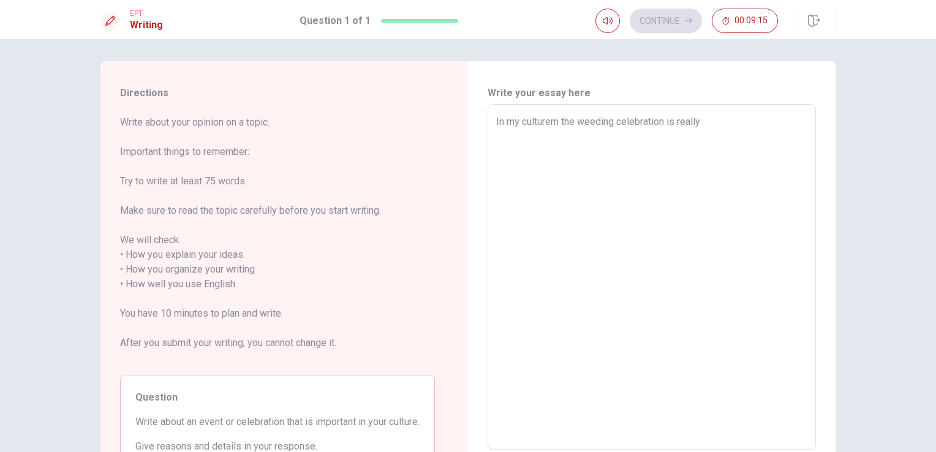
type textarea "In my culturem the weeding celebration is really"
type textarea "x"
type textarea "In my culturem the weeding celebration is really i"
type textarea "x"
type textarea "In my culturem the weeding celebration is really in"
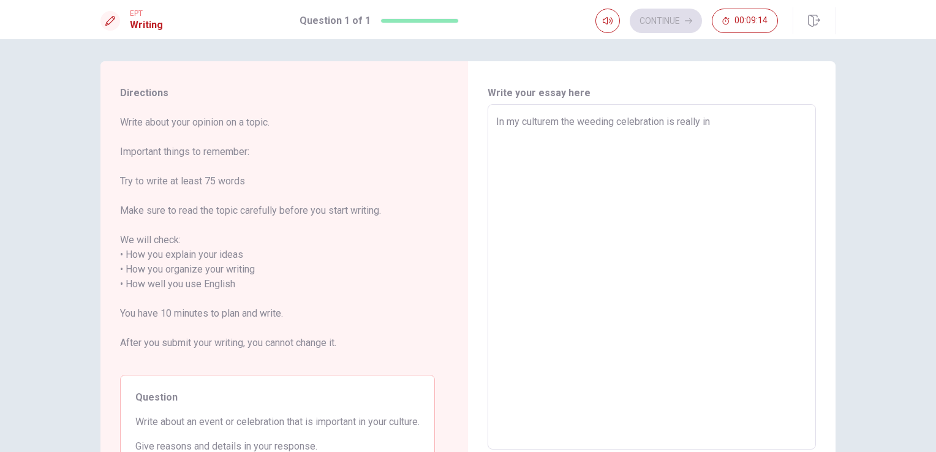
type textarea "x"
type textarea "In my culturem the weeding celebration is really i"
type textarea "x"
type textarea "In my culturem the weeding celebration is really i;"
type textarea "x"
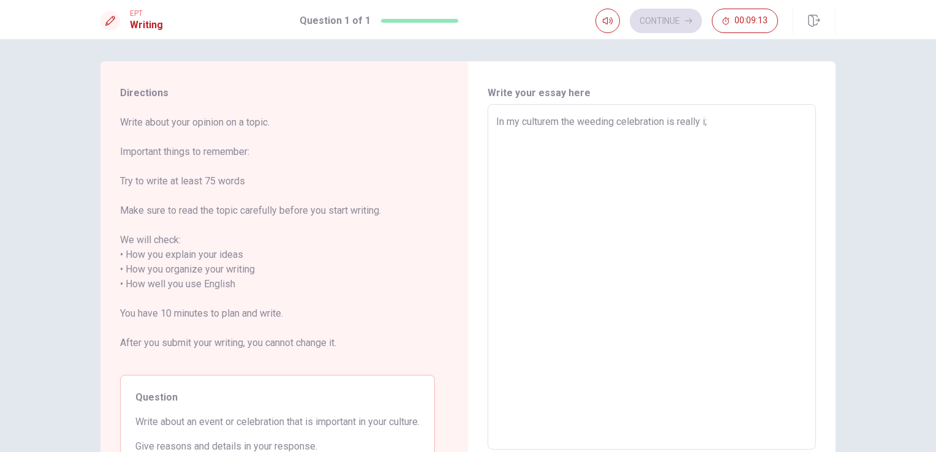
type textarea "In my culturem the weeding celebration is really i;p"
type textarea "x"
type textarea "In my culturem the weeding celebration is really i;po"
type textarea "x"
type textarea "In my culturem the weeding celebration is really i;por"
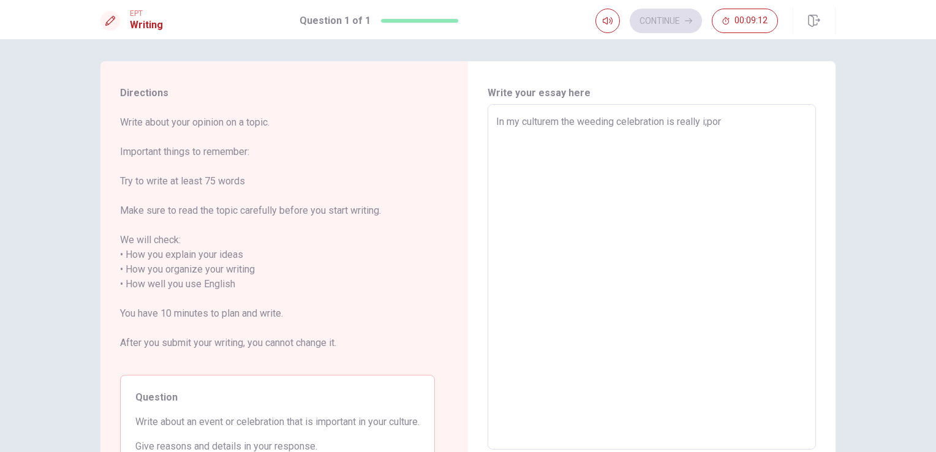
type textarea "x"
type textarea "In my culturem the weeding celebration is really i;port"
type textarea "x"
type textarea "In my culturem the weeding celebration is really i;porta"
type textarea "x"
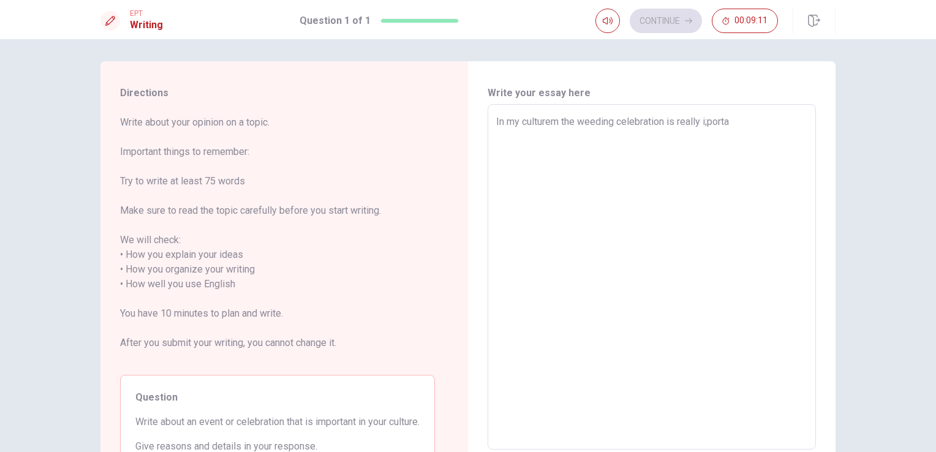
type textarea "In my culturem the weeding celebration is really i;port"
type textarea "x"
type textarea "In my culturem the weeding celebration is really i;por"
type textarea "x"
type textarea "In my culturem the weeding celebration is really i;po"
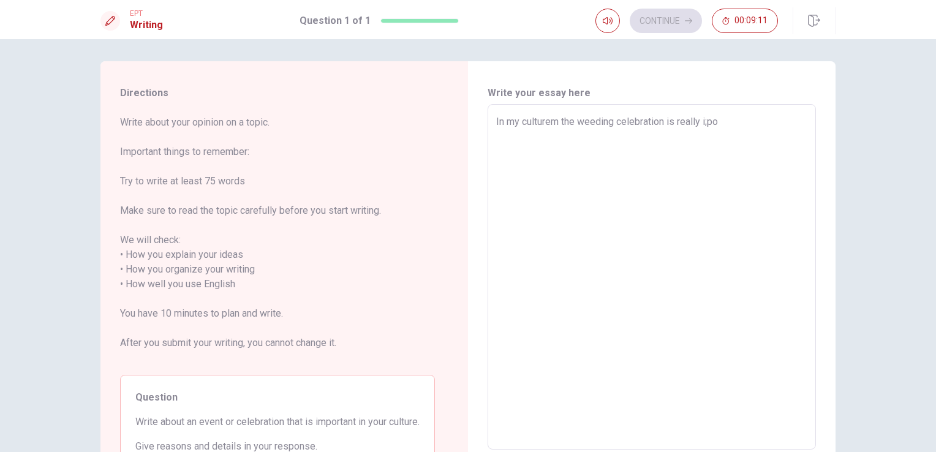
type textarea "x"
type textarea "In my culturem the weeding celebration is really i;p"
type textarea "x"
type textarea "In my culturem the weeding celebration is really i;"
type textarea "x"
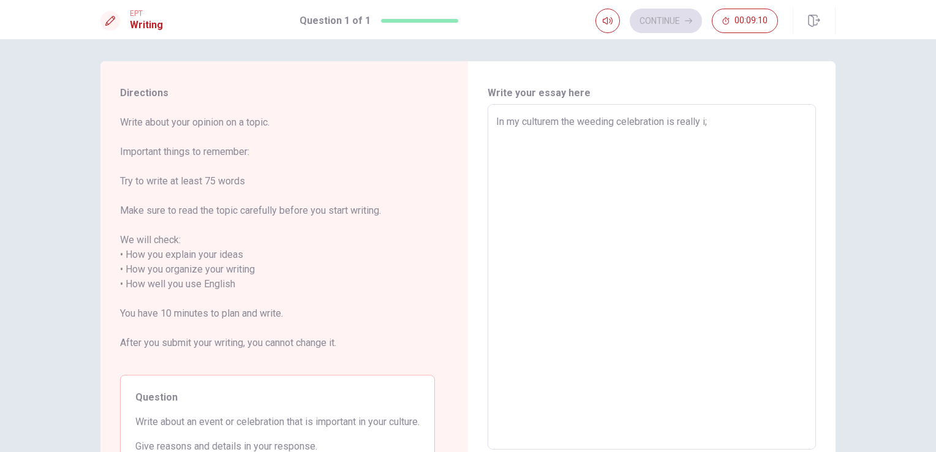
type textarea "In my culturem the weeding celebration is really i"
type textarea "x"
type textarea "In my culturem the weeding celebration is really im"
type textarea "x"
type textarea "In my culturem the weeding celebration is really im["
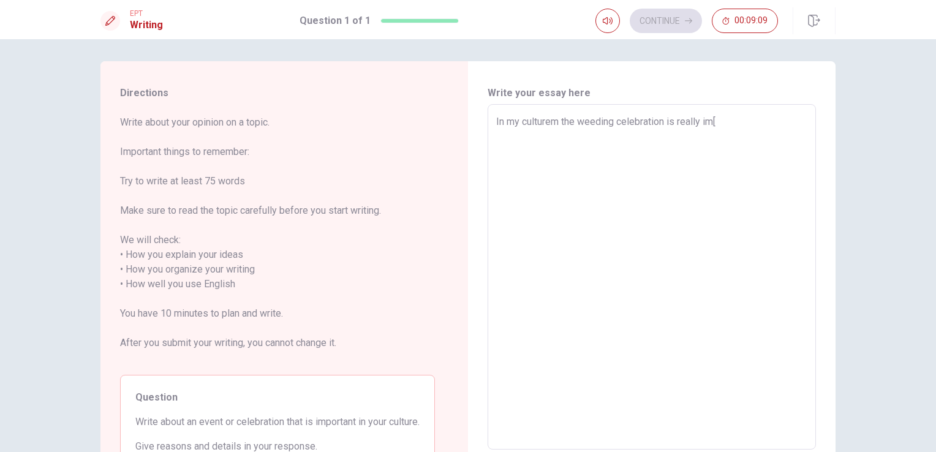
type textarea "x"
type textarea "In my culturem the weeding celebration is really im"
type textarea "x"
type textarea "In my culturem the weeding celebration is really imp"
type textarea "x"
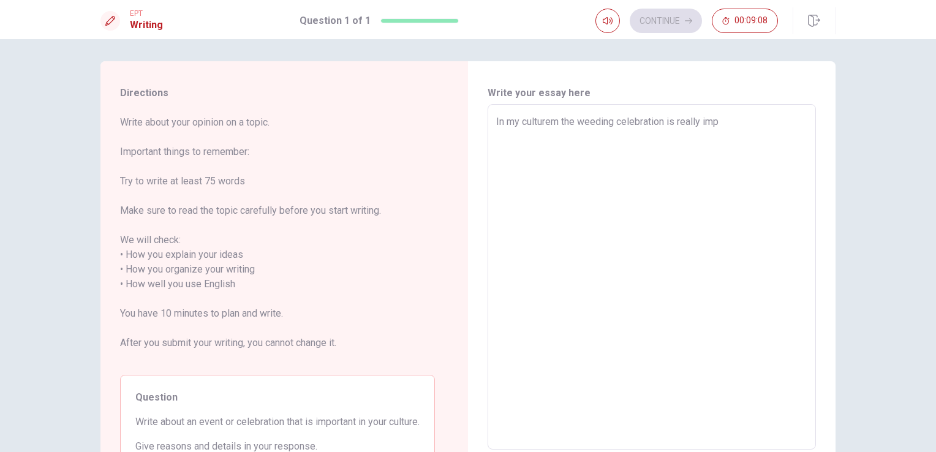
type textarea "In my culturem the weeding celebration is really impo"
type textarea "x"
type textarea "In my culturem the weeding celebration is really impor"
type textarea "x"
type textarea "In my culturem the weeding celebration is really import"
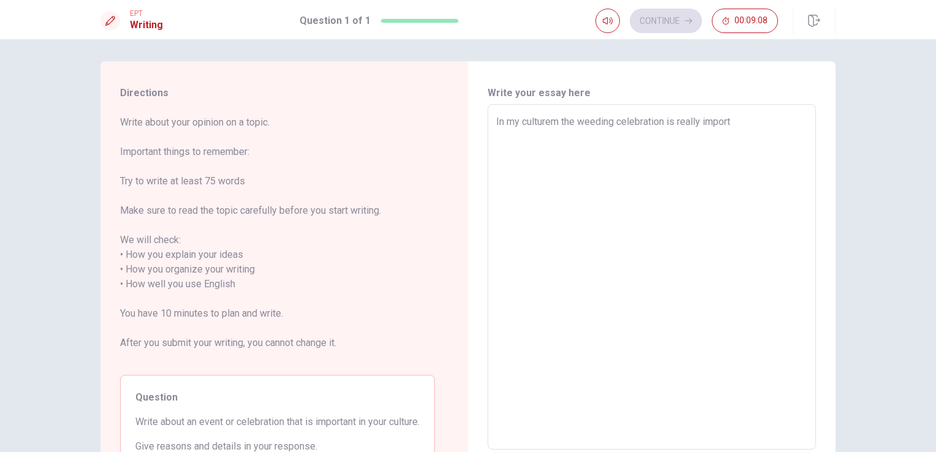
type textarea "x"
type textarea "In my culturem the weeding celebration is really importa"
type textarea "x"
type textarea "In my culturem the weeding celebration is really importan"
type textarea "x"
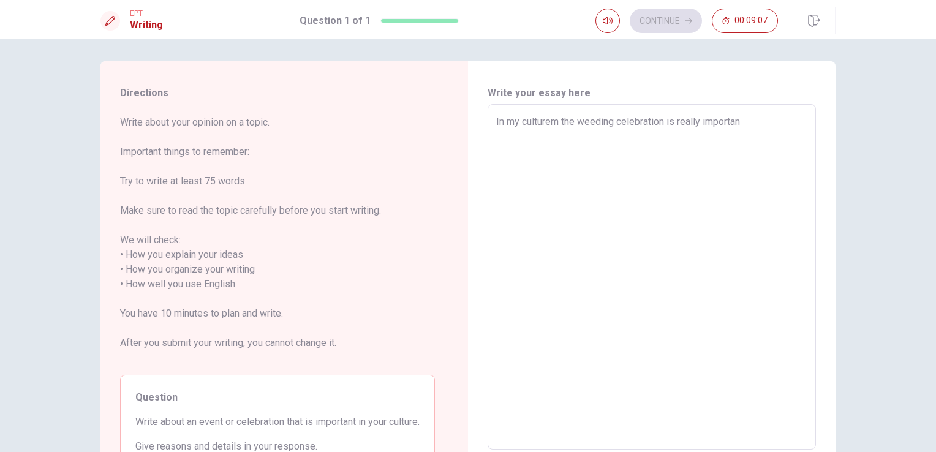
type textarea "In my culturem the weeding celebration is really important"
type textarea "x"
type textarea "In my culturem the weeding celebration is really important"
type textarea "x"
type textarea "In my culturem the weeding celebration is really important t"
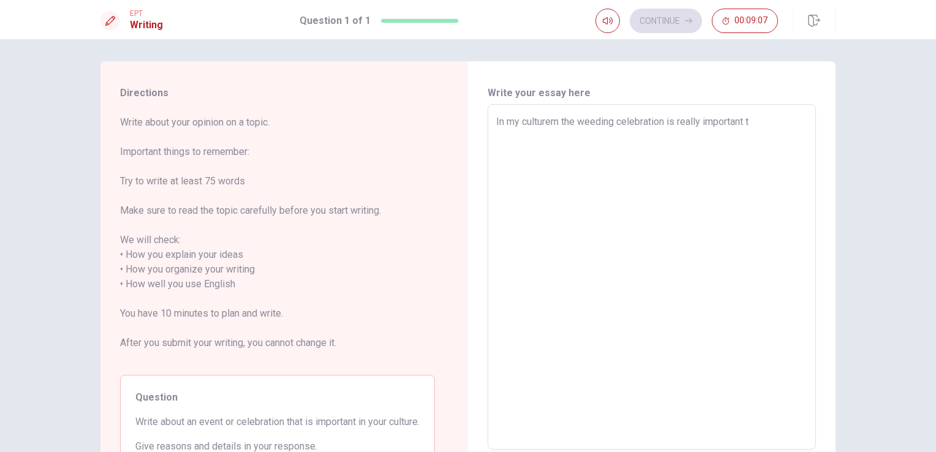
type textarea "x"
type textarea "In my culturem the weeding celebration is really important to"
type textarea "x"
type textarea "In my culturem the weeding celebration is really important to"
type textarea "x"
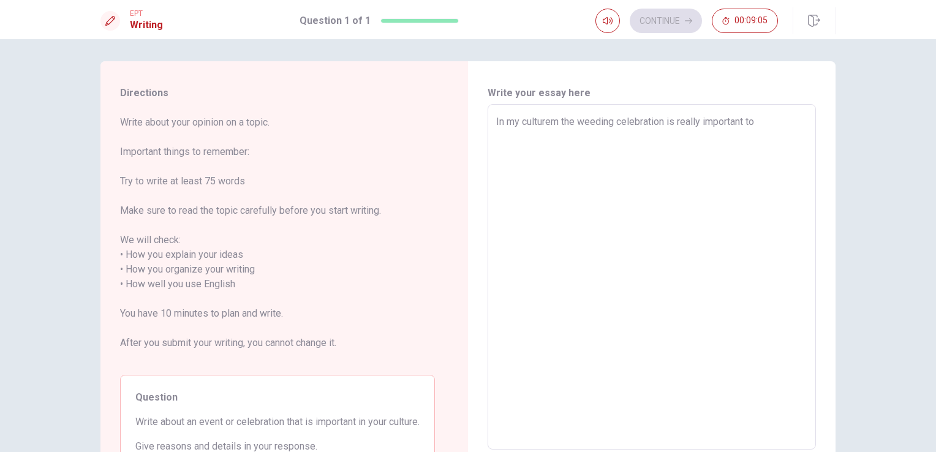
type textarea "In my culturem the weeding celebration is really important to u"
type textarea "x"
type textarea "In my culturem the weeding celebration is really important to us"
type textarea "x"
type textarea "In my culturem the weeding celebration is really important to us"
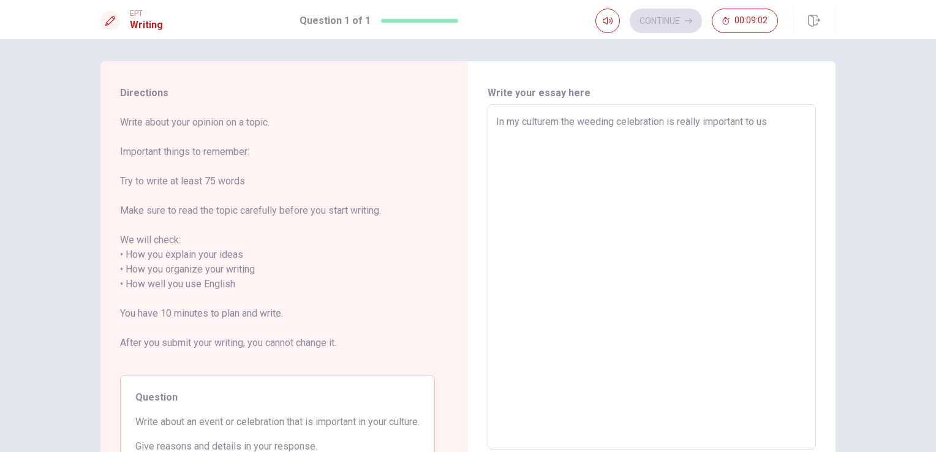
type textarea "x"
type textarea "In my culturem the weeding celebration is really important to us b"
type textarea "x"
type textarea "In my culturem the weeding celebration is really important to us be"
type textarea "x"
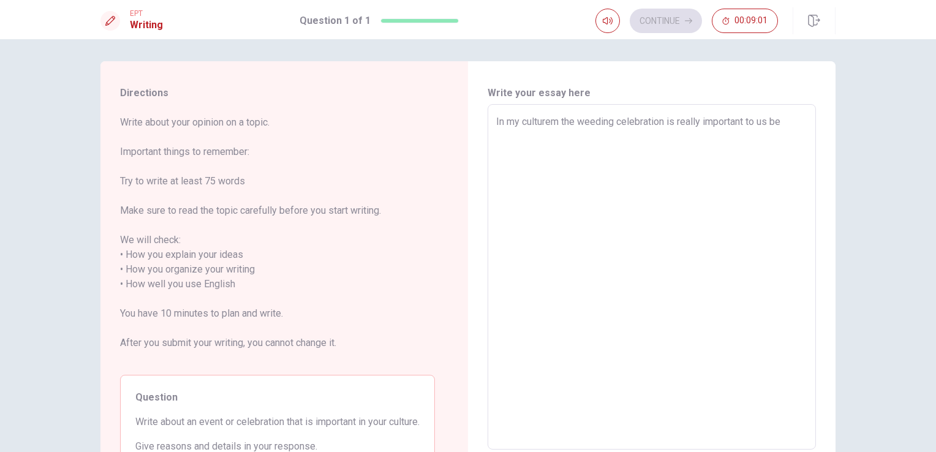
type textarea "In my culturem the weeding celebration is really important to us bea"
type textarea "x"
type textarea "In my culturem the weeding celebration is really important to us beac"
type textarea "x"
type textarea "In my culturem the weeding celebration is really important to us beacus"
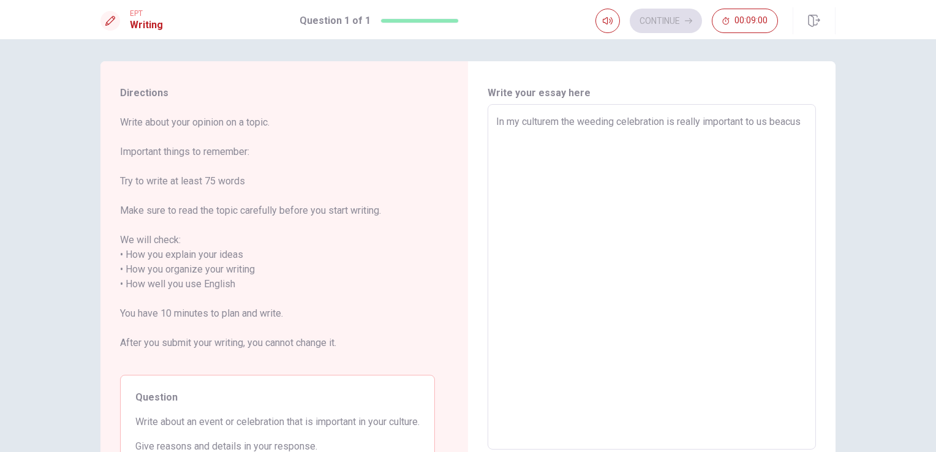
type textarea "x"
type textarea "In my culturem the weeding celebration is really important to us beacuse"
type textarea "x"
type textarea "In my culturem the weeding celebration is really important to us beacus"
type textarea "x"
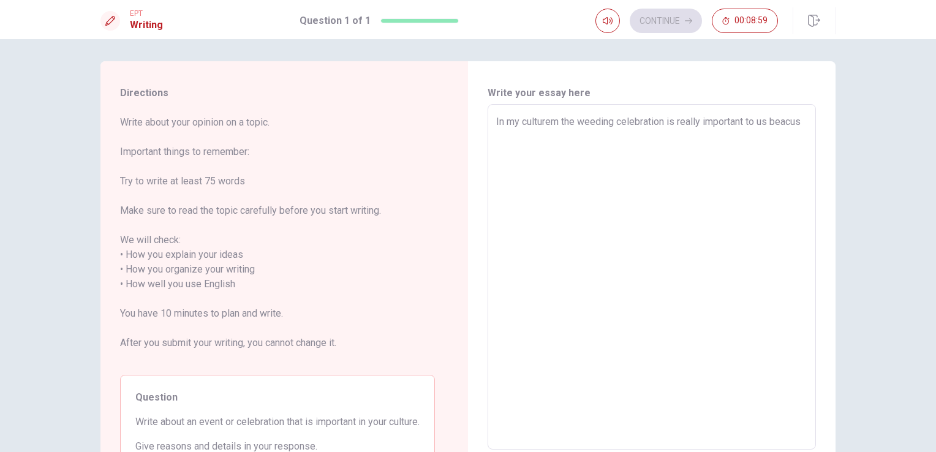
type textarea "In my culturem the weeding celebration is really important to us beacu"
type textarea "x"
type textarea "In my culturem the weeding celebration is really important to us beac"
type textarea "x"
type textarea "In my culturem the weeding celebration is really important to us bea"
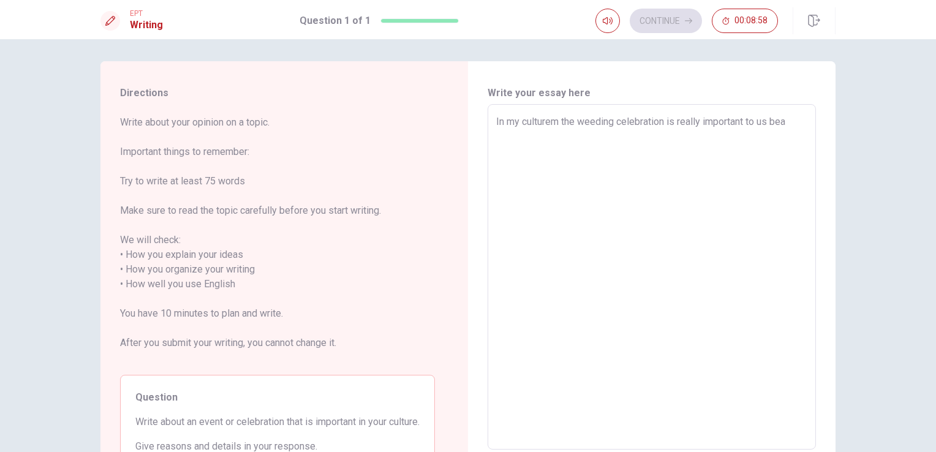
type textarea "x"
type textarea "In my culturem the weeding celebration is really important to us be"
type textarea "x"
click at [561, 124] on textarea "In my culturem the weeding celebration is really important to us because" at bounding box center [651, 276] width 311 height 325
click at [806, 122] on div "In my culture the weeding celebration is really important to us because x ​" at bounding box center [651, 276] width 328 height 345
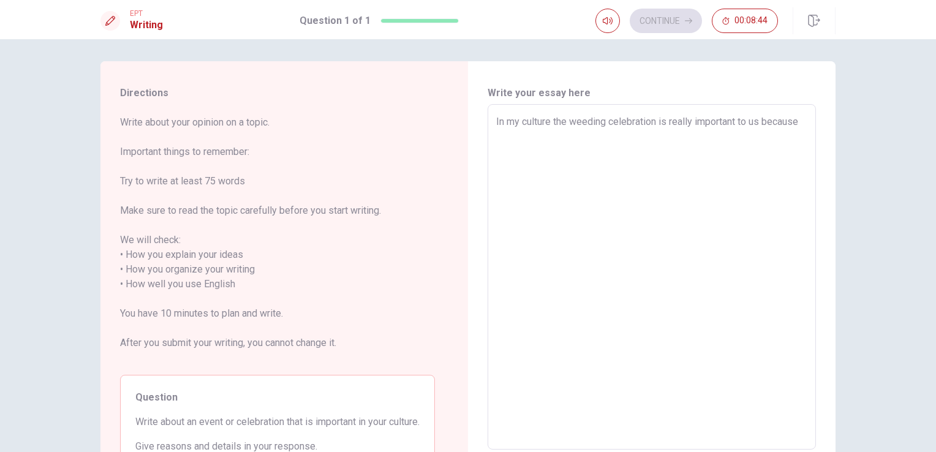
click at [806, 122] on div "In my culture the weeding celebration is really important to us because x ​" at bounding box center [651, 276] width 328 height 345
click at [784, 122] on textarea "In my culture the weeding celebration is really important to us because" at bounding box center [651, 276] width 311 height 325
click at [798, 123] on textarea "In my culture the weeding celebration is really important to us because" at bounding box center [651, 276] width 311 height 325
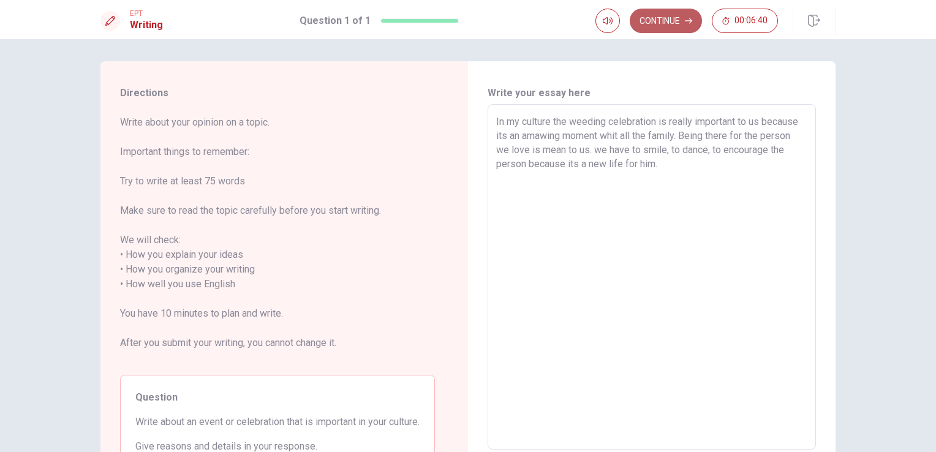
click at [678, 18] on button "Continue" at bounding box center [665, 21] width 72 height 24
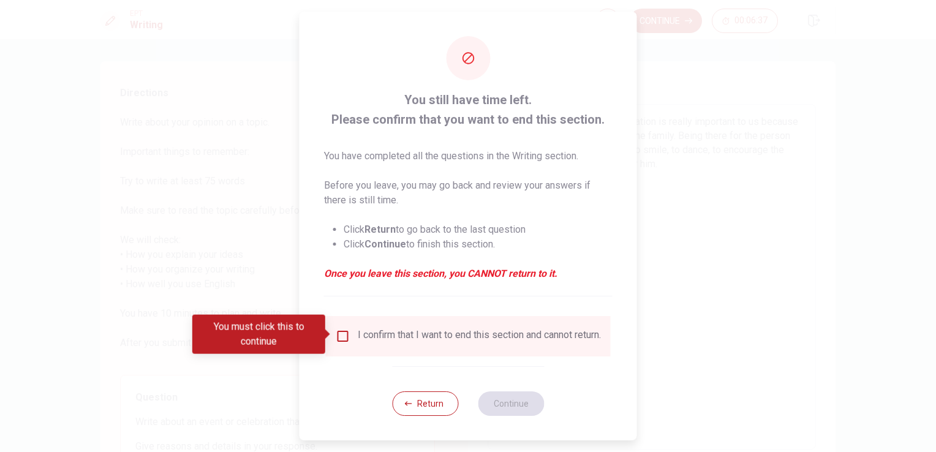
click at [350, 329] on div "I confirm that I want to end this section and cannot return." at bounding box center [468, 336] width 265 height 15
click at [339, 337] on input "You must click this to continue" at bounding box center [343, 336] width 15 height 15
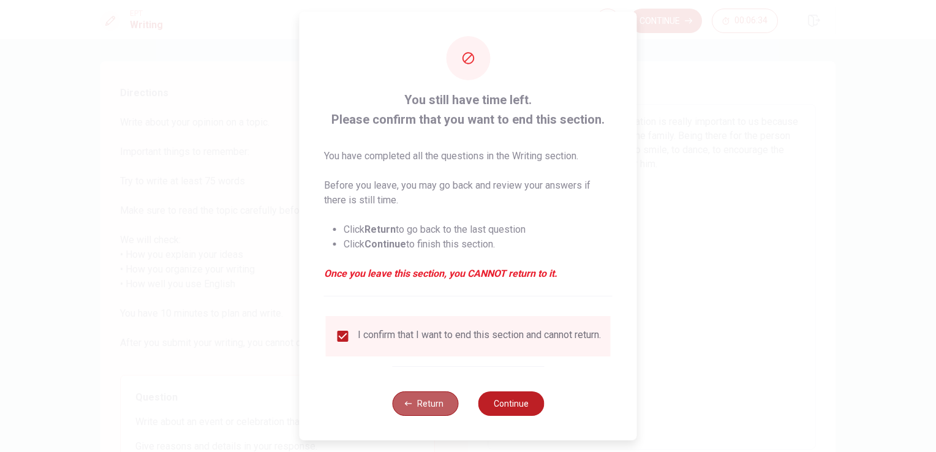
click at [399, 407] on button "Return" at bounding box center [425, 403] width 66 height 24
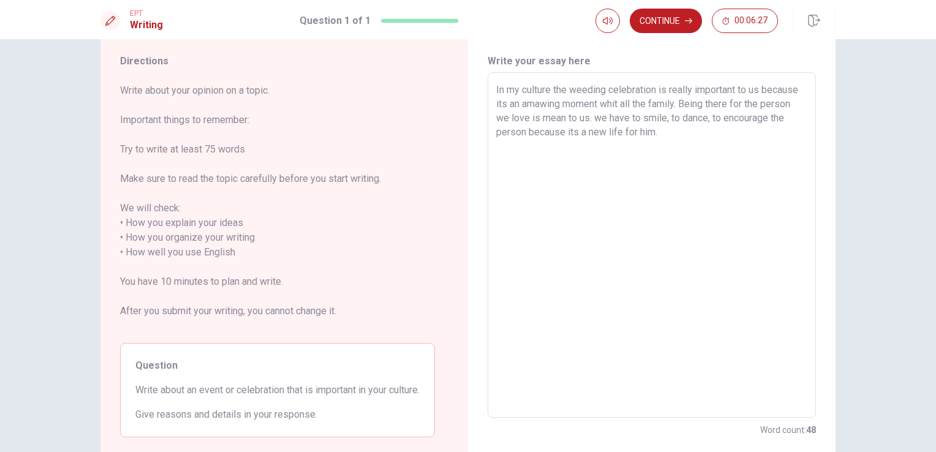
scroll to position [0, 0]
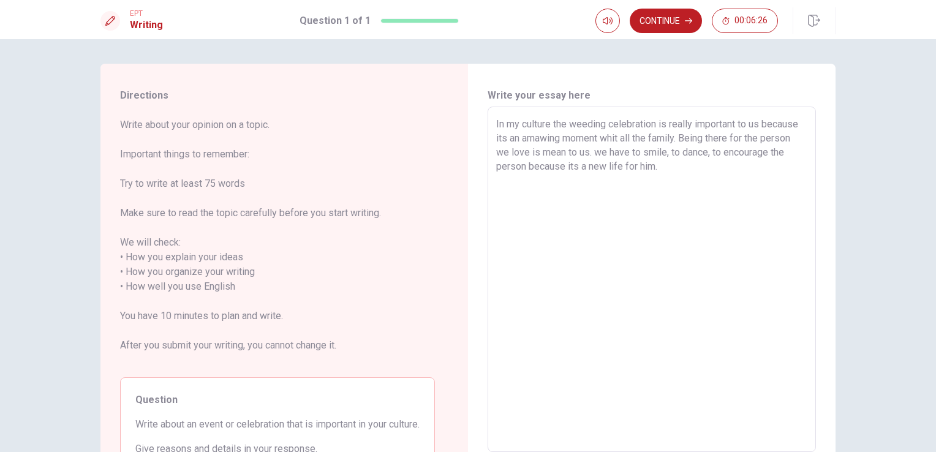
click at [666, 168] on textarea "In my culture the weeding celebration is really important to us because its an …" at bounding box center [651, 279] width 311 height 325
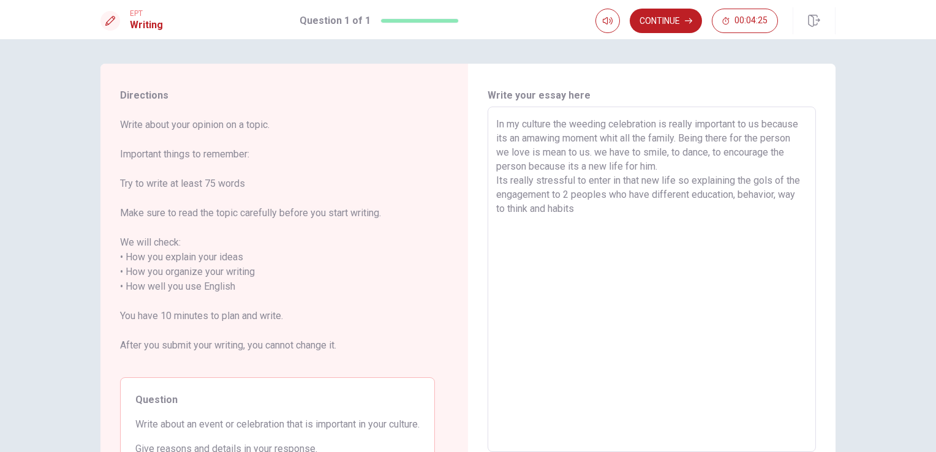
click at [558, 193] on textarea "In my culture the weeding celebration is really important to us because its an …" at bounding box center [651, 279] width 311 height 325
click at [566, 196] on textarea "In my culture the weeding celebration is really important to us because its an …" at bounding box center [651, 279] width 311 height 325
click at [697, 194] on textarea "In my culture the weeding celebration is really important to us because its an …" at bounding box center [651, 279] width 311 height 325
click at [748, 195] on textarea "In my culture the weeding celebration is really important to us because its an …" at bounding box center [651, 279] width 311 height 325
click at [795, 197] on textarea "In my culture the weeding celebration is really important to us because its an …" at bounding box center [651, 279] width 311 height 325
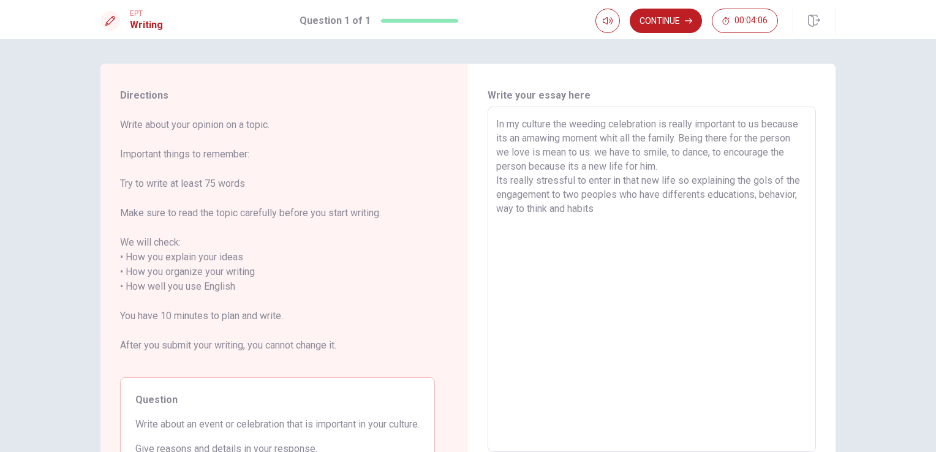
click at [792, 195] on textarea "In my culture the weeding celebration is really important to us because its an …" at bounding box center [651, 279] width 311 height 325
click at [650, 207] on textarea "In my culture the weeding celebration is really important to us because its an …" at bounding box center [651, 279] width 311 height 325
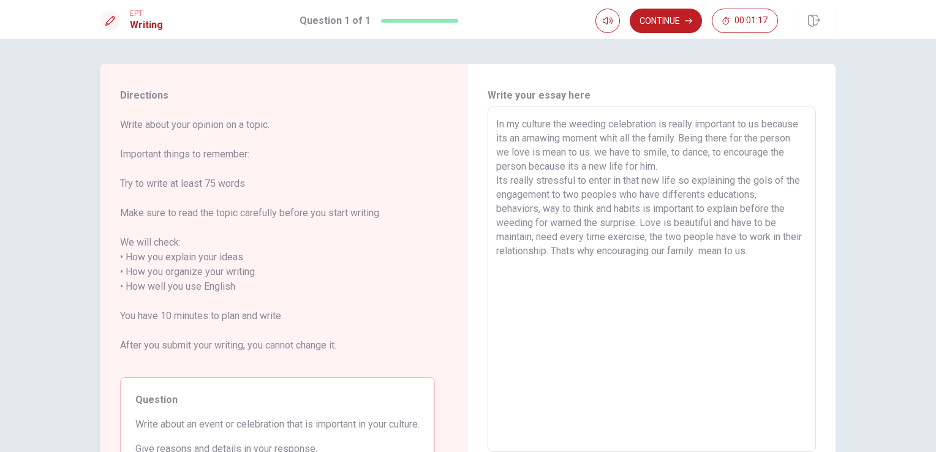
click at [746, 124] on textarea "In my culture the weeding celebration is really important to us because its an …" at bounding box center [651, 279] width 311 height 325
click at [538, 138] on textarea "In my culture the weeding celebration is really important for us because its an…" at bounding box center [651, 279] width 311 height 325
click at [583, 136] on textarea "In my culture the weeding celebration is really important for us because its an…" at bounding box center [651, 279] width 311 height 325
click at [657, 137] on textarea "In my culture the weeding celebration is really important for us because its an…" at bounding box center [651, 279] width 311 height 325
click at [654, 137] on textarea "In my culture the weeding celebration is really important for us because its an…" at bounding box center [651, 279] width 311 height 325
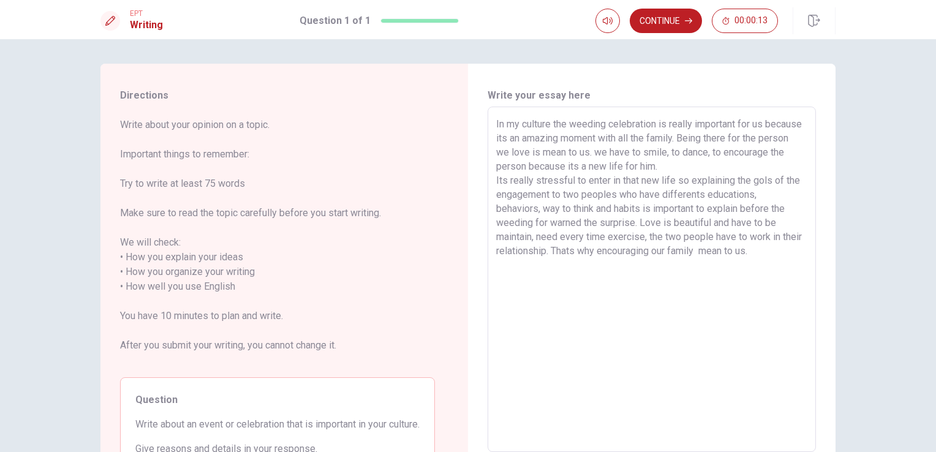
click at [767, 179] on textarea "In my culture the weeding celebration is really important for us because its an…" at bounding box center [651, 279] width 311 height 325
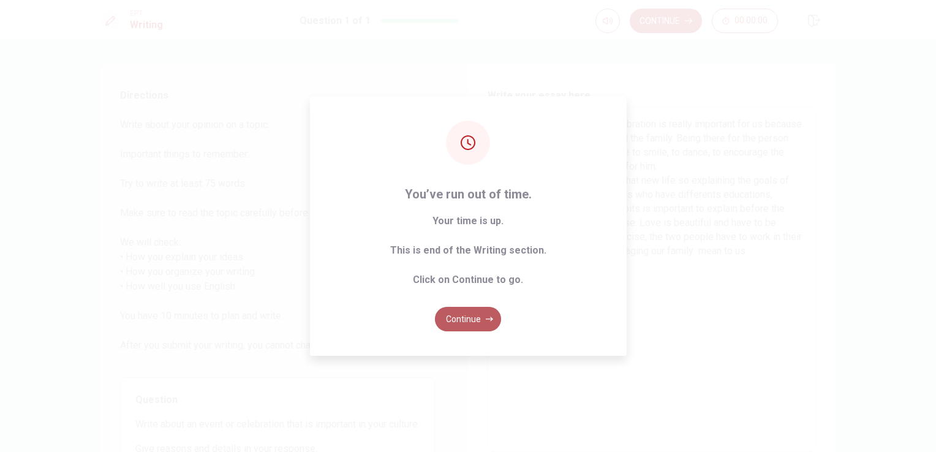
click at [460, 316] on button "Continue" at bounding box center [468, 319] width 66 height 24
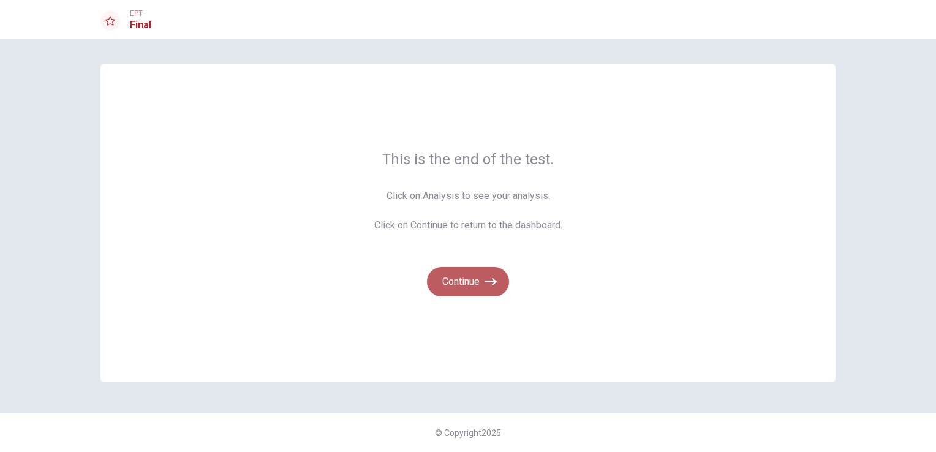
click at [466, 279] on button "Continue" at bounding box center [468, 281] width 82 height 29
